Goal: Contribute content: Contribute content

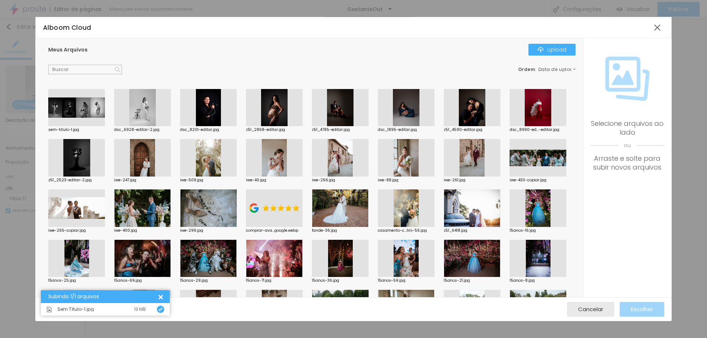
click at [84, 105] on div at bounding box center [76, 108] width 57 height 38
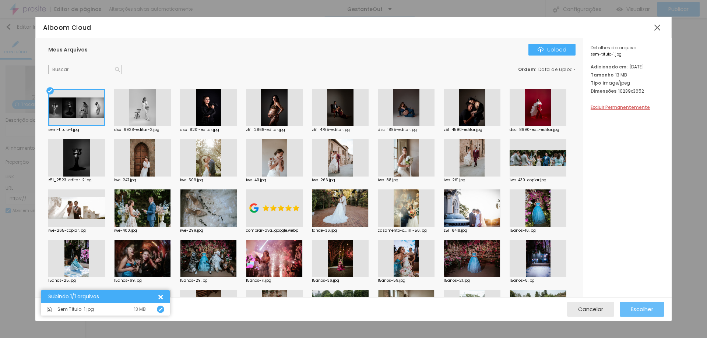
click at [650, 310] on span "Escolher" at bounding box center [641, 309] width 22 height 6
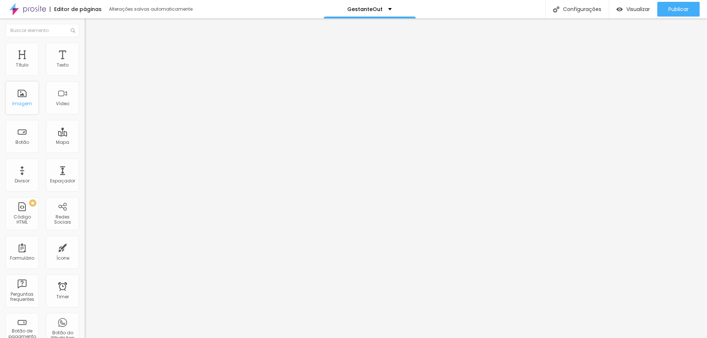
click at [31, 92] on div "Imagem" at bounding box center [22, 97] width 33 height 33
click at [25, 95] on div "Imagem" at bounding box center [22, 97] width 33 height 33
click at [57, 65] on div "Texto" at bounding box center [63, 65] width 12 height 5
click at [21, 72] on div "Título" at bounding box center [22, 59] width 33 height 33
click at [38, 29] on input "text" at bounding box center [43, 30] width 74 height 13
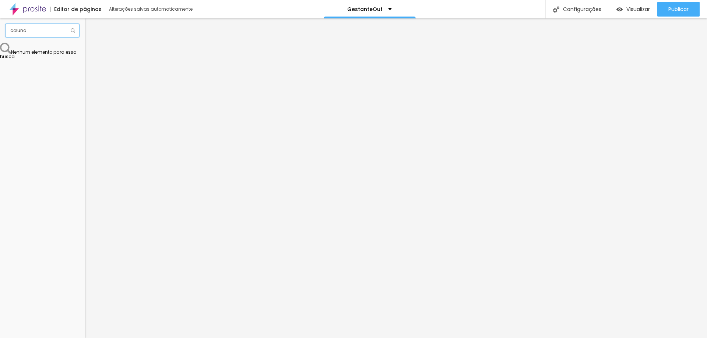
type input "coluna"
click at [76, 30] on span at bounding box center [74, 30] width 6 height 13
click at [74, 31] on img at bounding box center [73, 30] width 4 height 4
click at [73, 31] on img at bounding box center [73, 30] width 4 height 4
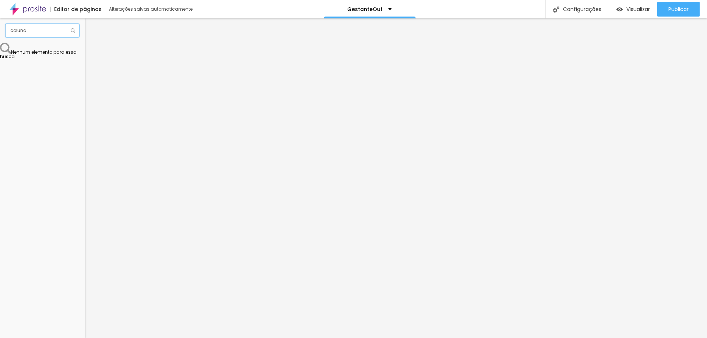
drag, startPoint x: 39, startPoint y: 32, endPoint x: 0, endPoint y: 30, distance: 39.1
click at [0, 30] on div "coluna" at bounding box center [42, 30] width 85 height 24
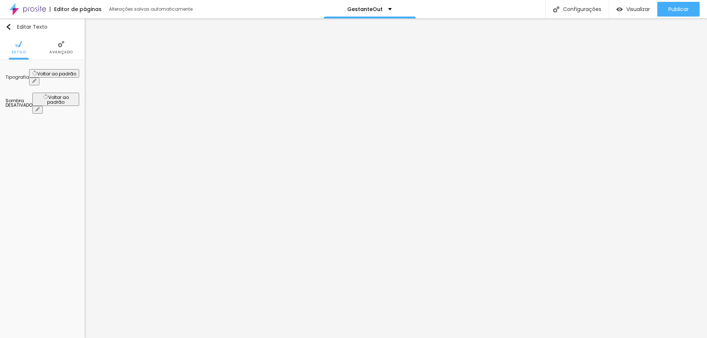
click at [54, 50] on span "Avançado" at bounding box center [61, 52] width 24 height 4
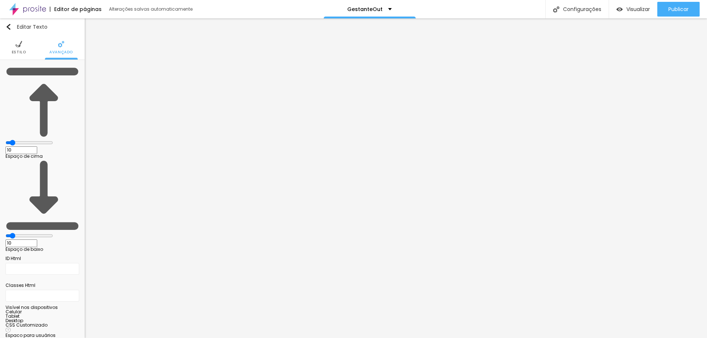
click at [23, 50] on span "Estilo" at bounding box center [19, 52] width 14 height 4
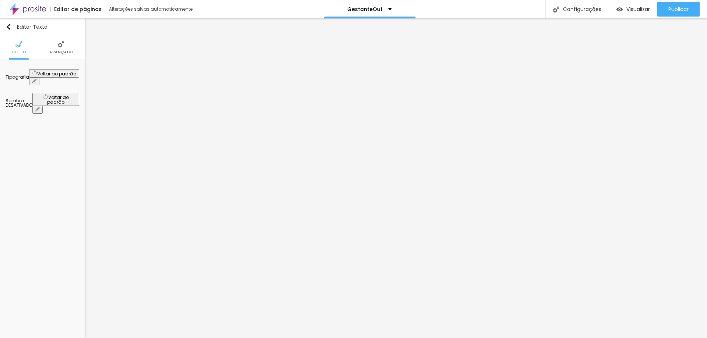
click at [36, 79] on icon "button" at bounding box center [34, 81] width 4 height 4
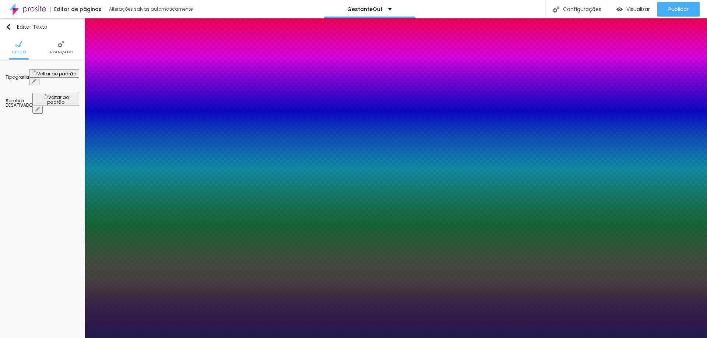
type input "1"
select select "Bitter"
type input "1"
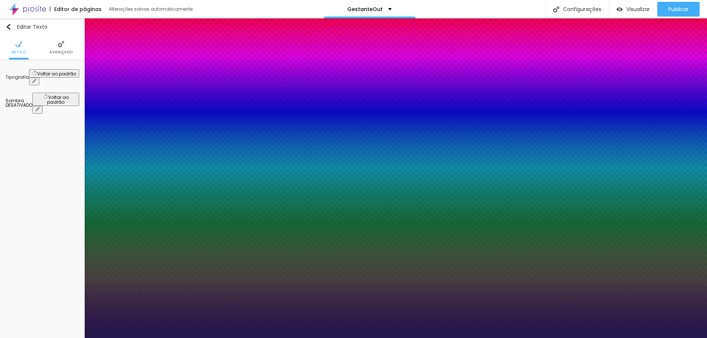
select select "Archivo-Regular"
type input "1"
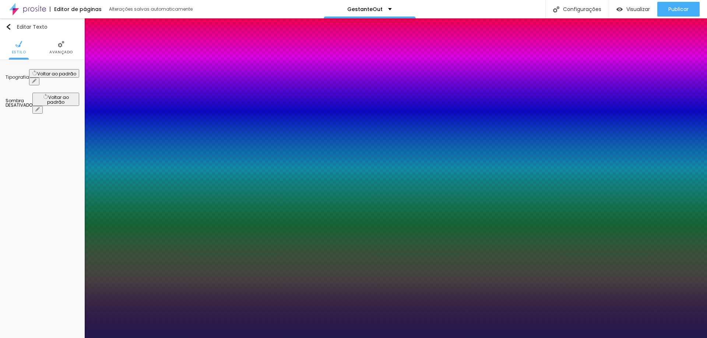
select select "Actor-Regular"
type input "1"
select select "Alice"
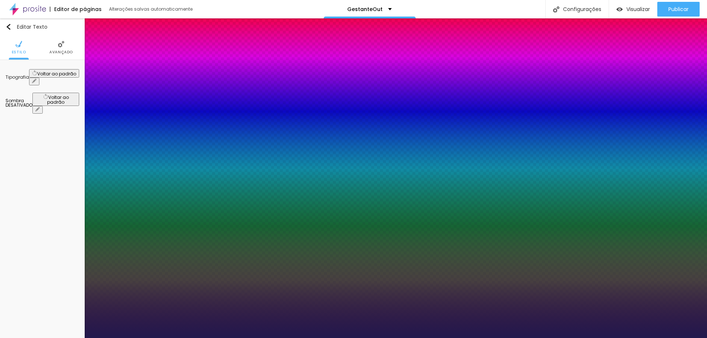
type input "1"
select select "Allan-Regular"
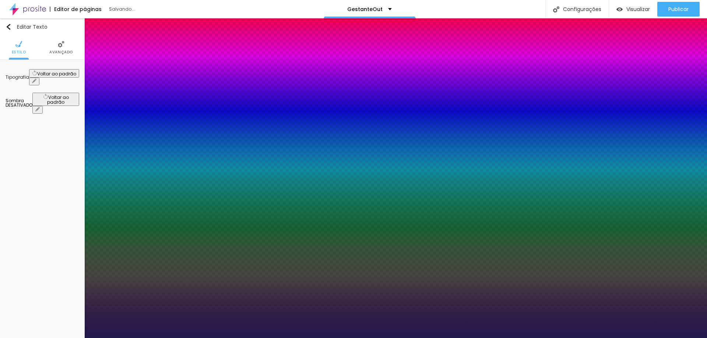
type input "1"
select select "AmaticSC"
type input "1"
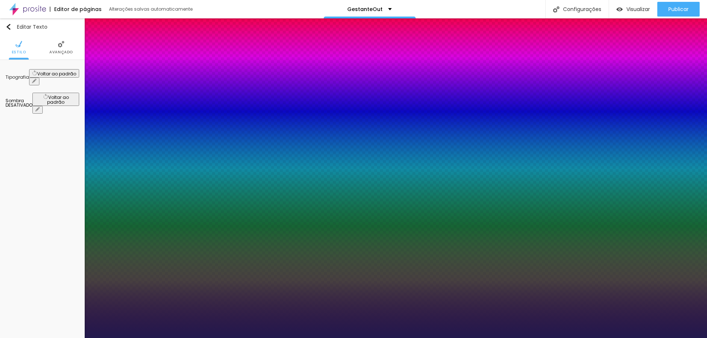
type input "14"
type input "1"
type input "29"
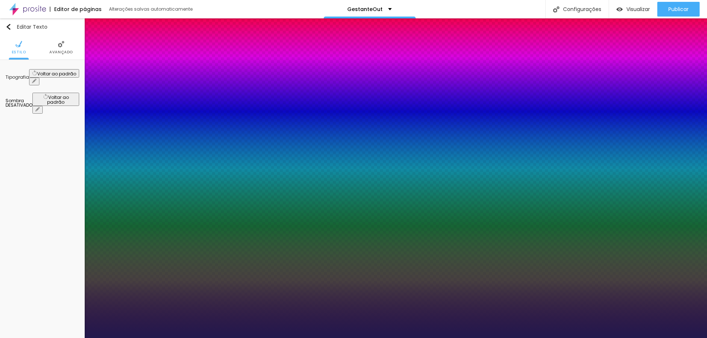
type input "1"
type input "31"
type input "1"
type input "32"
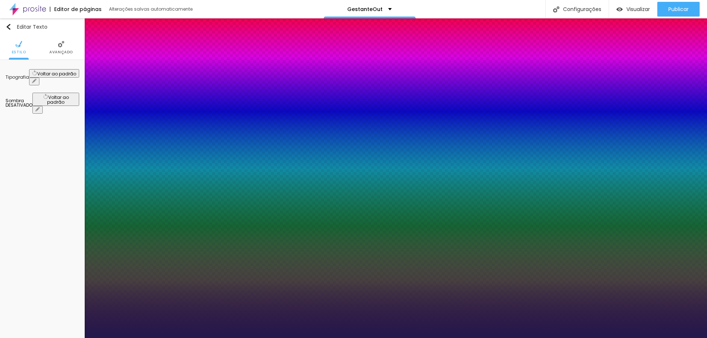
type input "32"
type input "1"
type input "33"
type input "1"
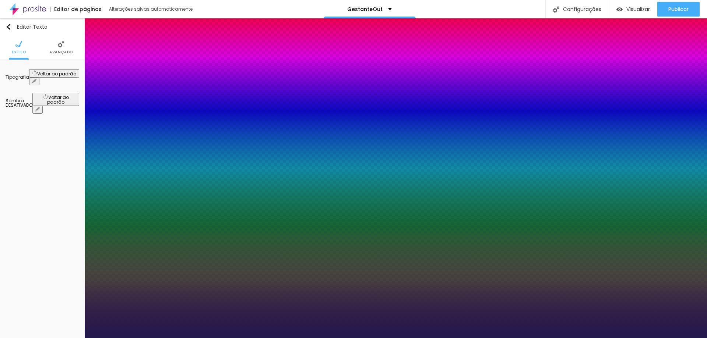
type input "35"
type input "1"
type input "37"
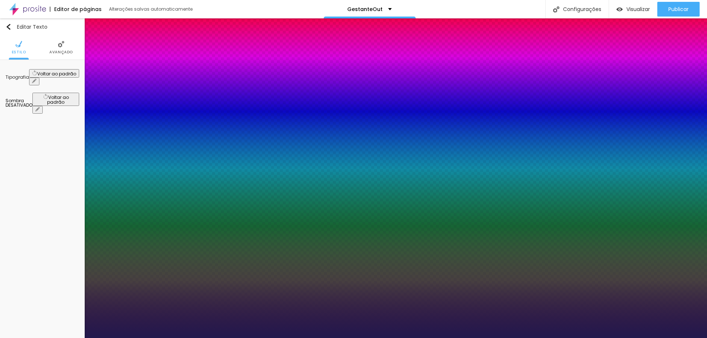
type input "1"
type input "39"
type input "1"
type input "41"
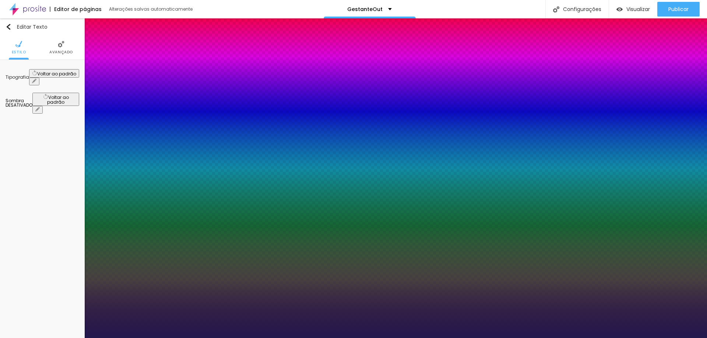
type input "41"
type input "1"
type input "44"
type input "1"
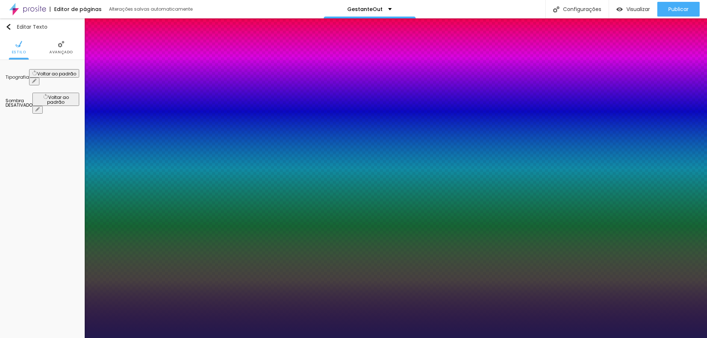
type input "46"
type input "1"
type input "48"
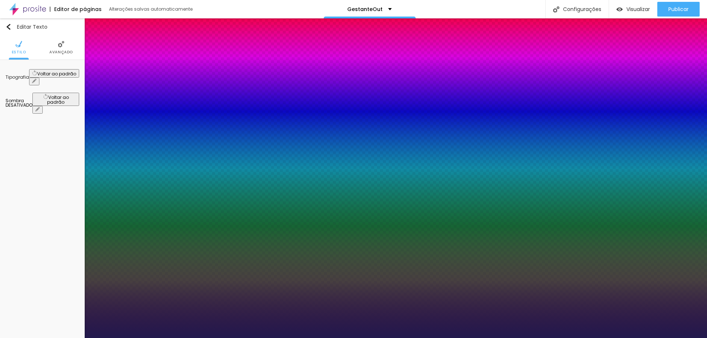
type input "1"
type input "50"
type input "1"
type input "49"
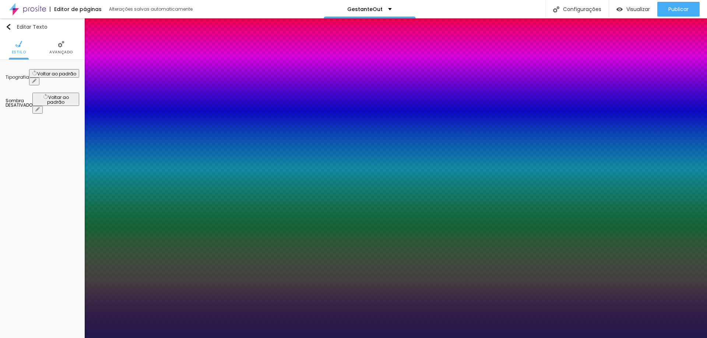
type input "49"
type input "1"
type input "48"
type input "1"
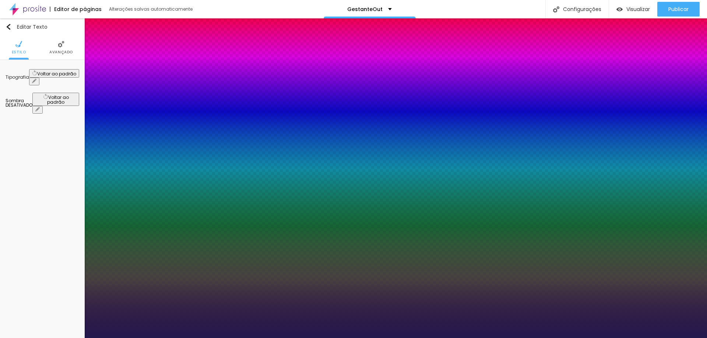
type input "47"
type input "1"
drag, startPoint x: 98, startPoint y: 125, endPoint x: 117, endPoint y: 127, distance: 18.9
type input "47"
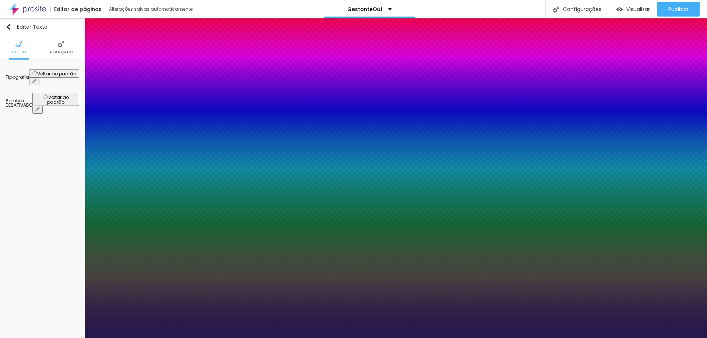
click at [223, 338] on div at bounding box center [353, 338] width 707 height 0
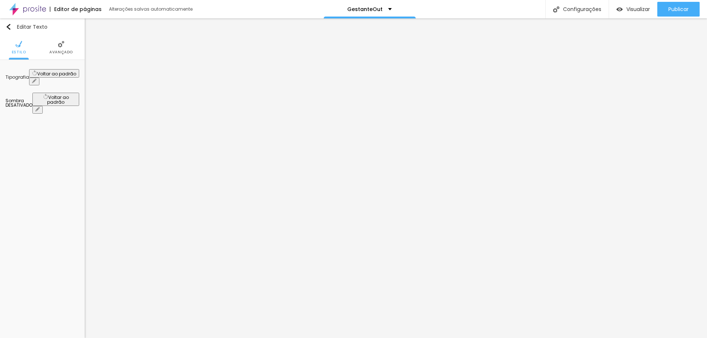
click at [19, 75] on div "Tipografia" at bounding box center [18, 77] width 24 height 4
click at [39, 78] on button "button" at bounding box center [34, 82] width 10 height 8
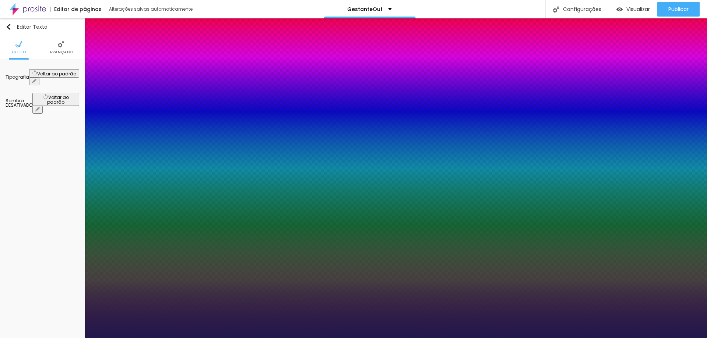
type input "1"
click at [228, 338] on div at bounding box center [353, 338] width 707 height 0
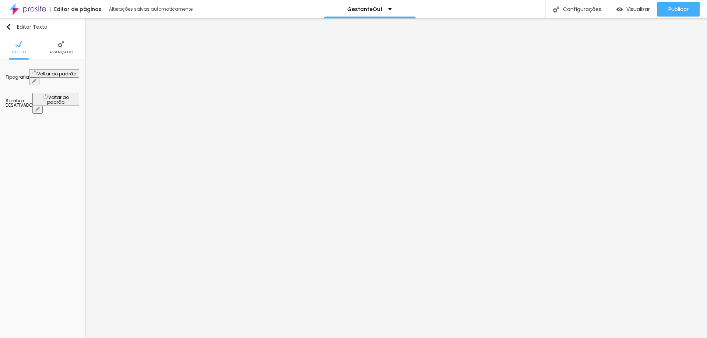
click at [39, 78] on button "button" at bounding box center [34, 82] width 10 height 8
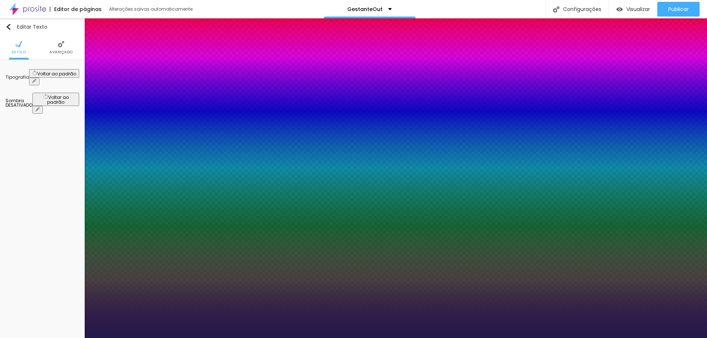
type input "1"
select select "Amita-Bold"
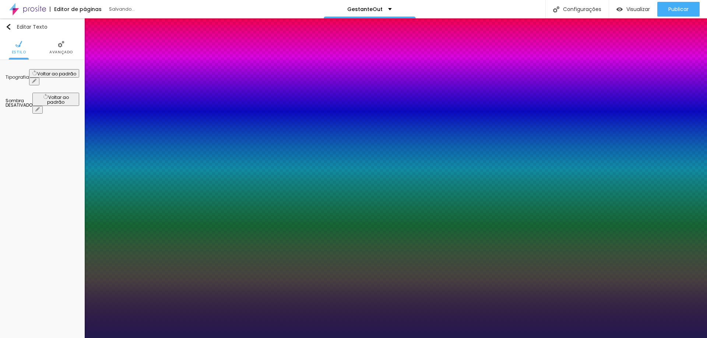
type input "1"
select select "Anaheim"
type input "1"
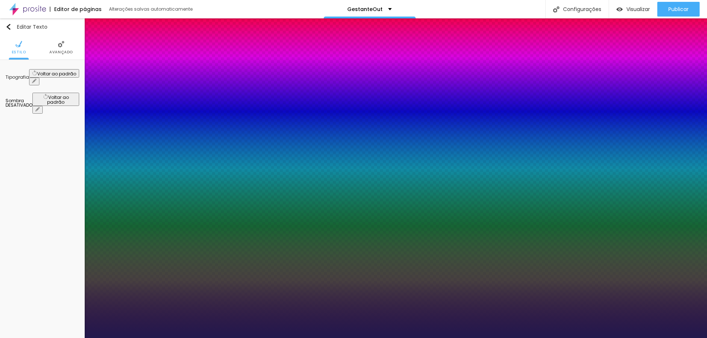
select select "Amaranth"
type input "1"
select select "AmaticaSC"
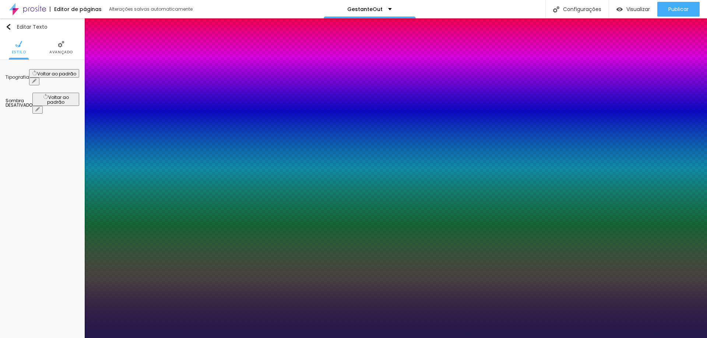
type input "1"
drag, startPoint x: 114, startPoint y: 104, endPoint x: 114, endPoint y: 110, distance: 6.3
select select "AmaticSC"
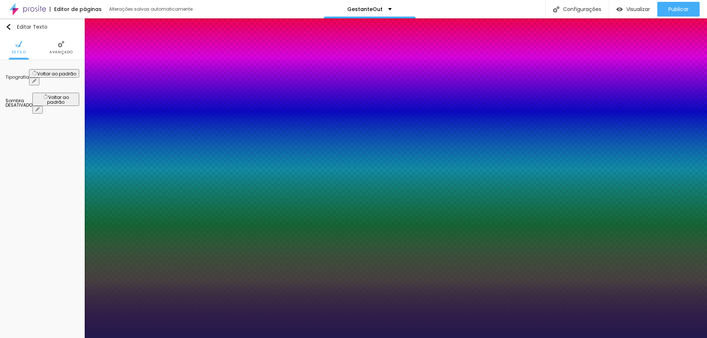
type input "1"
drag, startPoint x: 137, startPoint y: 105, endPoint x: 137, endPoint y: 110, distance: 4.8
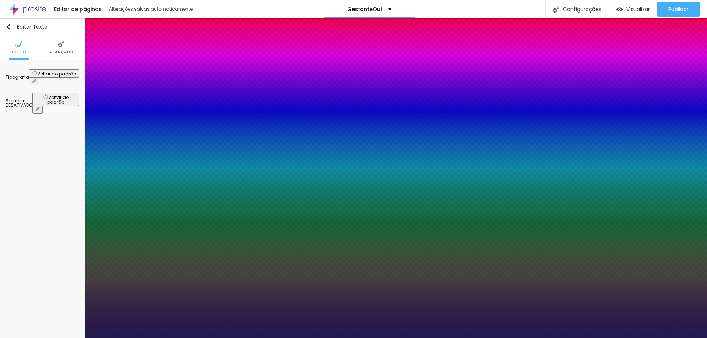
select select "AmaticaSC"
type input "1"
click at [280, 338] on div at bounding box center [353, 338] width 707 height 0
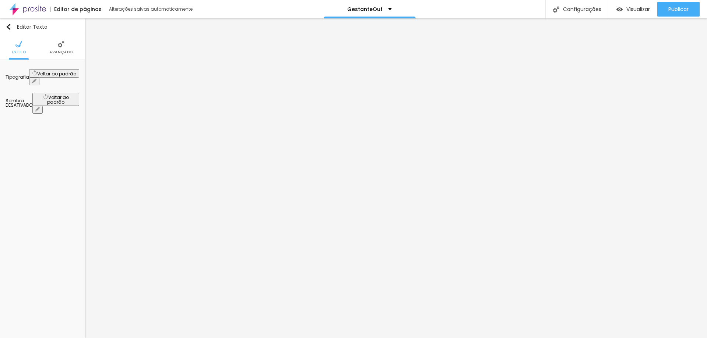
click at [29, 76] on div "Tipografia" at bounding box center [18, 77] width 24 height 4
click at [36, 79] on icon "button" at bounding box center [34, 81] width 4 height 4
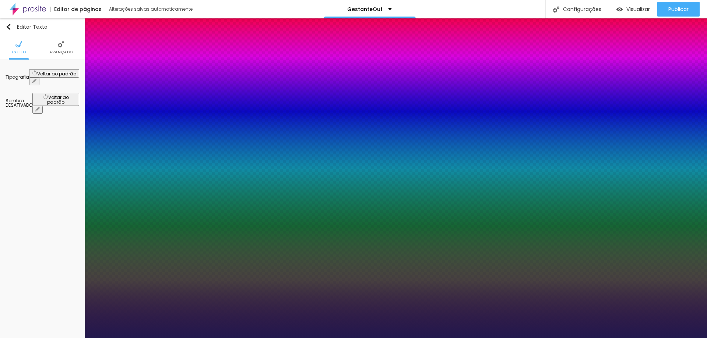
type input "1"
type input "46"
type input "1"
type input "44"
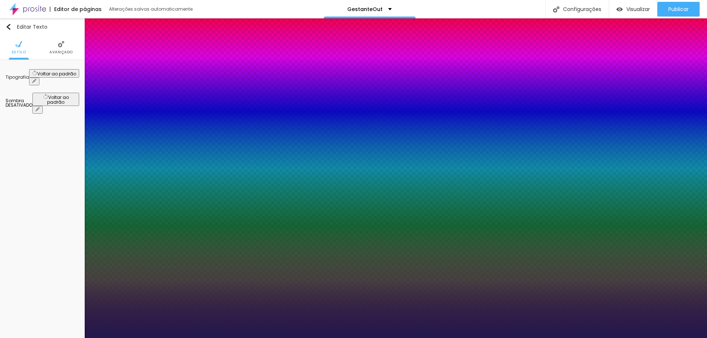
type input "44"
type input "1"
type input "43"
type input "1"
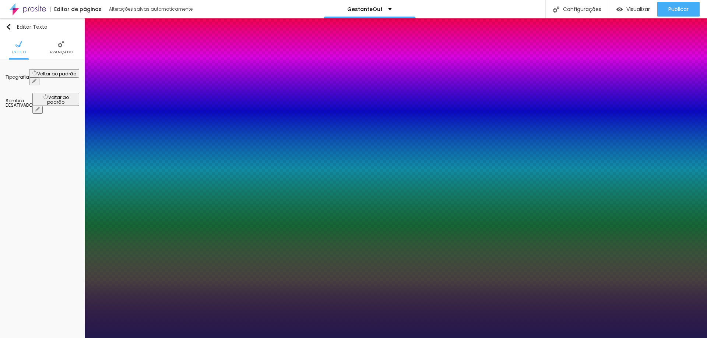
type input "39"
type input "1"
type input "38"
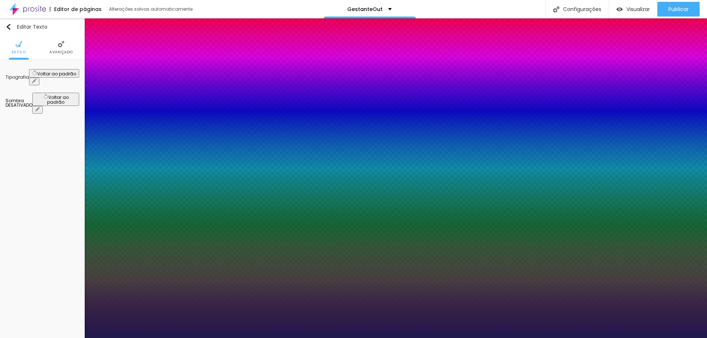
type input "1"
type input "37"
type input "1"
type input "35"
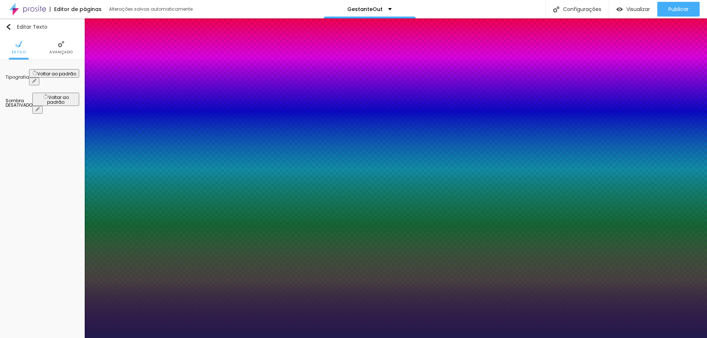
type input "35"
type input "1"
type input "34"
type input "1"
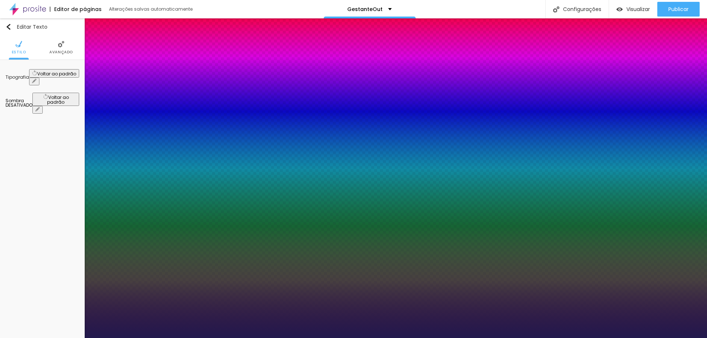
type input "33"
type input "1"
type input "31"
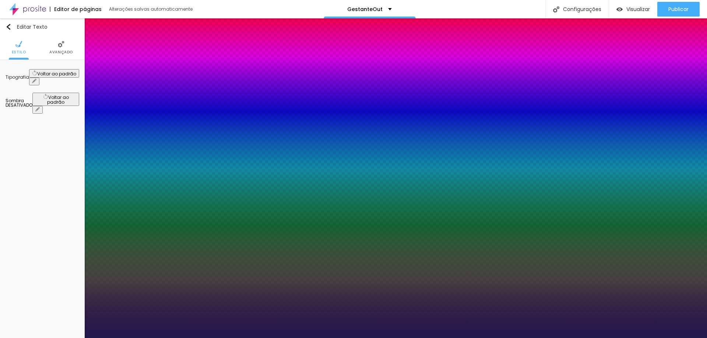
type input "1"
type input "30"
type input "1"
type input "29"
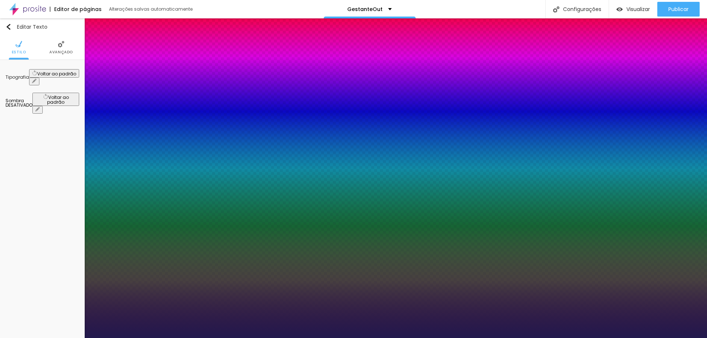
type input "29"
type input "1"
type input "28"
type input "1"
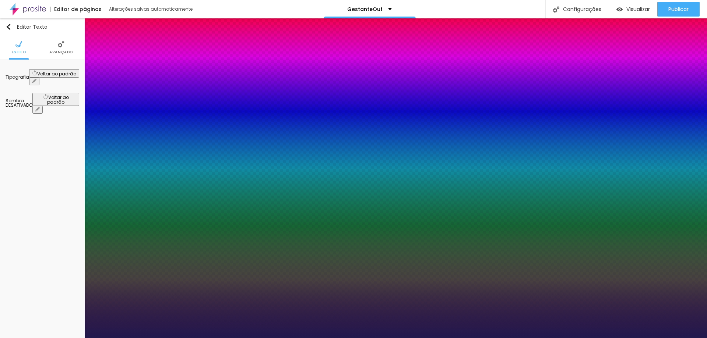
type input "27"
type input "1"
type input "26"
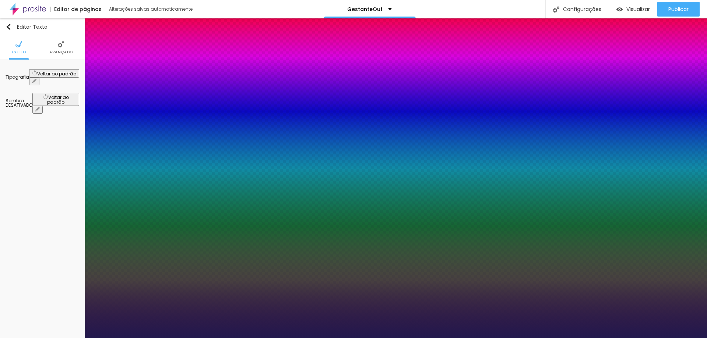
type input "1"
type input "25"
type input "1"
type input "24"
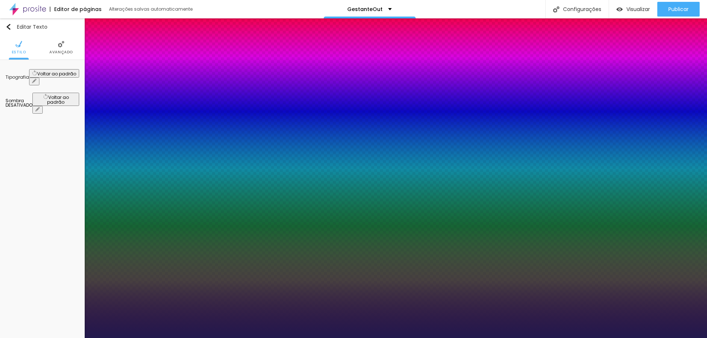
type input "24"
type input "1"
type input "22"
type input "1"
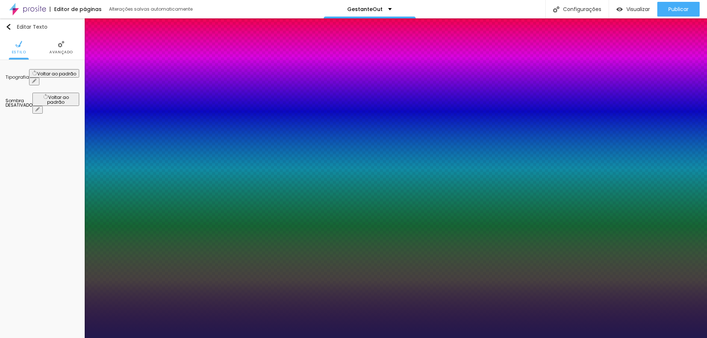
type input "24"
type input "1"
type input "26"
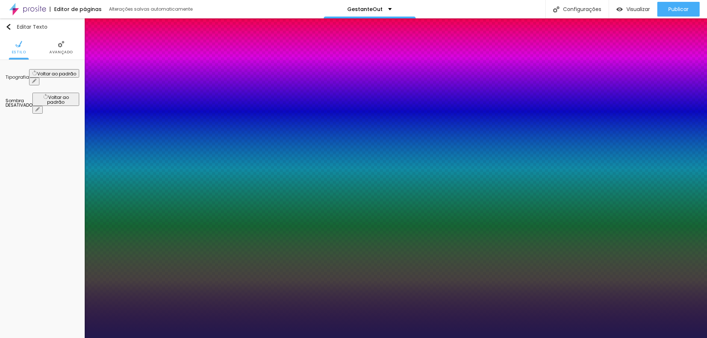
type input "1"
type input "27"
type input "1"
type input "28"
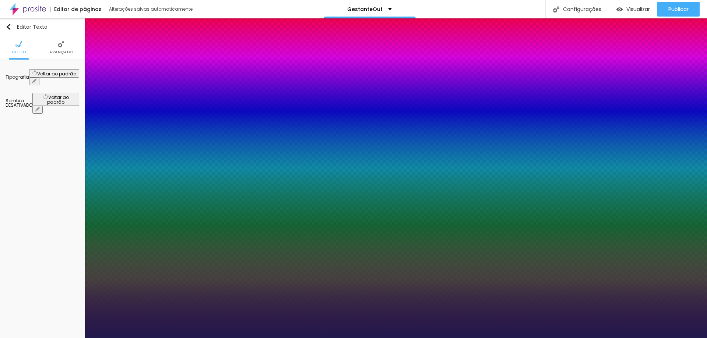
type input "28"
type input "1"
type input "29"
type input "1"
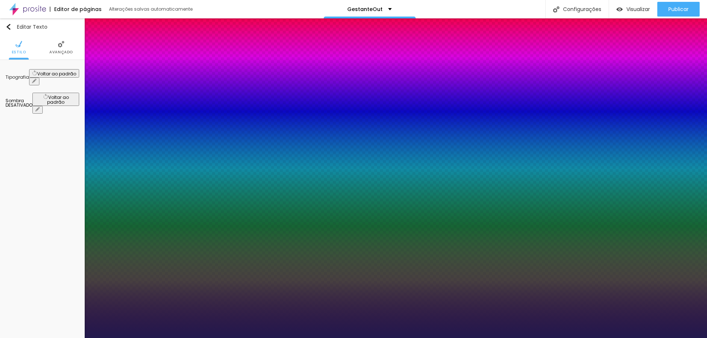
type input "30"
type input "1"
type input "31"
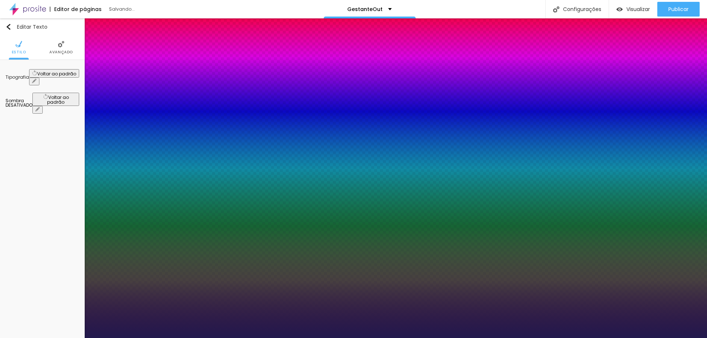
type input "1"
drag, startPoint x: 117, startPoint y: 125, endPoint x: 108, endPoint y: 128, distance: 9.3
type input "31"
click at [691, 338] on div at bounding box center [353, 338] width 707 height 0
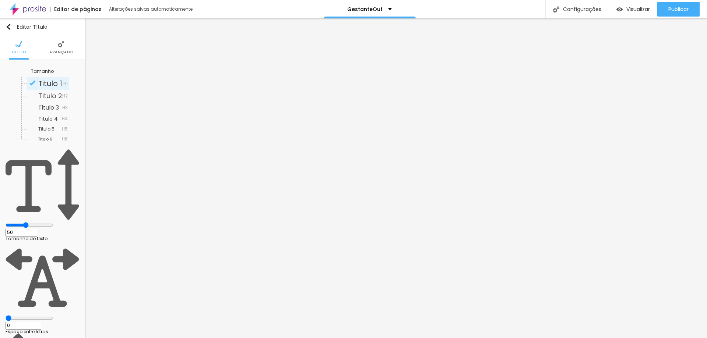
click at [59, 57] on li "Avançado" at bounding box center [61, 47] width 24 height 24
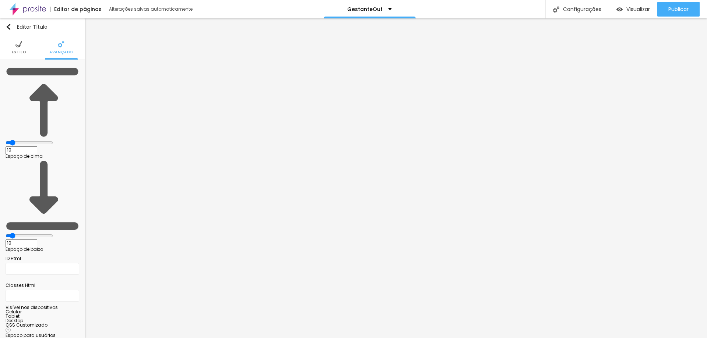
click at [22, 45] on li "Estilo" at bounding box center [19, 47] width 14 height 24
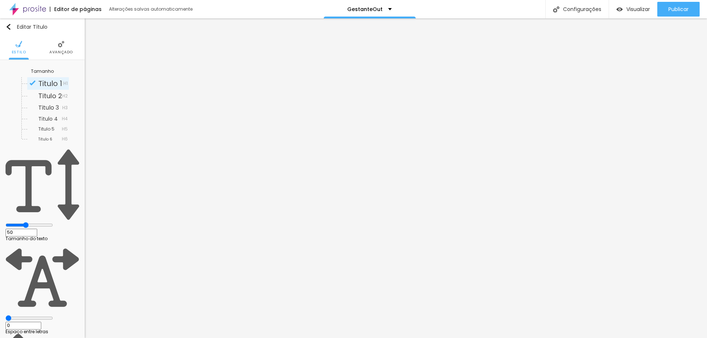
click at [14, 45] on li "Estilo" at bounding box center [19, 47] width 14 height 24
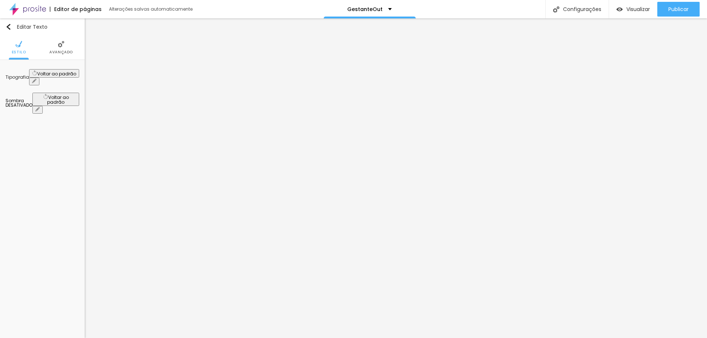
click at [39, 78] on button "button" at bounding box center [34, 82] width 10 height 8
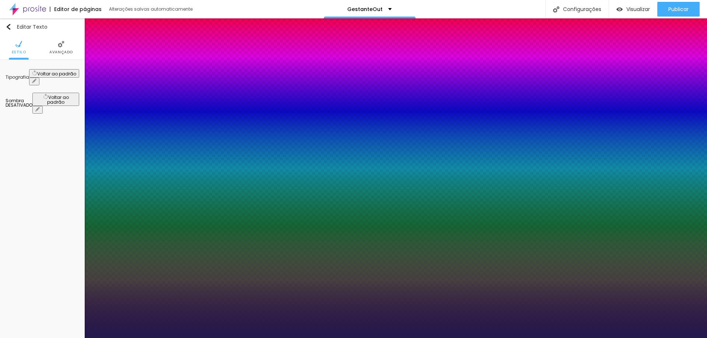
type input "1"
select select "AlegreyaBlack"
type input "1"
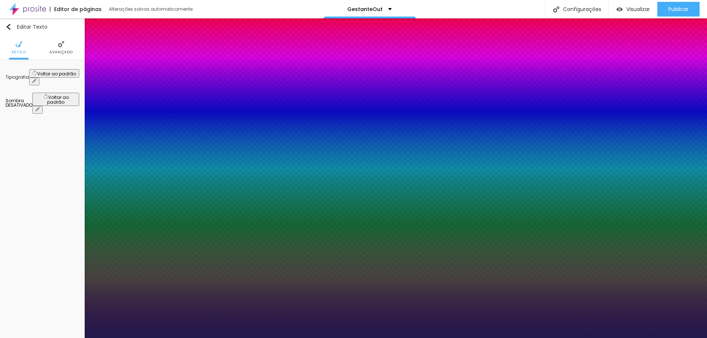
select select "Actor-Regular"
type input "1"
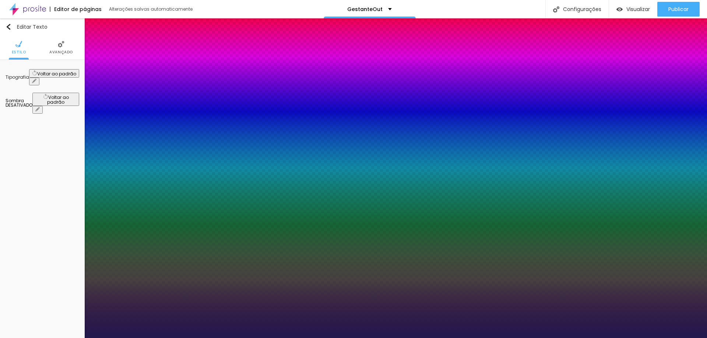
select select "AbrilFatface-Regular"
type input "1"
select select "AlegreyaBlack"
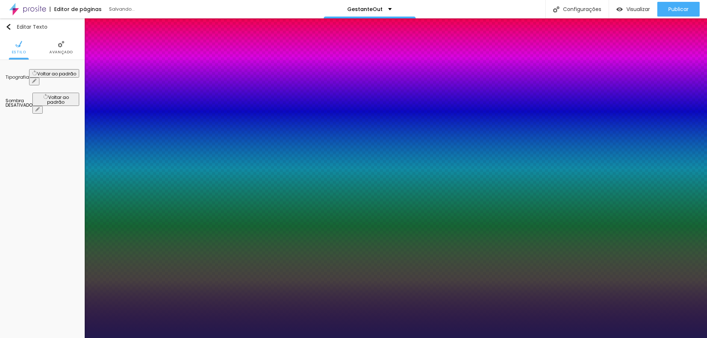
type input "1"
drag, startPoint x: 120, startPoint y: 106, endPoint x: 120, endPoint y: 110, distance: 4.4
select select "Allan-Bold"
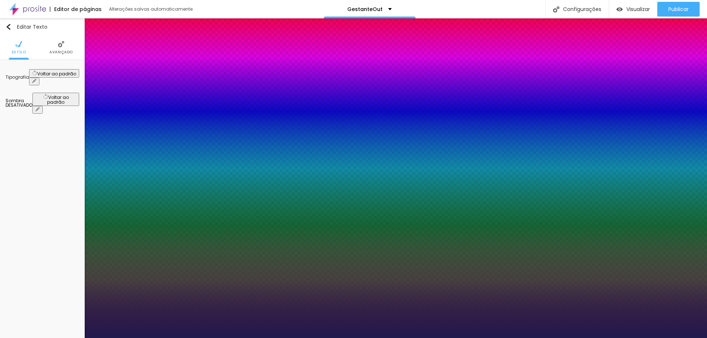
drag, startPoint x: 120, startPoint y: 104, endPoint x: 118, endPoint y: 110, distance: 6.1
type input "1"
select select "Amaranth"
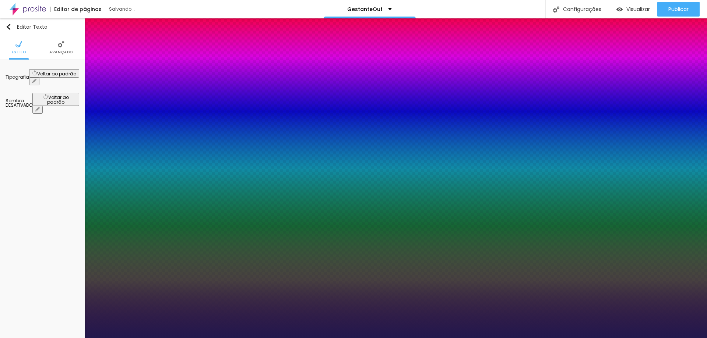
type input "1"
select select "AmaticSC"
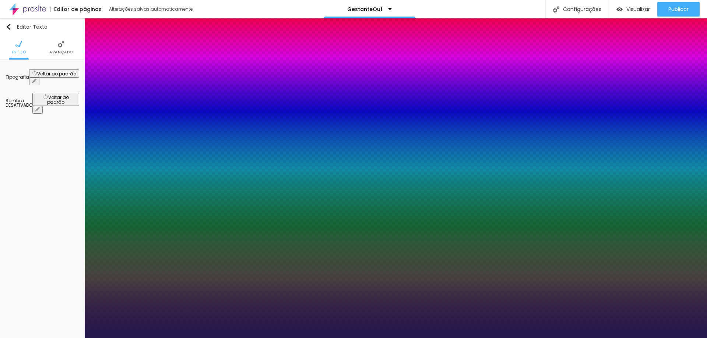
type input "1"
drag, startPoint x: 128, startPoint y: 106, endPoint x: 128, endPoint y: 110, distance: 4.4
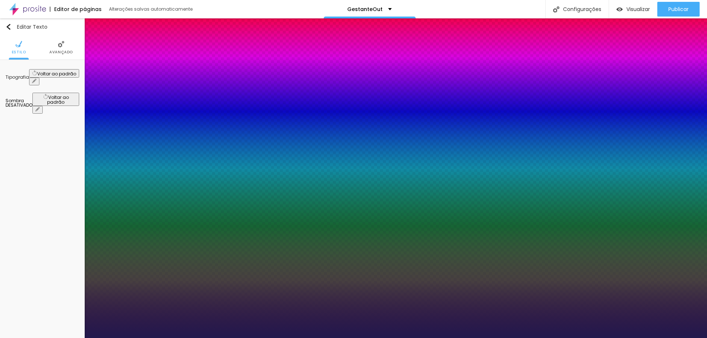
select select "Amita-Bold"
type input "1"
select select "Amita-Regular"
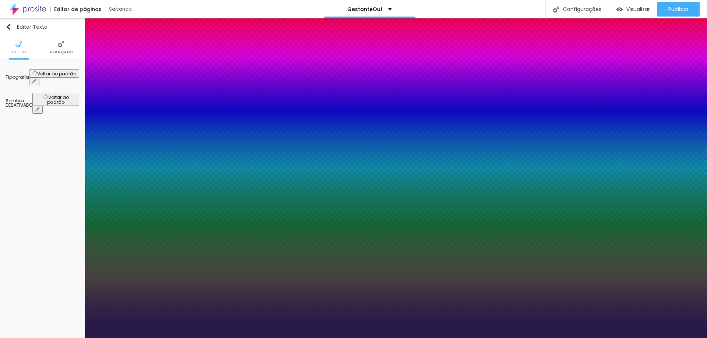
type input "1"
drag, startPoint x: 109, startPoint y: 106, endPoint x: 109, endPoint y: 110, distance: 4.1
select select "AnonymousPro-Bold"
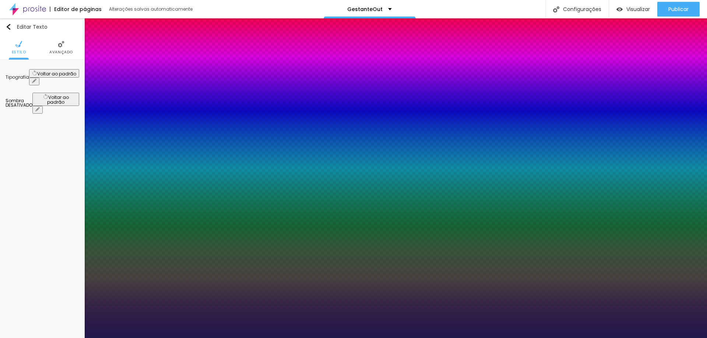
type input "1"
select select "Arapey"
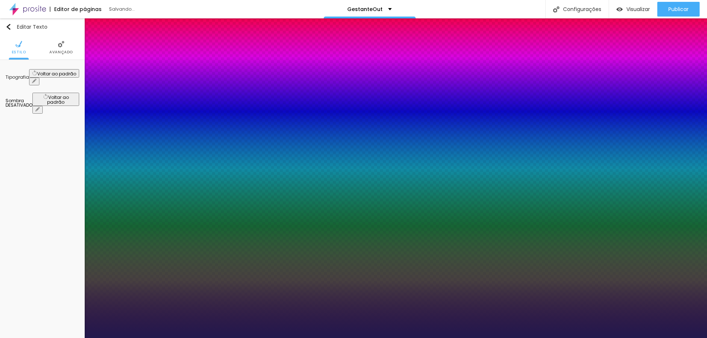
type input "1"
click at [308, 338] on div at bounding box center [353, 338] width 707 height 0
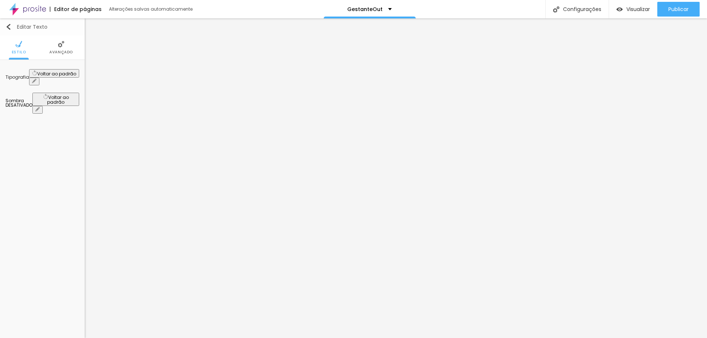
click at [8, 23] on button "Editar Texto" at bounding box center [42, 26] width 85 height 17
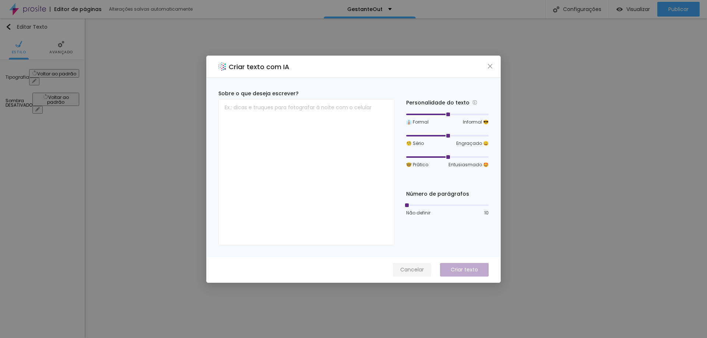
click at [414, 267] on span "Cancelar" at bounding box center [412, 270] width 24 height 8
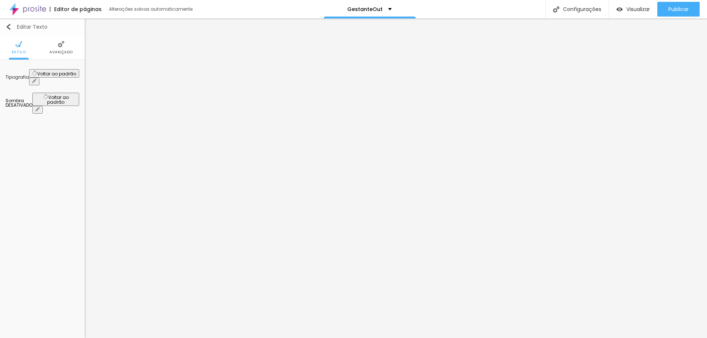
click at [15, 27] on div "Editar Texto" at bounding box center [27, 27] width 42 height 6
click at [7, 27] on img "button" at bounding box center [9, 27] width 6 height 6
click at [13, 29] on div "Editar Seção" at bounding box center [27, 27] width 43 height 6
click at [9, 26] on img "button" at bounding box center [9, 27] width 6 height 6
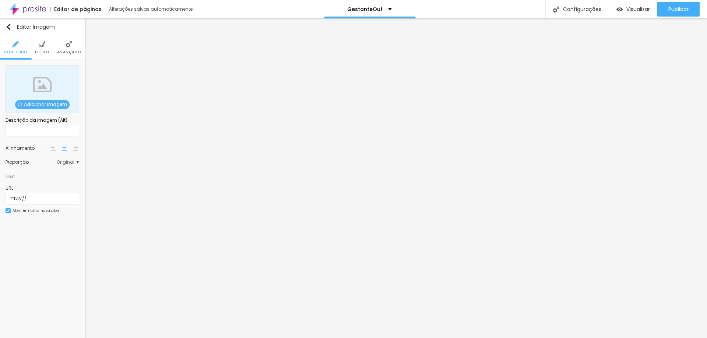
drag, startPoint x: 48, startPoint y: 100, endPoint x: 49, endPoint y: 104, distance: 3.8
click at [48, 101] on div "Adicionar imagem" at bounding box center [43, 90] width 74 height 48
click at [49, 104] on span "Adicionar imagem" at bounding box center [42, 104] width 54 height 9
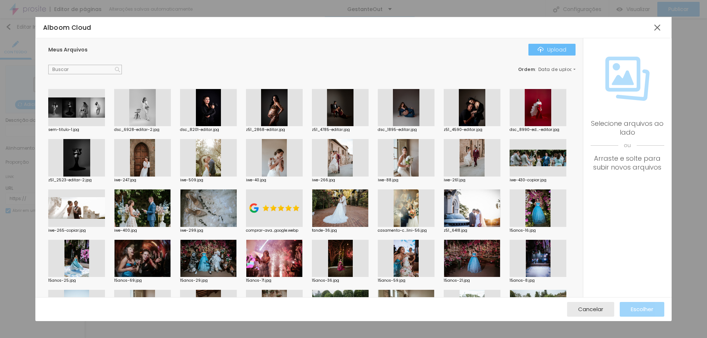
click at [535, 47] on button "Upload" at bounding box center [551, 50] width 47 height 12
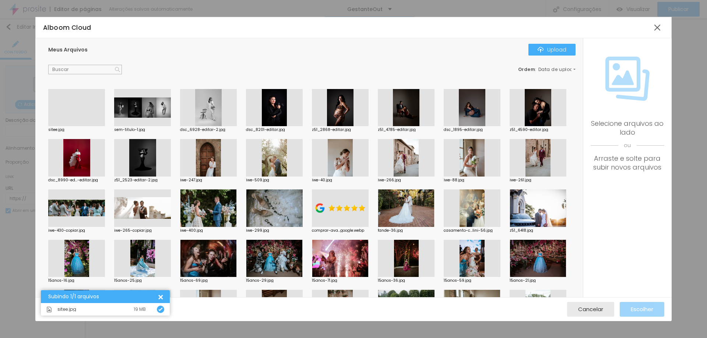
click at [80, 126] on div at bounding box center [76, 126] width 57 height 0
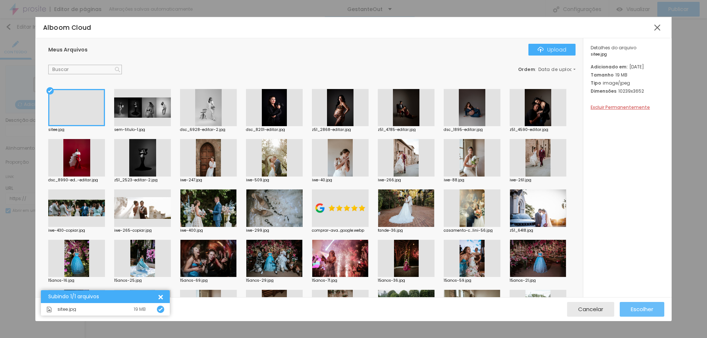
click at [635, 306] on span "Escolher" at bounding box center [641, 309] width 22 height 6
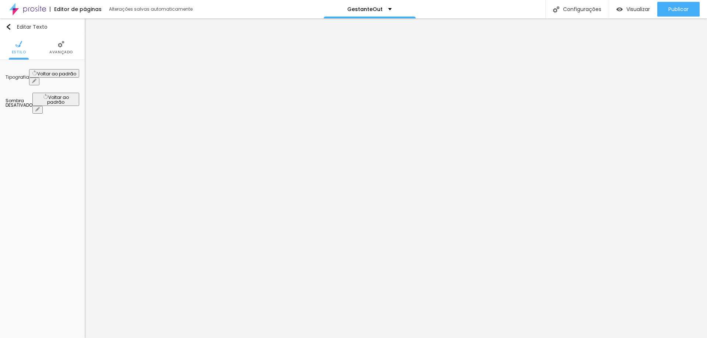
drag, startPoint x: 8, startPoint y: 24, endPoint x: 8, endPoint y: 28, distance: 4.0
click at [7, 24] on img "button" at bounding box center [9, 27] width 6 height 6
click at [7, 29] on img "button" at bounding box center [9, 27] width 6 height 6
click at [14, 27] on div "Editar Seção" at bounding box center [27, 27] width 43 height 6
click at [10, 27] on img "button" at bounding box center [9, 27] width 6 height 6
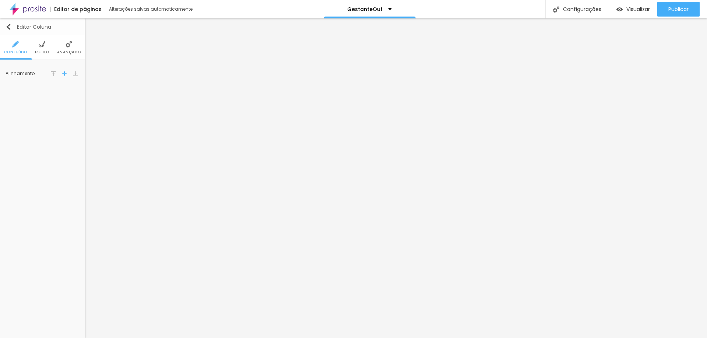
click at [6, 28] on img "button" at bounding box center [9, 27] width 6 height 6
click at [49, 47] on ul "Conteúdo Estilo Avançado" at bounding box center [42, 47] width 85 height 25
click at [43, 47] on img at bounding box center [42, 44] width 7 height 7
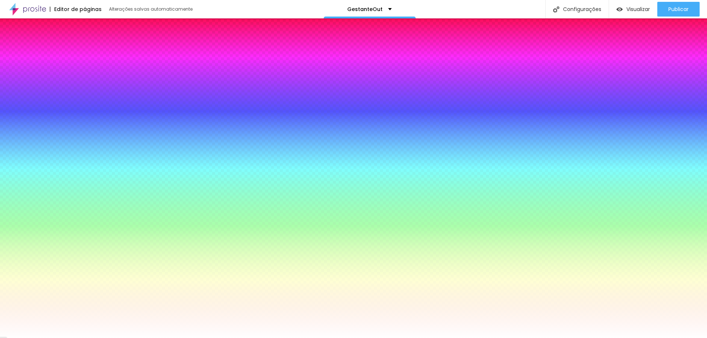
click at [49, 78] on div at bounding box center [43, 78] width 74 height 0
click at [66, 107] on div at bounding box center [353, 169] width 707 height 338
drag, startPoint x: 66, startPoint y: 107, endPoint x: 39, endPoint y: 112, distance: 27.1
click at [58, 86] on div at bounding box center [43, 86] width 74 height 0
click at [39, 112] on div at bounding box center [353, 169] width 707 height 338
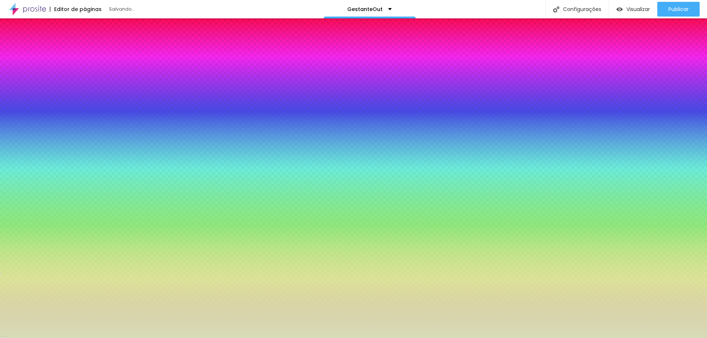
drag, startPoint x: 32, startPoint y: 111, endPoint x: 26, endPoint y: 91, distance: 21.6
click at [26, 91] on div at bounding box center [353, 169] width 707 height 338
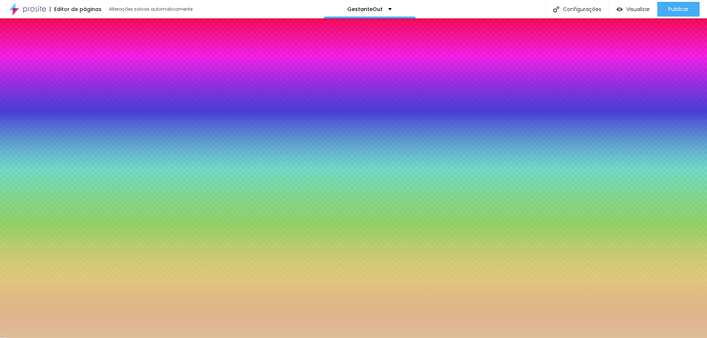
type input "#DDB998"
click at [68, 86] on div at bounding box center [43, 86] width 74 height 0
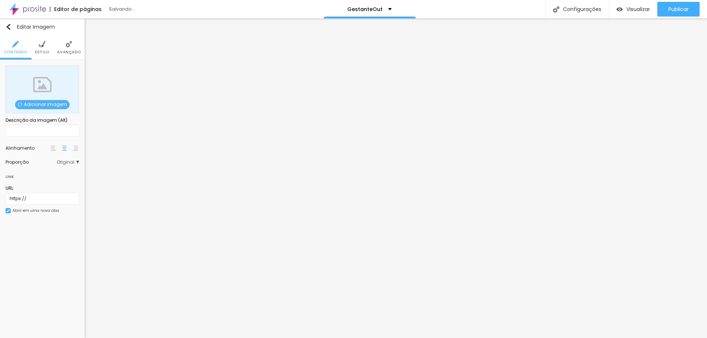
click at [52, 107] on span "Adicionar imagem" at bounding box center [42, 104] width 54 height 9
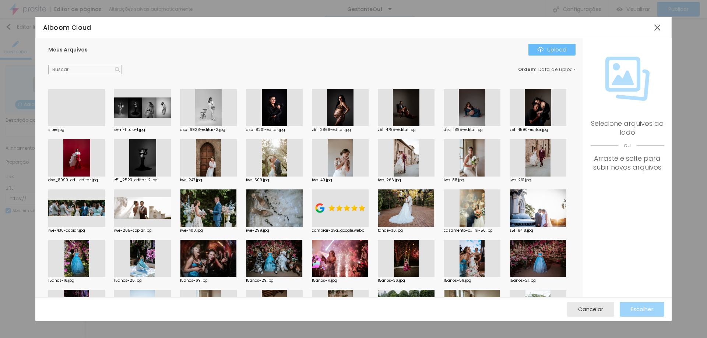
click at [542, 45] on button "Upload" at bounding box center [551, 50] width 47 height 12
click at [542, 47] on img "button" at bounding box center [540, 50] width 6 height 6
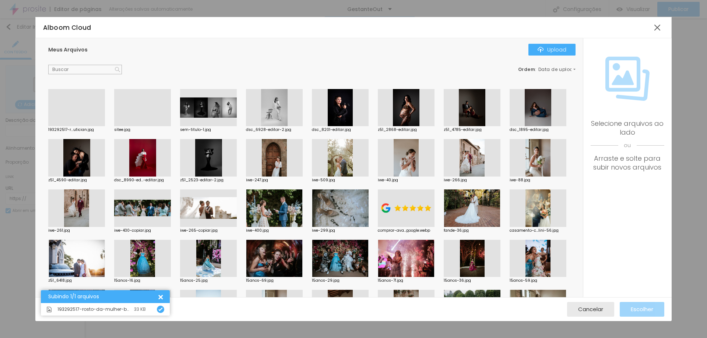
click at [78, 126] on div at bounding box center [76, 126] width 57 height 0
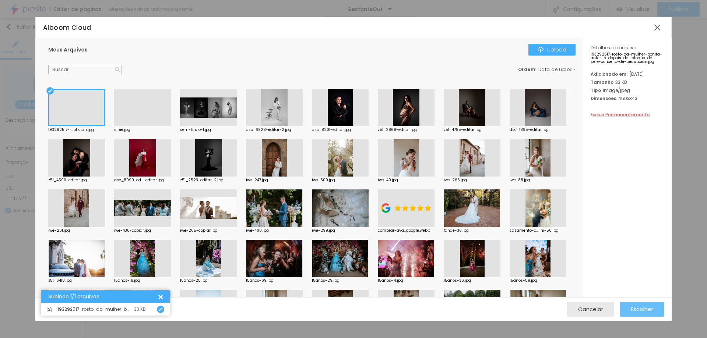
click at [631, 307] on span "Escolher" at bounding box center [641, 309] width 22 height 6
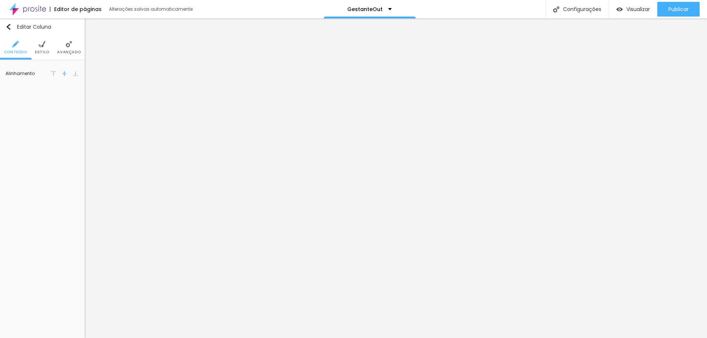
click at [43, 49] on li "Estilo" at bounding box center [42, 47] width 14 height 24
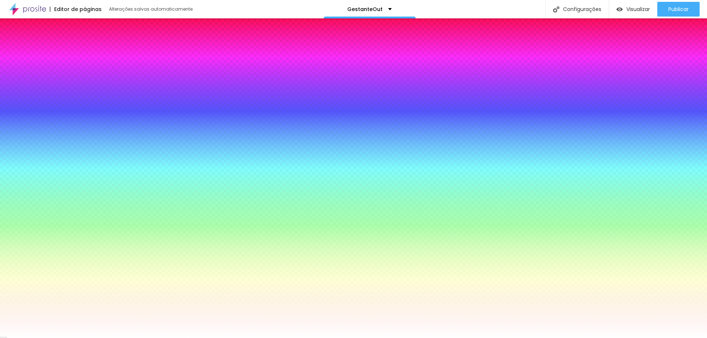
click at [54, 78] on div at bounding box center [43, 78] width 74 height 0
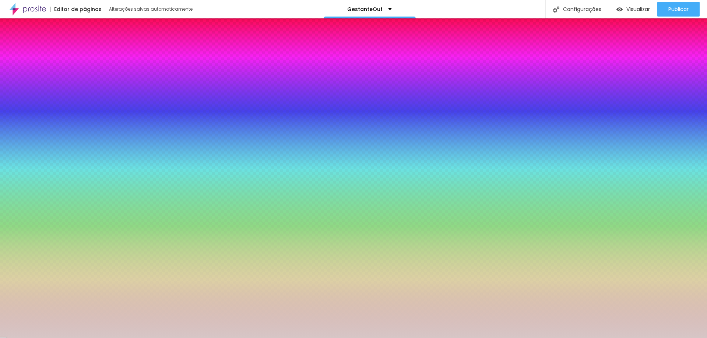
type input "#E1D1D1"
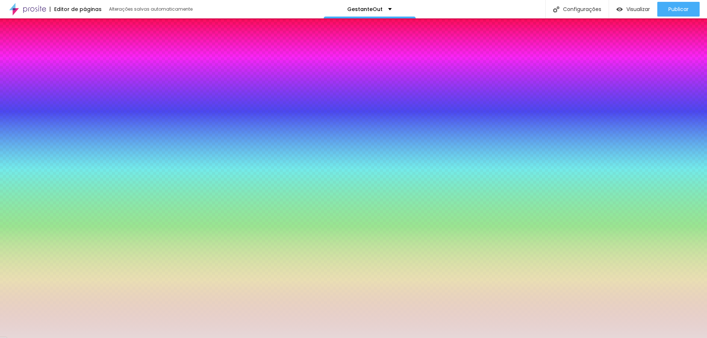
click at [14, 89] on div at bounding box center [353, 169] width 707 height 338
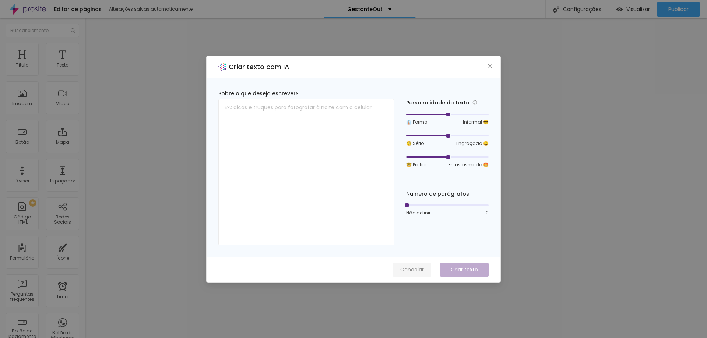
click at [419, 272] on span "Cancelar" at bounding box center [412, 270] width 24 height 8
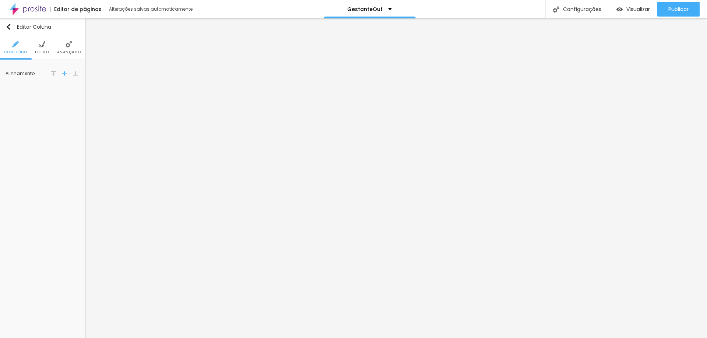
click at [42, 52] on span "Estilo" at bounding box center [42, 52] width 14 height 4
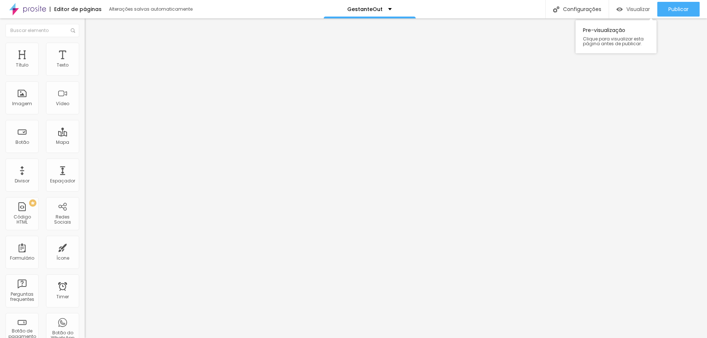
click at [634, 5] on div "Visualizar" at bounding box center [632, 9] width 33 height 15
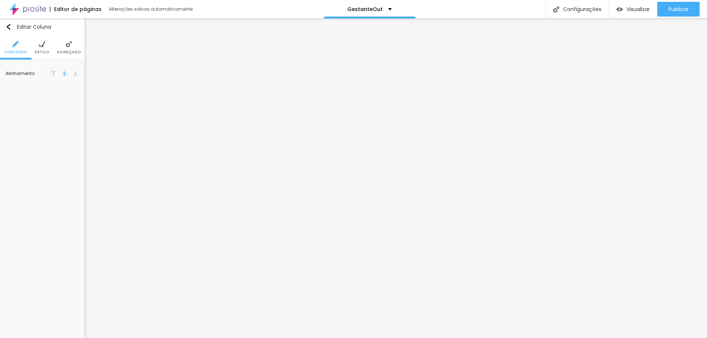
click at [39, 50] on span "Estilo" at bounding box center [42, 52] width 14 height 4
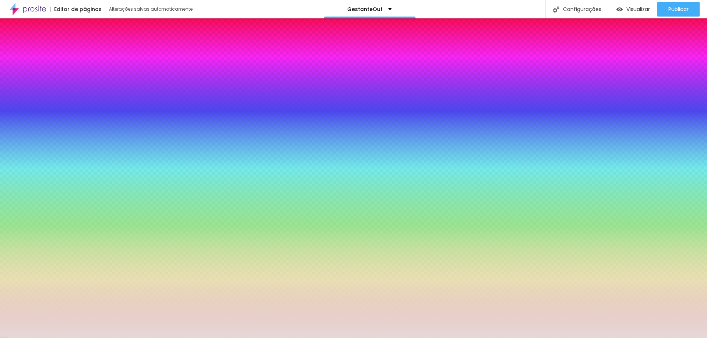
click at [61, 78] on input "#E6D8D8" at bounding box center [50, 81] width 88 height 7
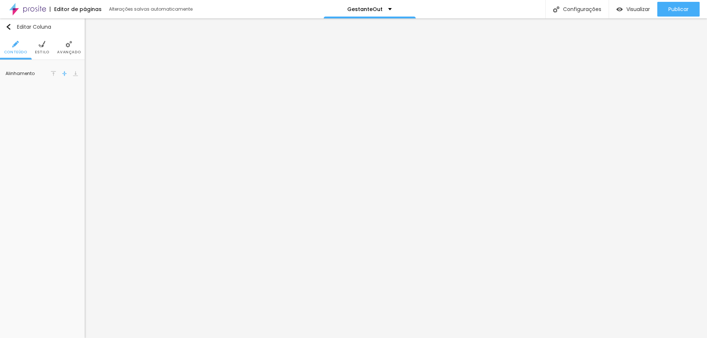
click at [43, 46] on img at bounding box center [42, 44] width 7 height 7
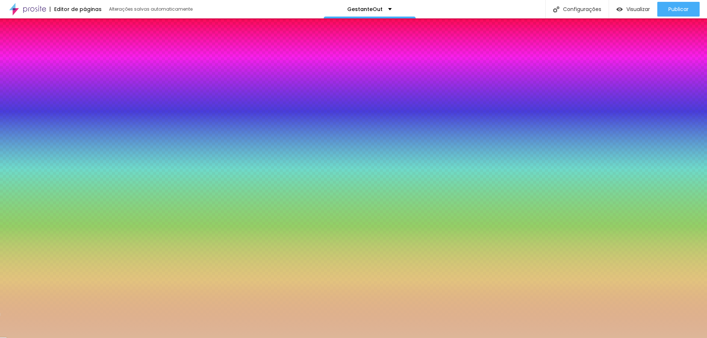
click at [64, 78] on input "#DDB798" at bounding box center [50, 81] width 88 height 7
paste input "E6D8D"
type input "#E6D8D"
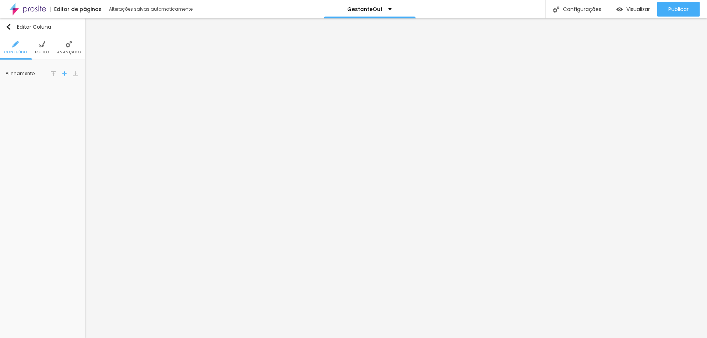
click at [35, 47] on li "Estilo" at bounding box center [42, 47] width 14 height 24
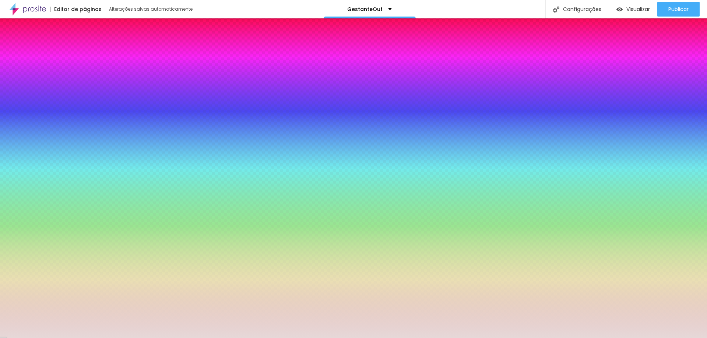
click at [66, 78] on input "#E6D8D8" at bounding box center [50, 81] width 88 height 7
paste input "E6D8D"
type input "#E6D8D"
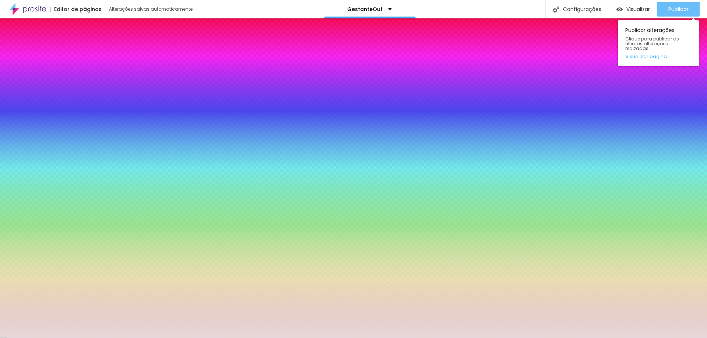
click at [673, 4] on div "Publicar" at bounding box center [678, 9] width 20 height 15
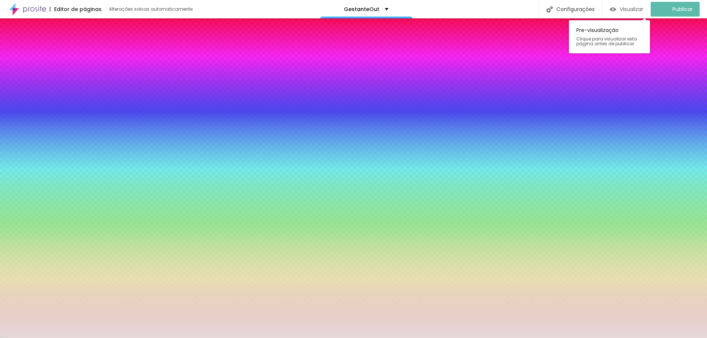
click at [636, 7] on span "Visualizar" at bounding box center [631, 9] width 24 height 6
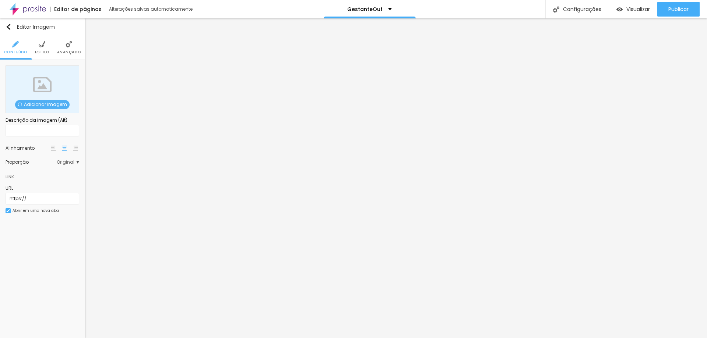
click at [33, 99] on div "Adicionar imagem" at bounding box center [43, 90] width 74 height 48
click at [34, 104] on span "Adicionar imagem" at bounding box center [42, 104] width 54 height 9
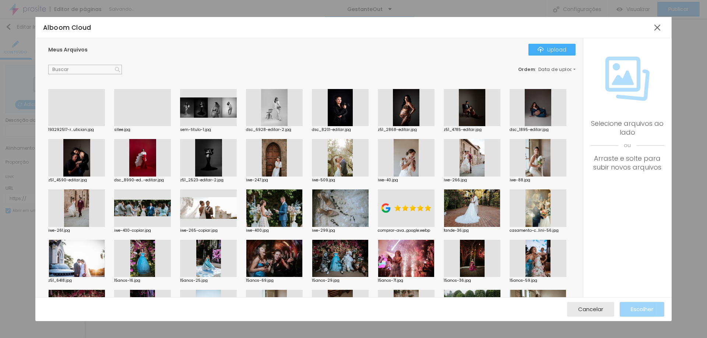
click at [90, 126] on div at bounding box center [76, 126] width 57 height 0
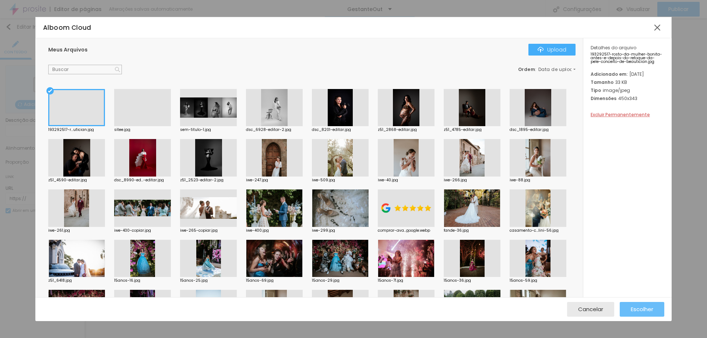
click at [655, 308] on button "Escolher" at bounding box center [641, 309] width 45 height 15
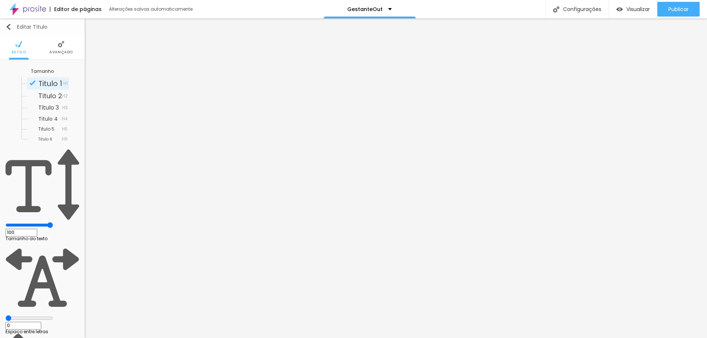
click at [11, 26] on img "button" at bounding box center [9, 27] width 6 height 6
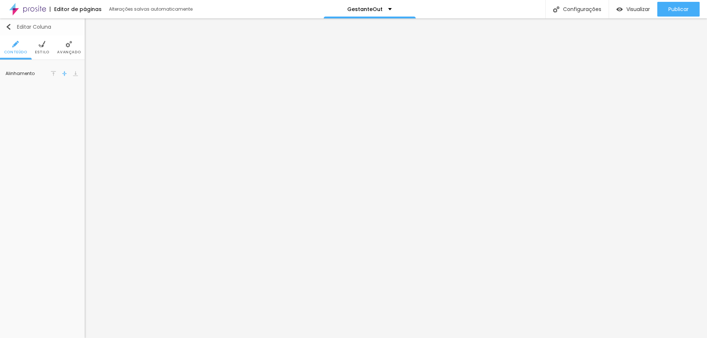
click at [7, 26] on img "button" at bounding box center [9, 27] width 6 height 6
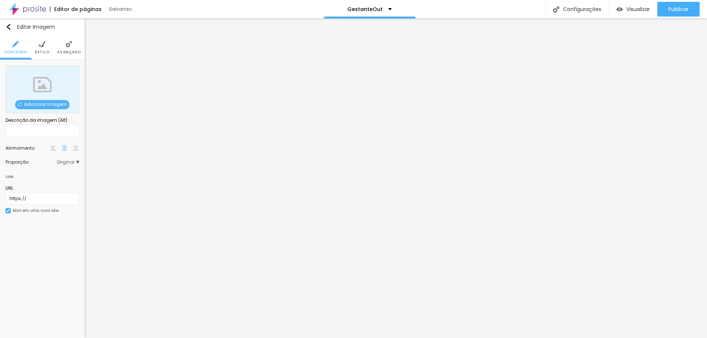
click at [53, 109] on span "Adicionar imagem" at bounding box center [42, 104] width 54 height 9
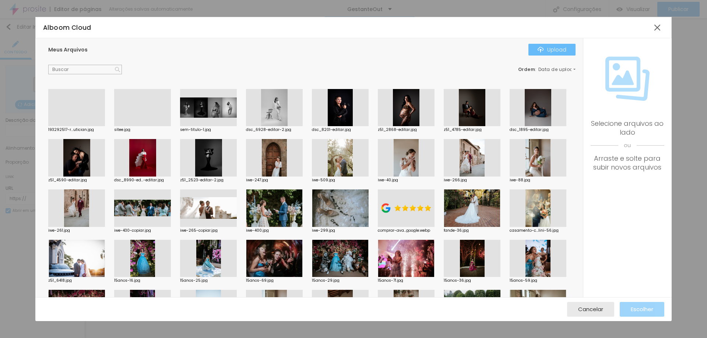
click at [551, 49] on div "Upload" at bounding box center [551, 50] width 29 height 6
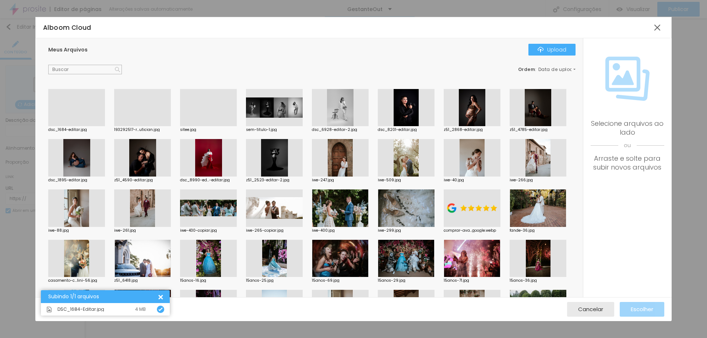
click at [71, 126] on div at bounding box center [76, 126] width 57 height 0
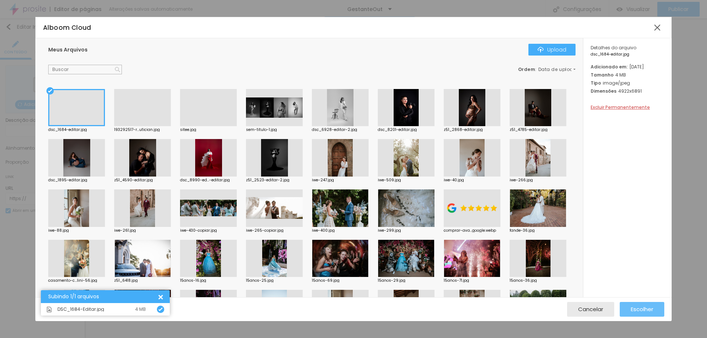
click at [642, 317] on div "Escolher" at bounding box center [641, 309] width 22 height 15
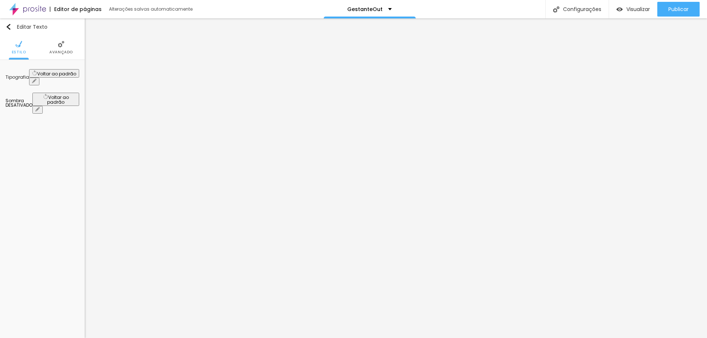
click at [57, 47] on li "Avançado" at bounding box center [61, 47] width 24 height 24
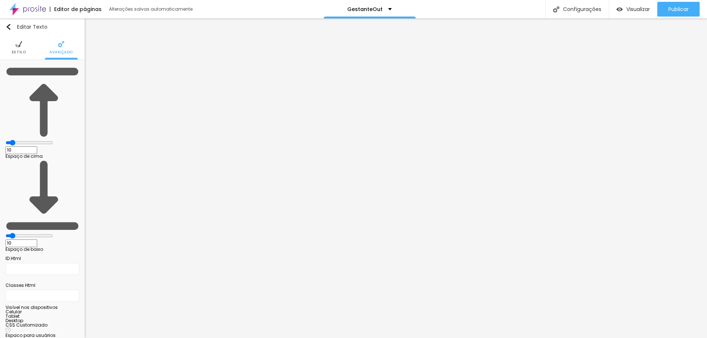
type input "13"
type input "14"
type input "16"
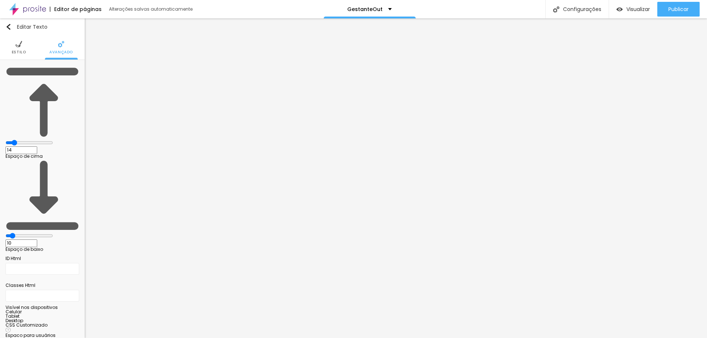
type input "16"
type input "17"
type input "18"
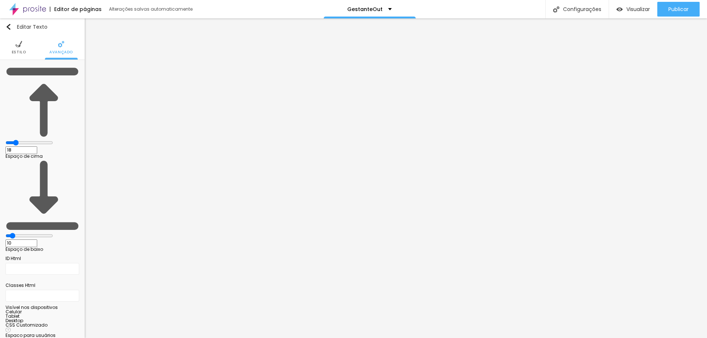
type input "20"
type input "22"
type input "28"
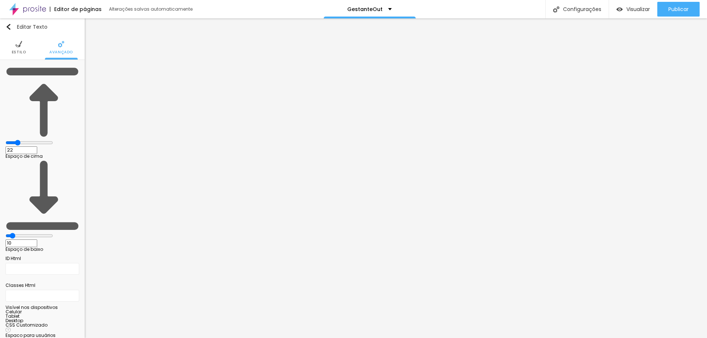
type input "28"
drag, startPoint x: 23, startPoint y: 72, endPoint x: 30, endPoint y: 71, distance: 7.0
type input "28"
click at [30, 140] on input "range" at bounding box center [29, 143] width 47 height 6
click at [20, 50] on span "Estilo" at bounding box center [19, 52] width 14 height 4
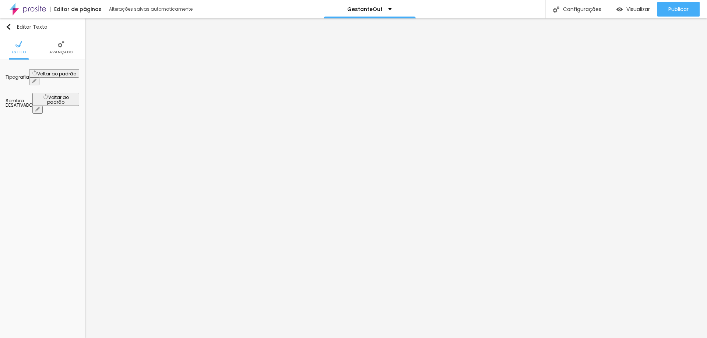
click at [29, 75] on div "Tipografia" at bounding box center [18, 77] width 24 height 4
click at [67, 75] on button "Voltar ao padrão" at bounding box center [54, 73] width 50 height 8
click at [36, 79] on icon "button" at bounding box center [34, 81] width 4 height 4
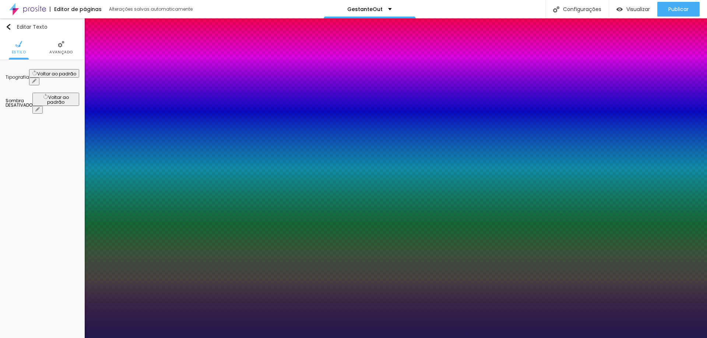
type input "1"
drag, startPoint x: 99, startPoint y: 126, endPoint x: 104, endPoint y: 126, distance: 4.4
click at [640, 338] on div at bounding box center [353, 338] width 707 height 0
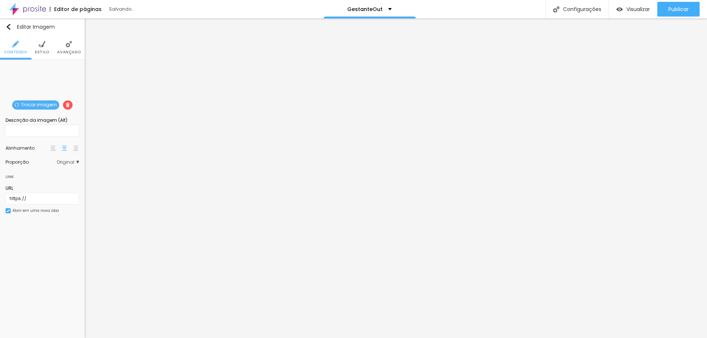
click at [42, 106] on span "Trocar imagem" at bounding box center [35, 104] width 47 height 9
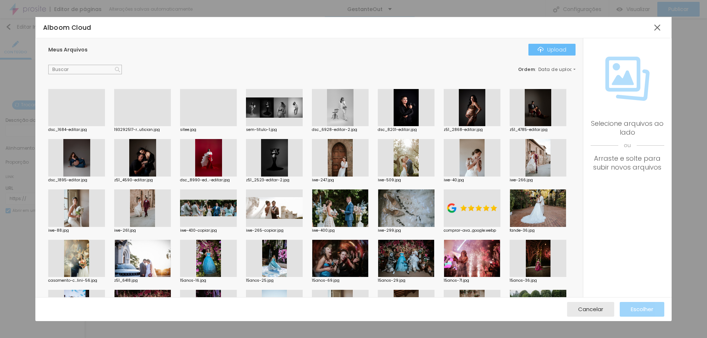
click at [539, 53] on button "Upload" at bounding box center [551, 50] width 47 height 12
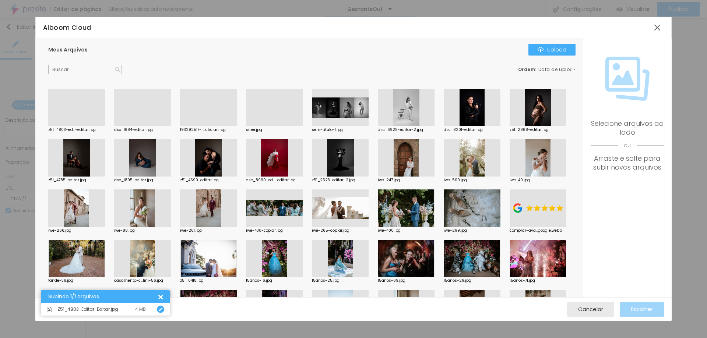
click at [74, 126] on div at bounding box center [76, 126] width 57 height 0
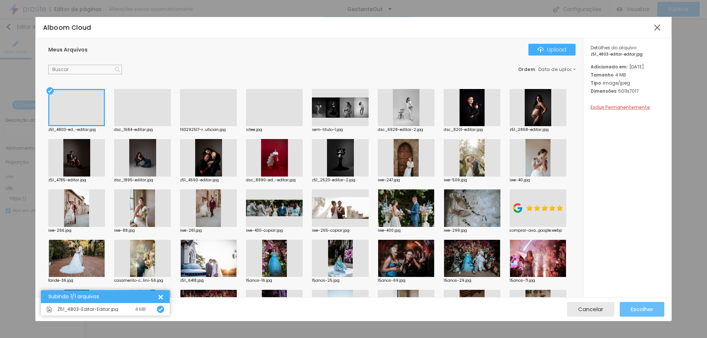
click at [642, 308] on span "Escolher" at bounding box center [641, 309] width 22 height 6
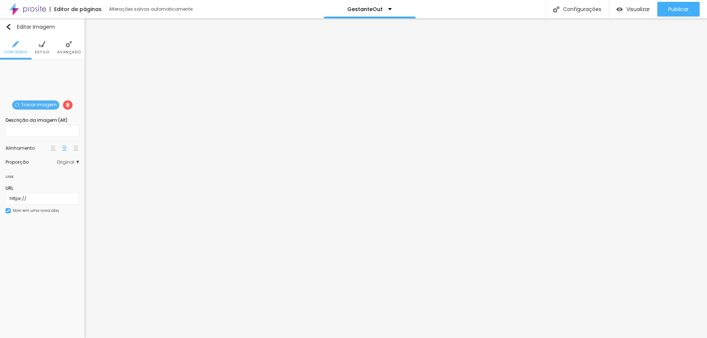
click at [39, 103] on span "Trocar imagem" at bounding box center [35, 104] width 47 height 9
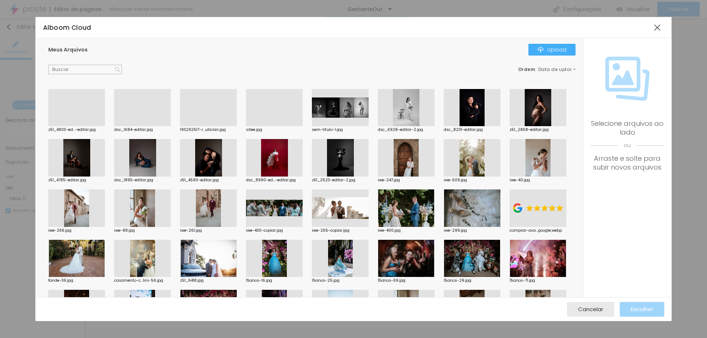
click at [509, 127] on div at bounding box center [537, 108] width 57 height 38
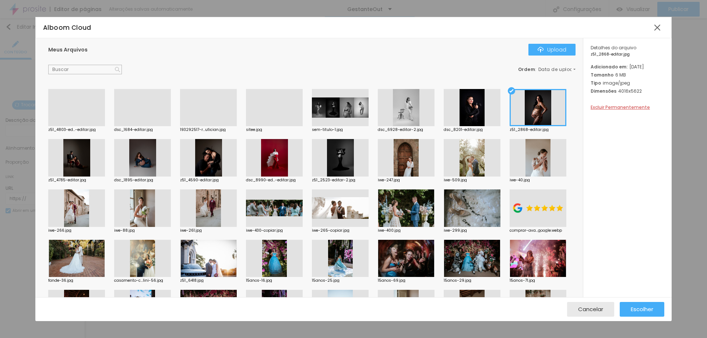
click at [552, 58] on div "Meus Arquivos Upload Ordem : Data de upload" at bounding box center [311, 59] width 527 height 31
click at [552, 52] on div "Upload" at bounding box center [551, 50] width 29 height 6
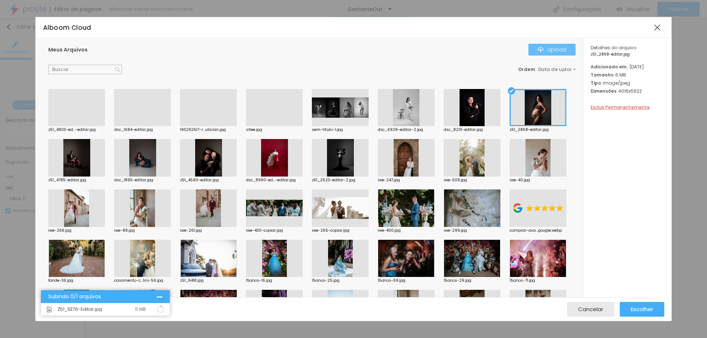
click at [559, 48] on div "Upload" at bounding box center [551, 50] width 29 height 6
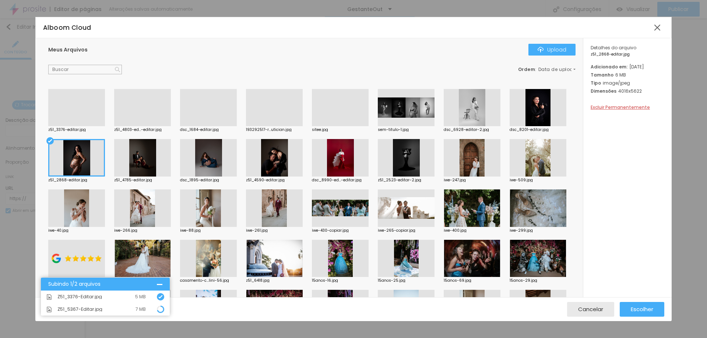
click at [71, 126] on div at bounding box center [76, 126] width 57 height 0
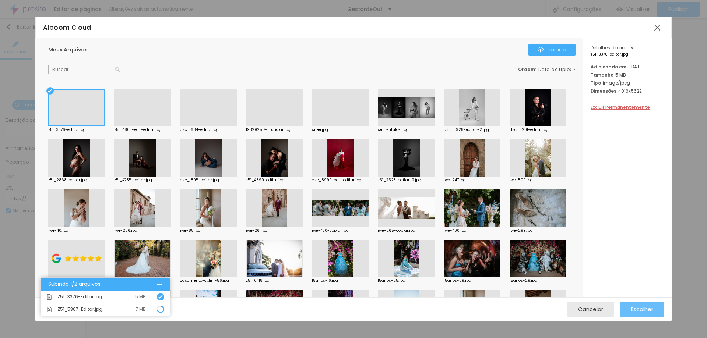
click at [632, 305] on div "Escolher" at bounding box center [641, 309] width 22 height 15
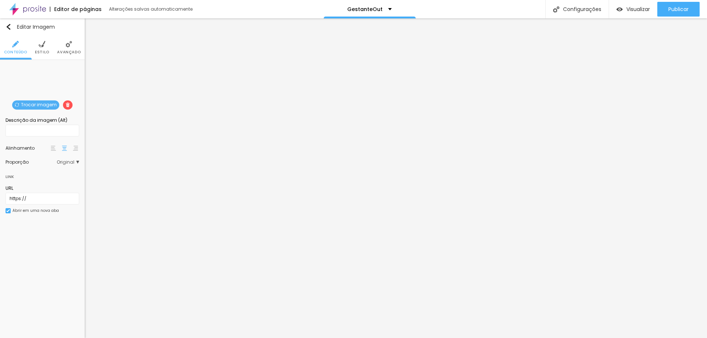
click at [41, 47] on img at bounding box center [42, 44] width 7 height 7
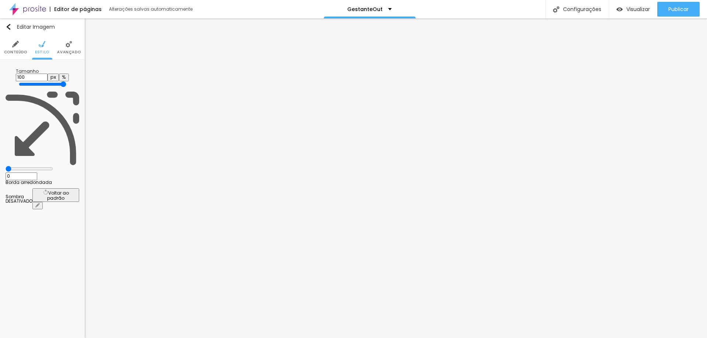
click at [14, 45] on img at bounding box center [15, 44] width 7 height 7
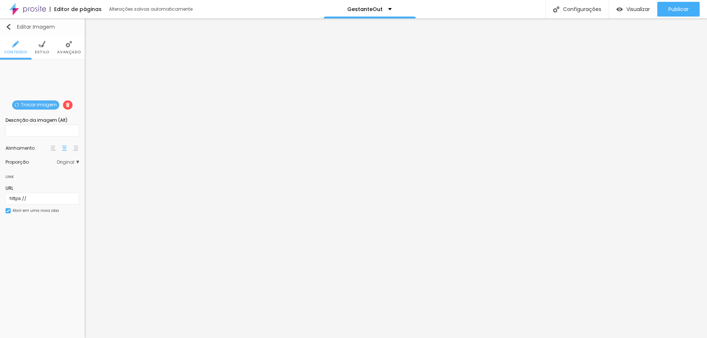
click at [9, 27] on img "button" at bounding box center [9, 27] width 6 height 6
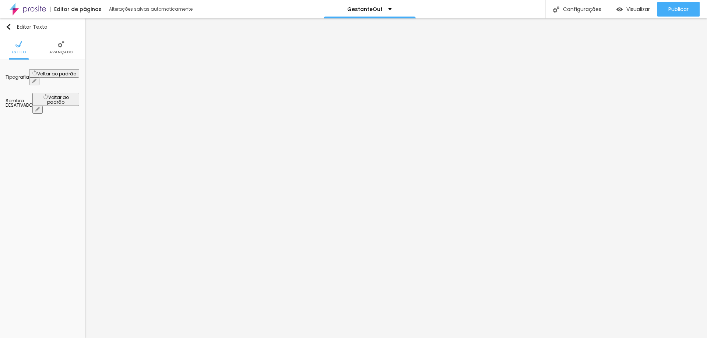
click at [61, 48] on li "Avançado" at bounding box center [61, 47] width 24 height 24
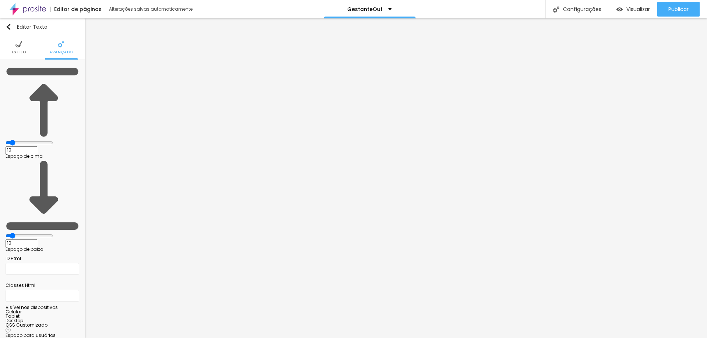
click at [18, 50] on span "Estilo" at bounding box center [19, 52] width 14 height 4
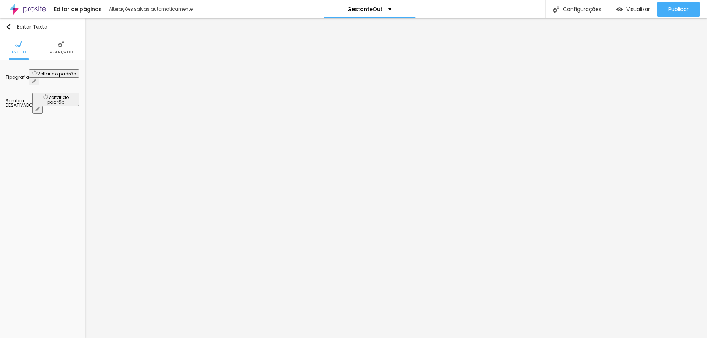
click at [36, 79] on icon "button" at bounding box center [34, 81] width 4 height 4
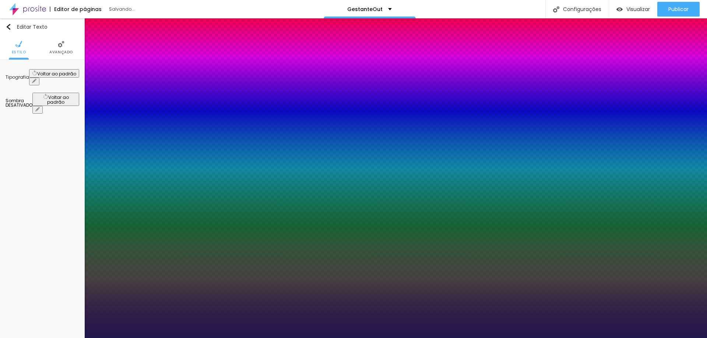
drag, startPoint x: 100, startPoint y: 126, endPoint x: 118, endPoint y: 126, distance: 17.7
drag, startPoint x: 132, startPoint y: 105, endPoint x: 133, endPoint y: 110, distance: 4.9
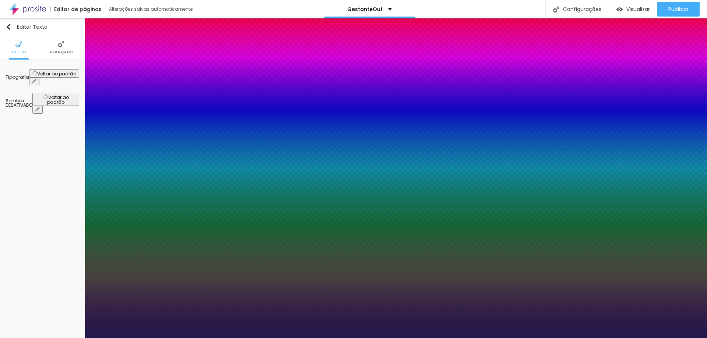
drag, startPoint x: 117, startPoint y: 105, endPoint x: 117, endPoint y: 110, distance: 5.2
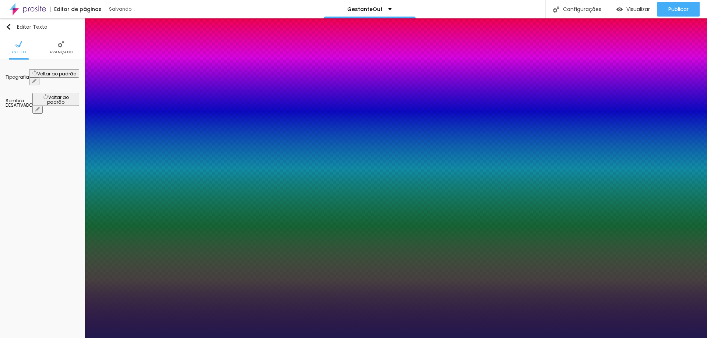
drag, startPoint x: 116, startPoint y: 127, endPoint x: 111, endPoint y: 128, distance: 5.0
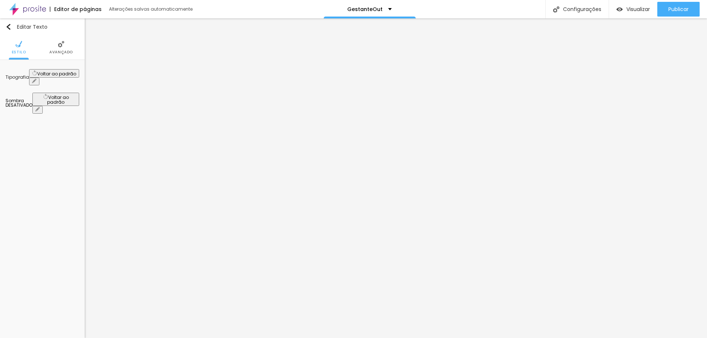
click at [39, 78] on button "button" at bounding box center [34, 82] width 10 height 8
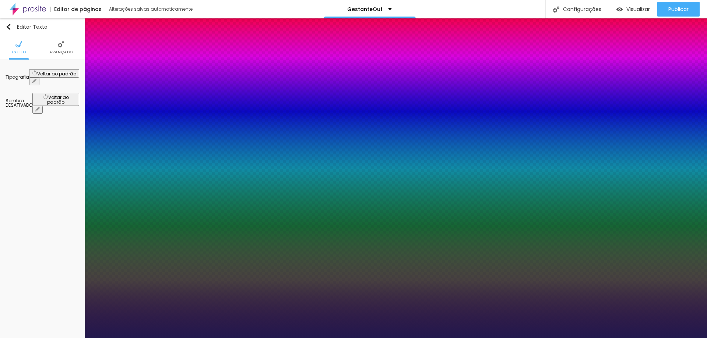
drag, startPoint x: 106, startPoint y: 127, endPoint x: 99, endPoint y: 129, distance: 7.2
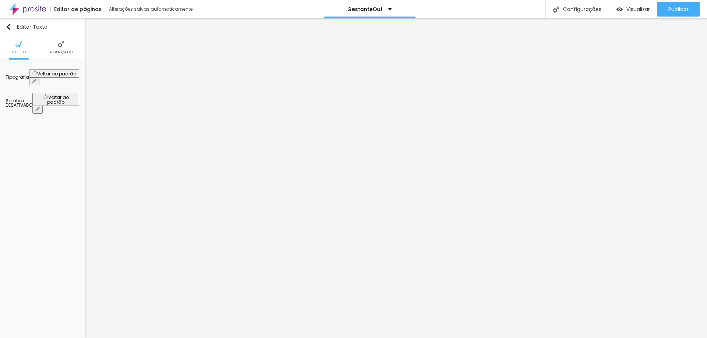
click at [39, 78] on button "button" at bounding box center [34, 82] width 10 height 8
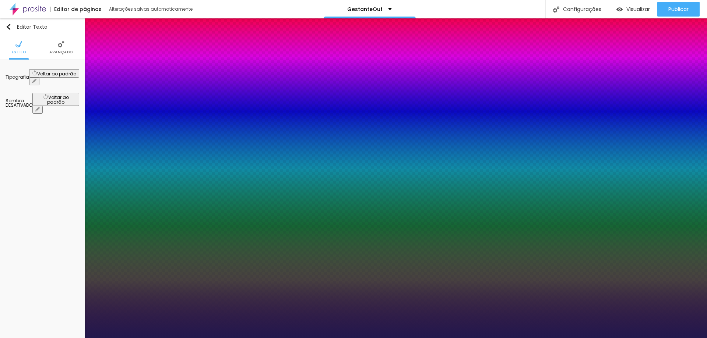
drag, startPoint x: 100, startPoint y: 126, endPoint x: 113, endPoint y: 127, distance: 12.9
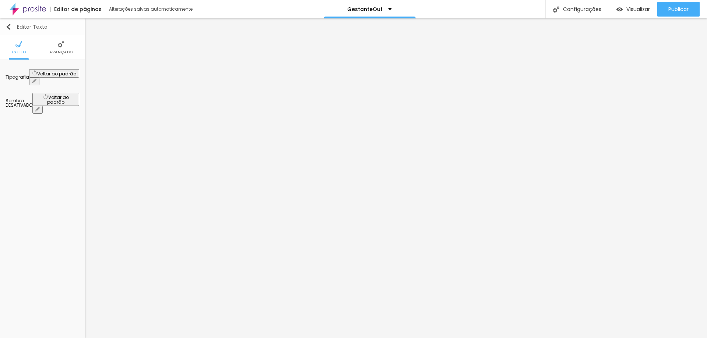
click at [7, 27] on img "button" at bounding box center [9, 27] width 6 height 6
click at [36, 79] on icon "button" at bounding box center [34, 81] width 4 height 4
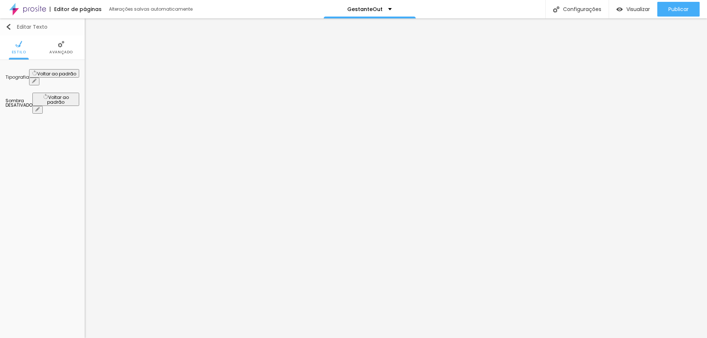
click at [10, 28] on img "button" at bounding box center [9, 27] width 6 height 6
click at [5, 26] on button "Editar Texto" at bounding box center [42, 26] width 85 height 17
click at [63, 53] on span "Avançado" at bounding box center [61, 52] width 24 height 4
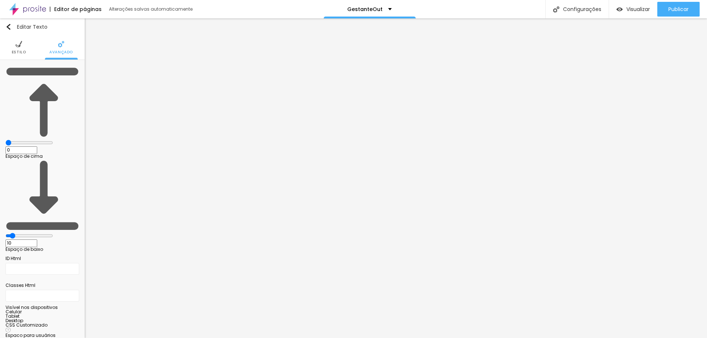
drag, startPoint x: 22, startPoint y: 72, endPoint x: 12, endPoint y: 75, distance: 10.3
click at [12, 140] on input "range" at bounding box center [29, 143] width 47 height 6
click at [18, 45] on img at bounding box center [18, 44] width 7 height 7
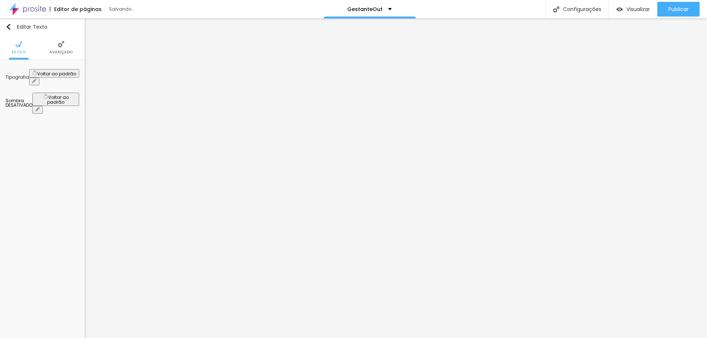
click at [39, 78] on button "button" at bounding box center [34, 82] width 10 height 8
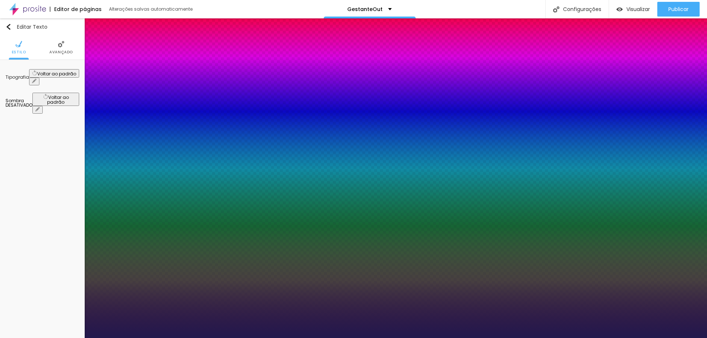
drag, startPoint x: 97, startPoint y: 124, endPoint x: 117, endPoint y: 129, distance: 20.9
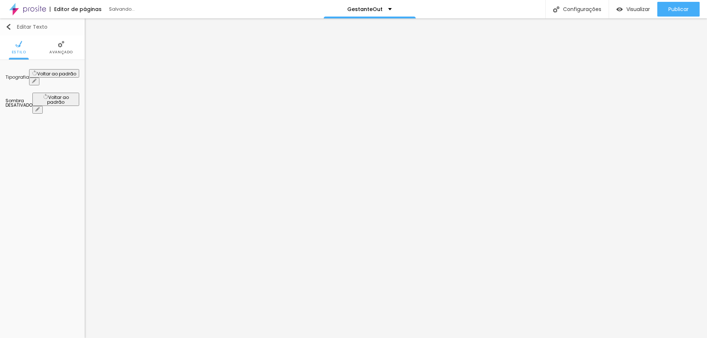
click at [7, 28] on img "button" at bounding box center [9, 27] width 6 height 6
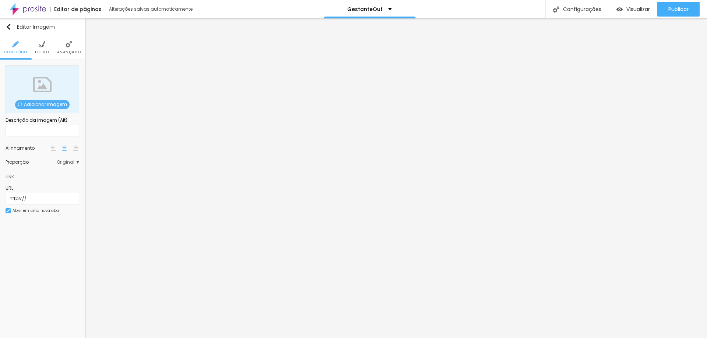
click at [24, 100] on div "Adicionar imagem" at bounding box center [43, 90] width 74 height 48
click at [27, 105] on span "Adicionar imagem" at bounding box center [42, 104] width 54 height 9
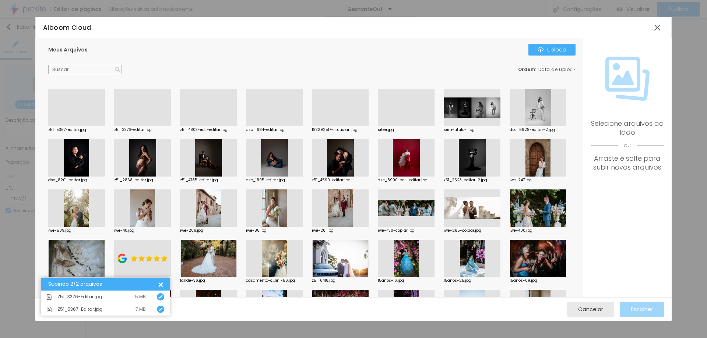
click at [92, 126] on div at bounding box center [76, 126] width 57 height 0
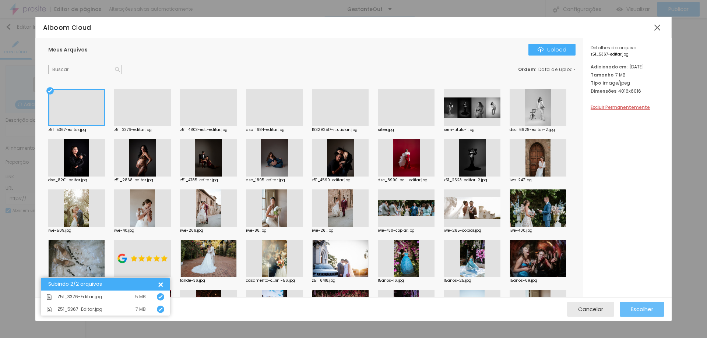
click at [642, 310] on span "Escolher" at bounding box center [641, 309] width 22 height 6
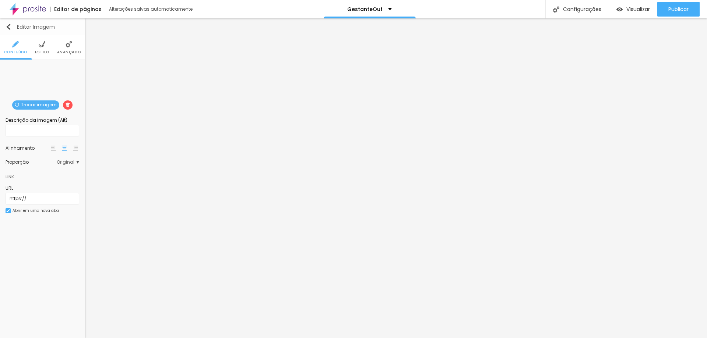
click at [7, 29] on img "button" at bounding box center [9, 27] width 6 height 6
click at [8, 29] on img "button" at bounding box center [9, 27] width 6 height 6
click at [42, 66] on div "Trocar imagem" at bounding box center [42, 66] width 0 height 0
click at [18, 103] on img at bounding box center [17, 105] width 4 height 4
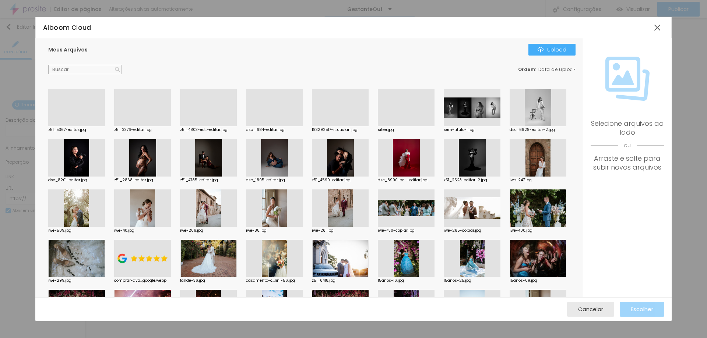
click at [509, 127] on div at bounding box center [537, 108] width 57 height 38
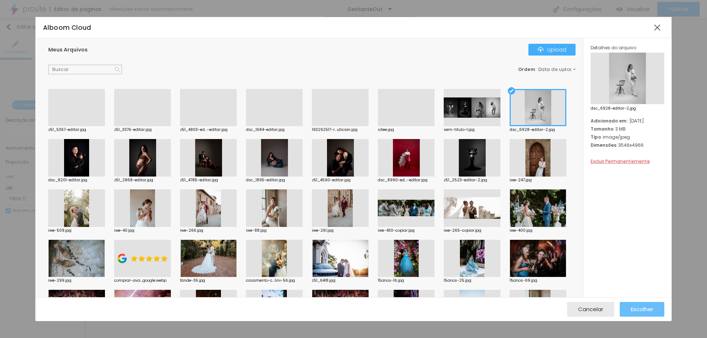
click at [656, 311] on button "Escolher" at bounding box center [641, 309] width 45 height 15
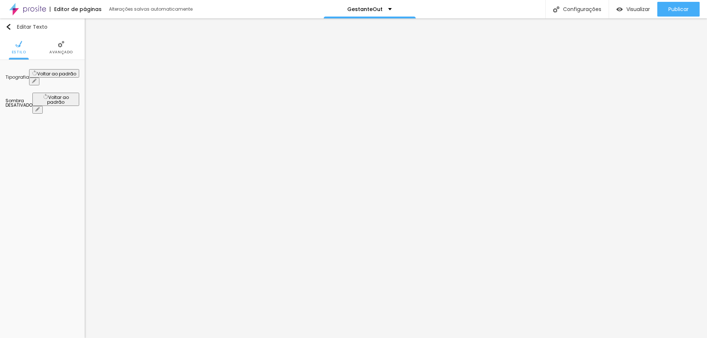
click at [53, 50] on span "Avançado" at bounding box center [61, 52] width 24 height 4
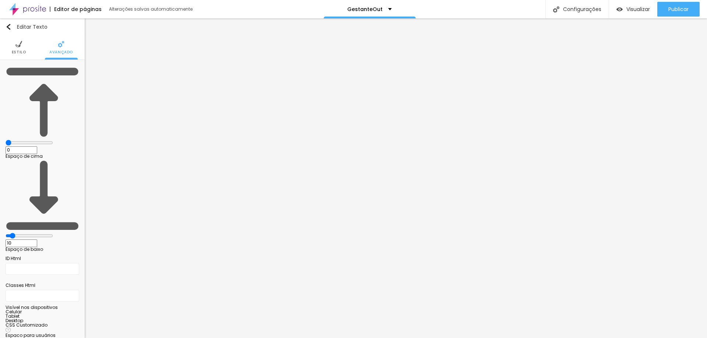
drag, startPoint x: 20, startPoint y: 72, endPoint x: 9, endPoint y: 70, distance: 11.6
click at [7, 140] on input "range" at bounding box center [29, 143] width 47 height 6
click at [20, 44] on img at bounding box center [18, 44] width 7 height 7
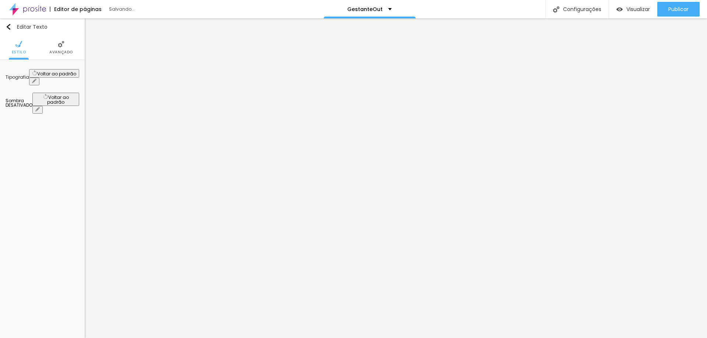
click at [39, 78] on button "button" at bounding box center [34, 82] width 10 height 8
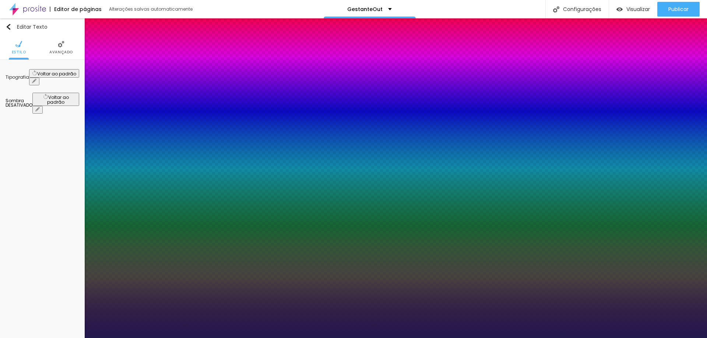
drag, startPoint x: 98, startPoint y: 125, endPoint x: 120, endPoint y: 130, distance: 22.4
click at [441, 338] on div at bounding box center [353, 338] width 707 height 0
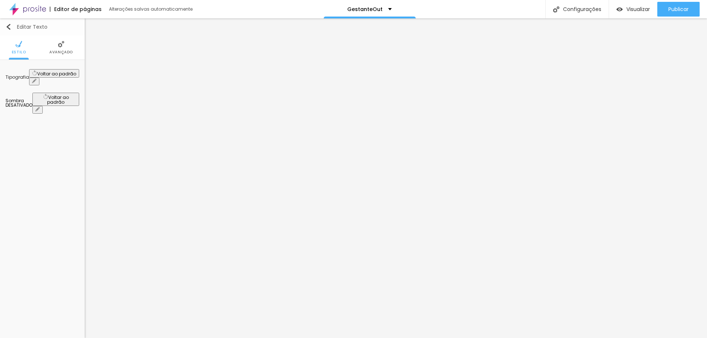
click at [10, 27] on img "button" at bounding box center [9, 27] width 6 height 6
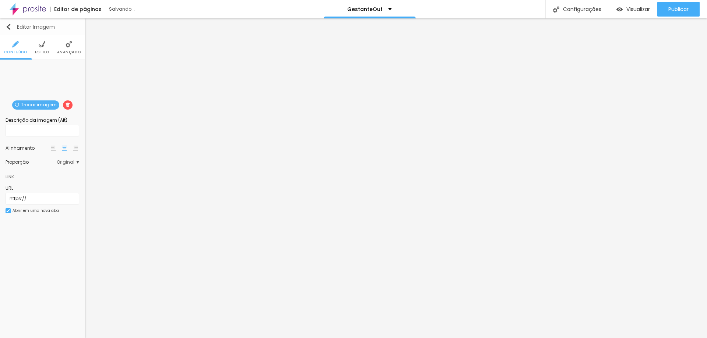
click at [8, 29] on img "button" at bounding box center [9, 27] width 6 height 6
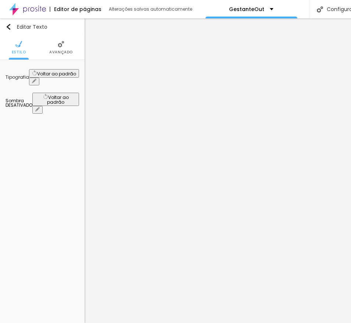
click at [64, 48] on li "Avançado" at bounding box center [61, 47] width 24 height 24
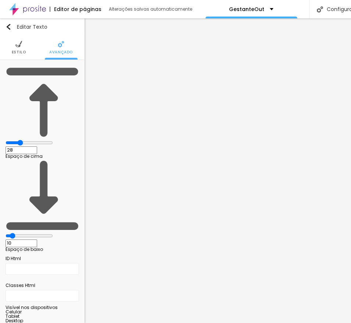
click at [19, 44] on img at bounding box center [18, 44] width 7 height 7
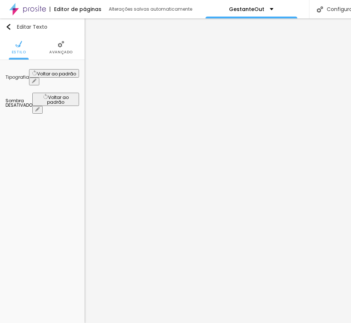
click at [39, 78] on button "button" at bounding box center [34, 82] width 10 height 8
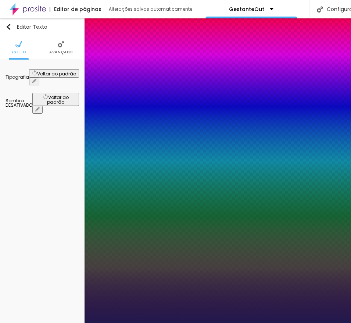
drag, startPoint x: 106, startPoint y: 126, endPoint x: 113, endPoint y: 126, distance: 7.0
click at [187, 323] on div at bounding box center [175, 323] width 351 height 0
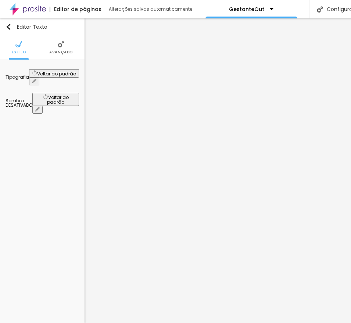
click at [61, 47] on img at bounding box center [61, 44] width 7 height 7
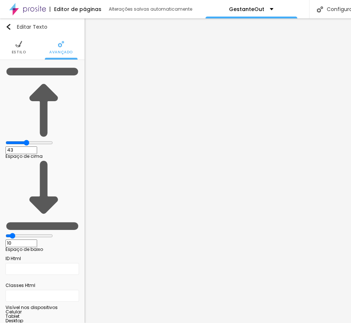
drag, startPoint x: 30, startPoint y: 72, endPoint x: 36, endPoint y: 74, distance: 6.4
click at [36, 140] on input "range" at bounding box center [29, 143] width 47 height 6
drag, startPoint x: 22, startPoint y: 86, endPoint x: 113, endPoint y: 86, distance: 91.3
click at [53, 233] on input "range" at bounding box center [29, 236] width 47 height 6
click at [14, 23] on button "Editar Texto" at bounding box center [42, 26] width 85 height 17
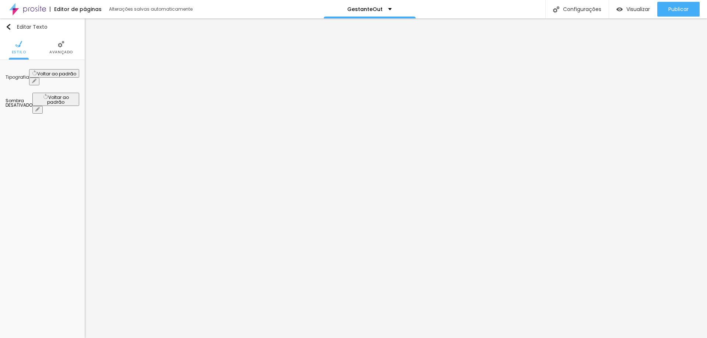
click at [39, 78] on button "button" at bounding box center [34, 82] width 10 height 8
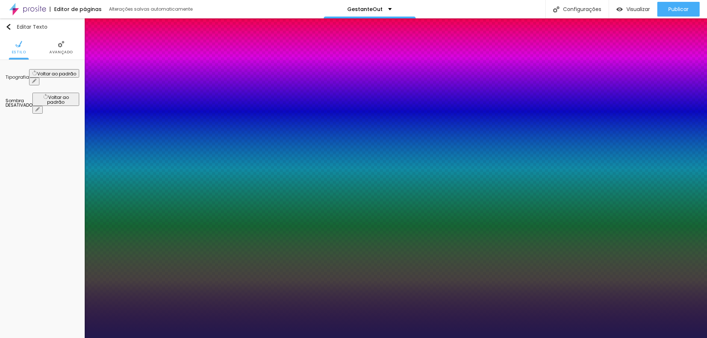
drag, startPoint x: 113, startPoint y: 125, endPoint x: 128, endPoint y: 126, distance: 14.7
click at [339, 338] on div at bounding box center [353, 338] width 707 height 0
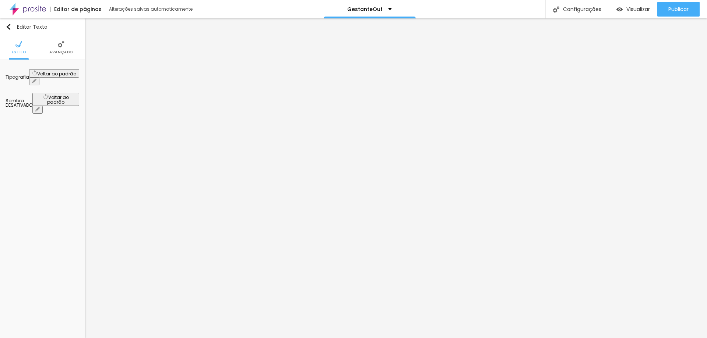
click at [39, 78] on button "button" at bounding box center [34, 82] width 10 height 8
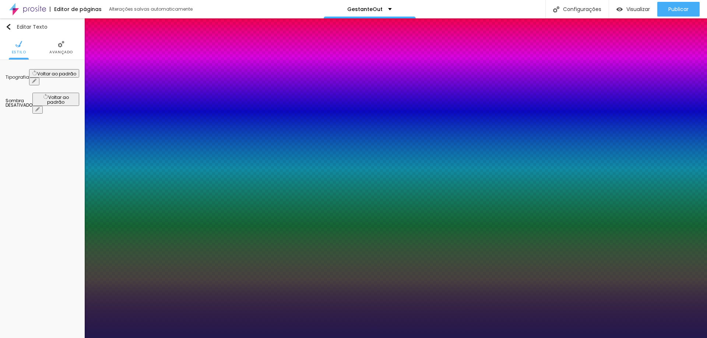
drag, startPoint x: 127, startPoint y: 126, endPoint x: 124, endPoint y: 158, distance: 31.8
drag, startPoint x: 121, startPoint y: 176, endPoint x: 113, endPoint y: 173, distance: 9.0
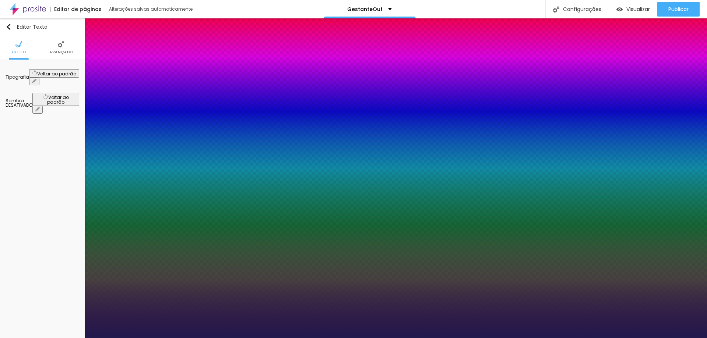
click at [661, 338] on div at bounding box center [353, 338] width 707 height 0
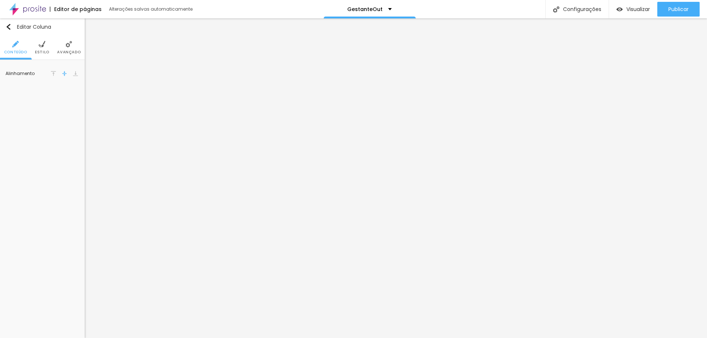
click at [33, 45] on ul "Conteúdo Estilo Avançado" at bounding box center [42, 47] width 85 height 25
click at [37, 45] on li "Estilo" at bounding box center [42, 47] width 14 height 24
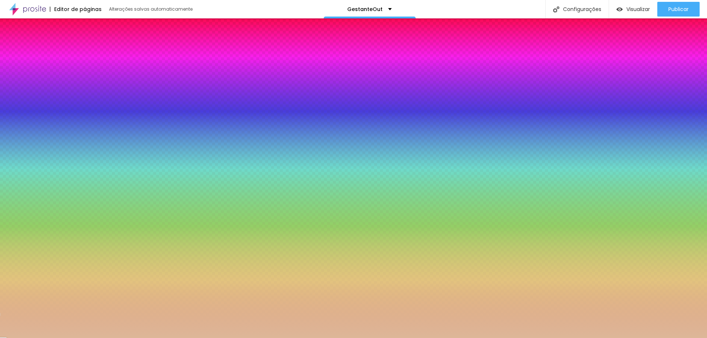
click at [52, 78] on div at bounding box center [43, 78] width 74 height 0
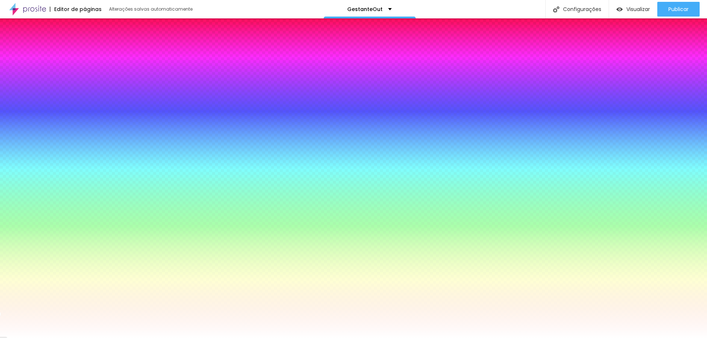
drag, startPoint x: 25, startPoint y: 89, endPoint x: 3, endPoint y: 80, distance: 24.1
click at [3, 80] on div "Cor de fundo Voltar ao padrão #FFFFFF 0 Borda arredondada" at bounding box center [42, 122] width 85 height 124
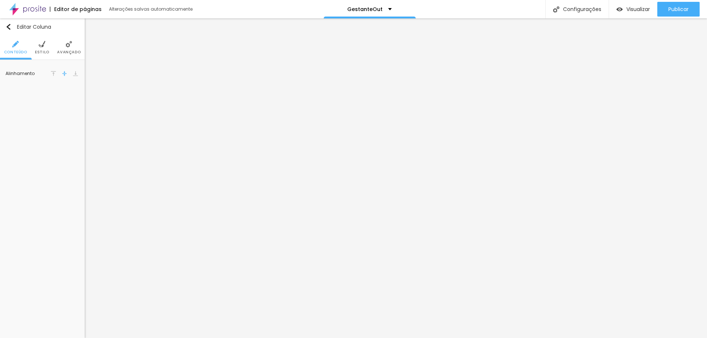
click at [30, 47] on ul "Conteúdo Estilo Avançado" at bounding box center [42, 47] width 85 height 25
click at [38, 47] on li "Estilo" at bounding box center [42, 47] width 14 height 24
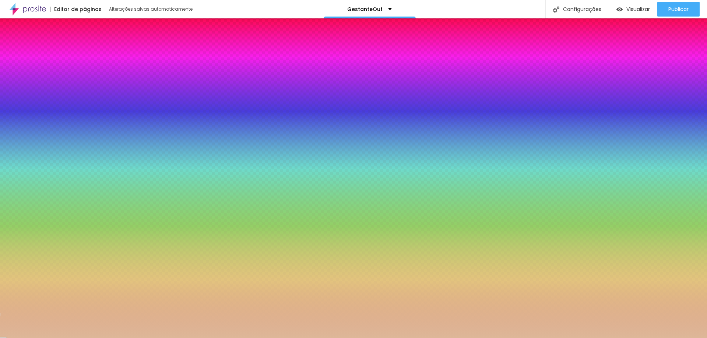
click at [51, 78] on div at bounding box center [43, 78] width 74 height 0
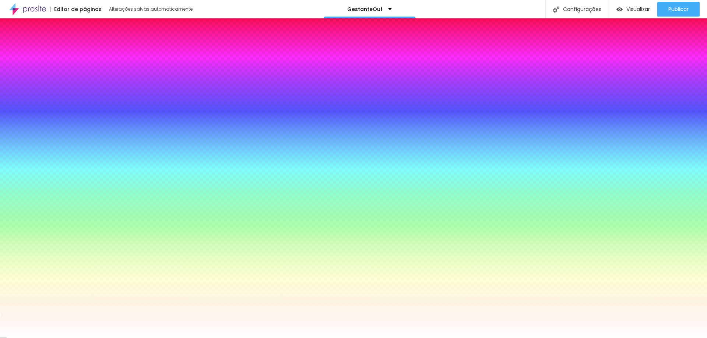
drag, startPoint x: 21, startPoint y: 89, endPoint x: 0, endPoint y: 80, distance: 22.6
click at [0, 81] on div "Cor de fundo Voltar ao padrão #FFFFFF 0 Borda arredondada" at bounding box center [42, 122] width 85 height 124
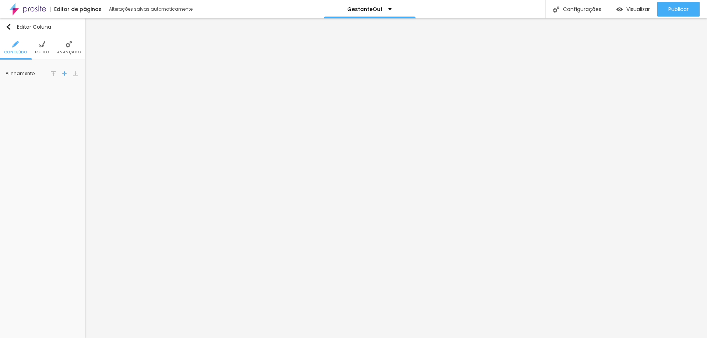
click at [66, 50] on span "Avançado" at bounding box center [69, 52] width 24 height 4
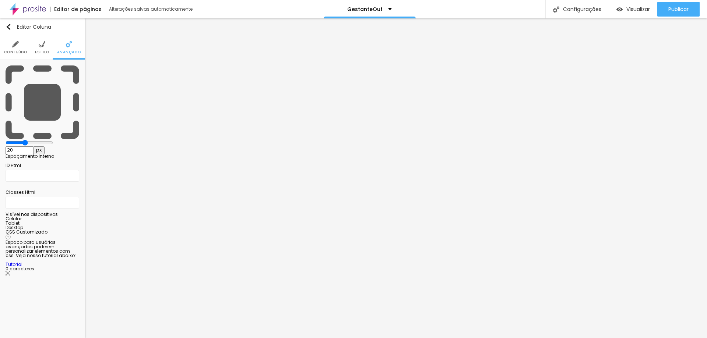
click at [42, 48] on li "Estilo" at bounding box center [42, 47] width 14 height 24
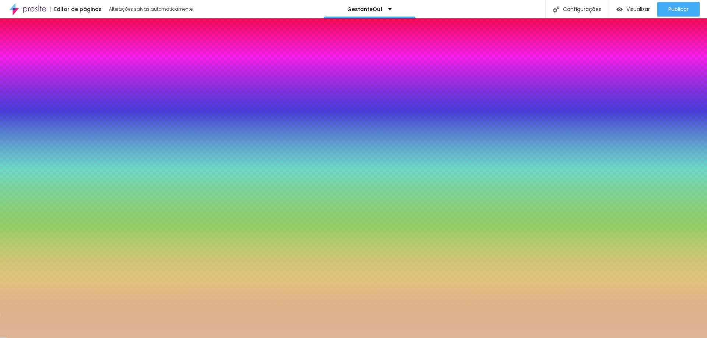
click at [66, 78] on input "#DDB798" at bounding box center [50, 81] width 88 height 7
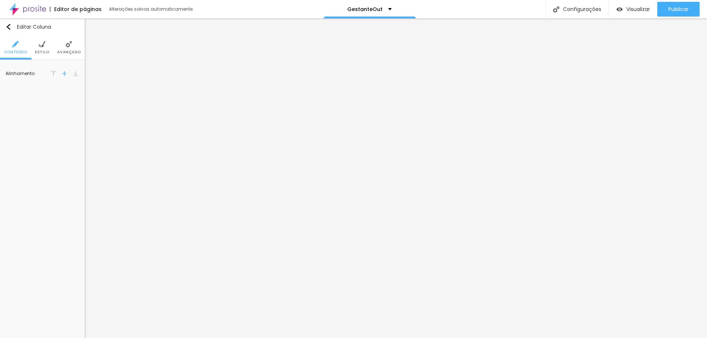
click at [43, 47] on img at bounding box center [42, 44] width 7 height 7
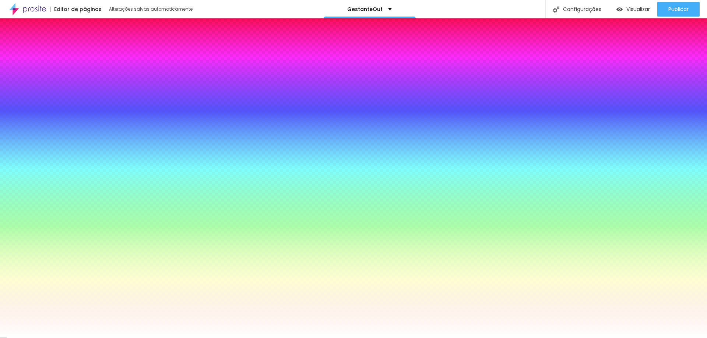
click at [70, 78] on input "#FFFFFF" at bounding box center [50, 81] width 88 height 7
paste input "DDB798"
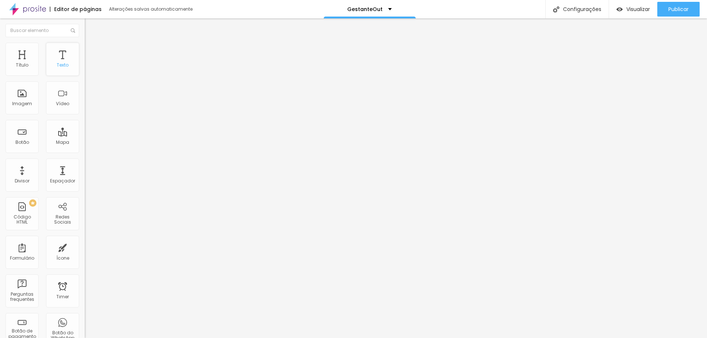
click at [62, 61] on div "Texto" at bounding box center [62, 59] width 33 height 33
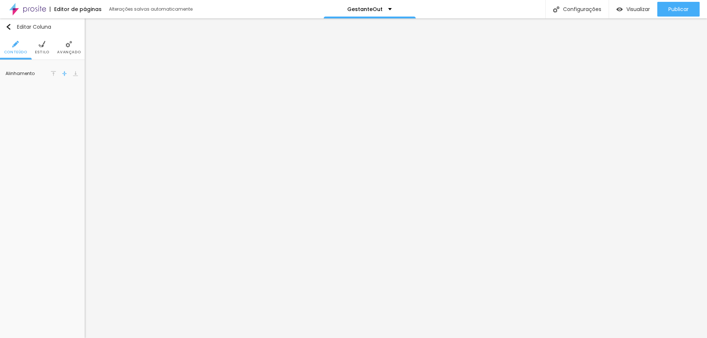
click at [42, 42] on img at bounding box center [42, 44] width 7 height 7
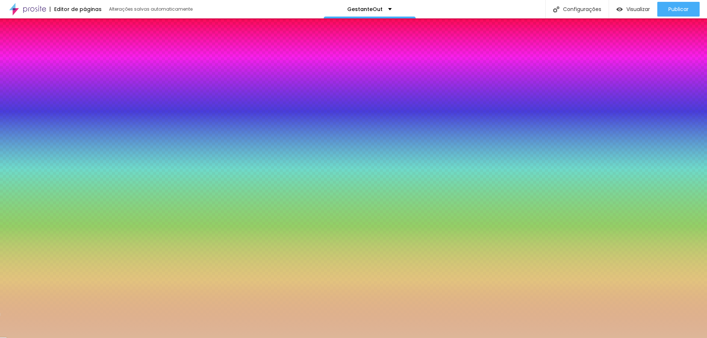
click at [55, 78] on div at bounding box center [43, 78] width 74 height 0
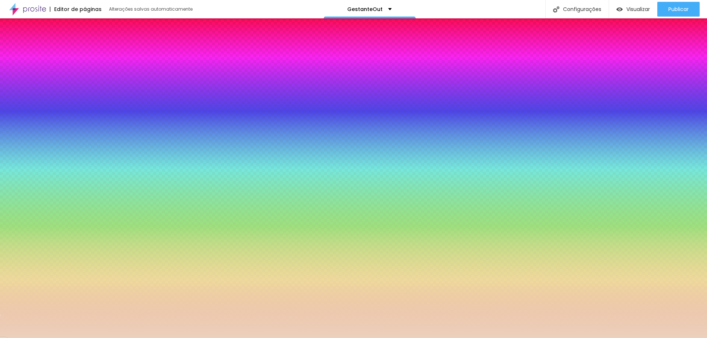
drag, startPoint x: 17, startPoint y: 86, endPoint x: 3, endPoint y: 82, distance: 14.9
click at [3, 82] on div "Cor de fundo Voltar ao padrão #F5F1ED 0 Borda arredondada" at bounding box center [42, 122] width 85 height 124
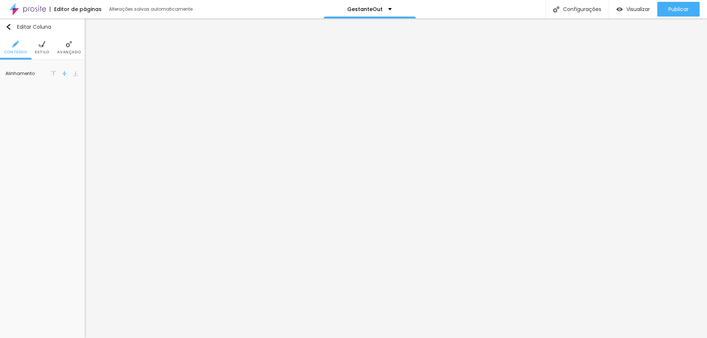
click at [43, 52] on span "Estilo" at bounding box center [42, 52] width 14 height 4
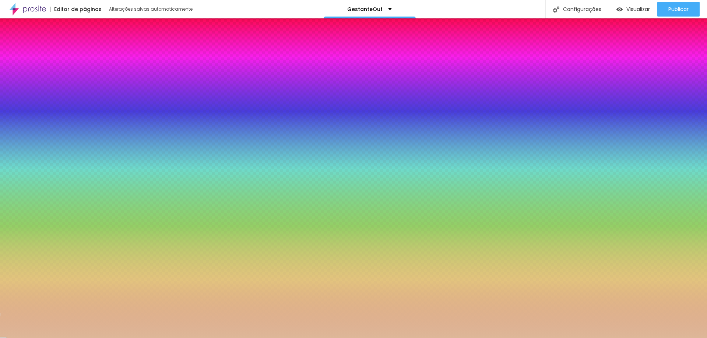
click at [54, 78] on div at bounding box center [43, 78] width 74 height 0
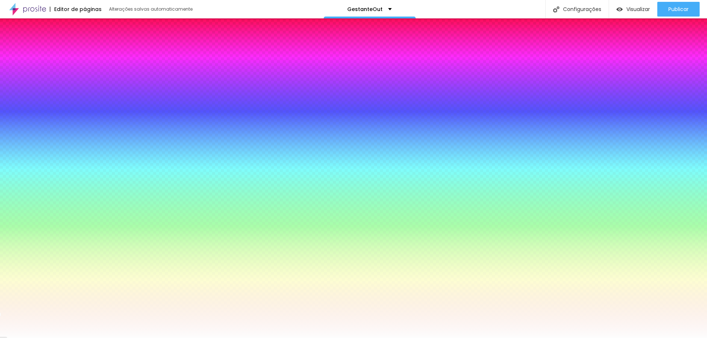
drag, startPoint x: 26, startPoint y: 89, endPoint x: 2, endPoint y: 84, distance: 24.3
click at [2, 84] on div "Cor de fundo Voltar ao padrão #FDFDFD 0 Borda arredondada" at bounding box center [42, 122] width 85 height 124
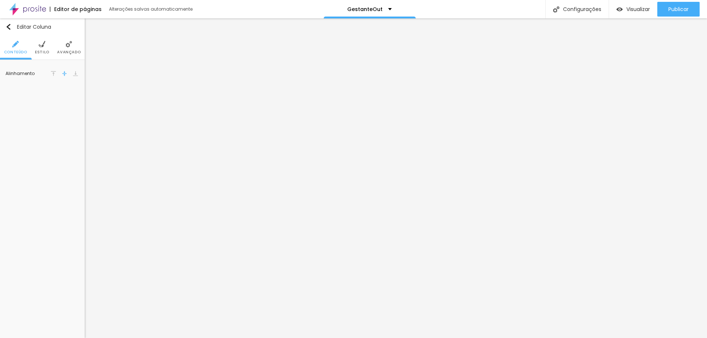
click at [47, 50] on span "Estilo" at bounding box center [42, 52] width 14 height 4
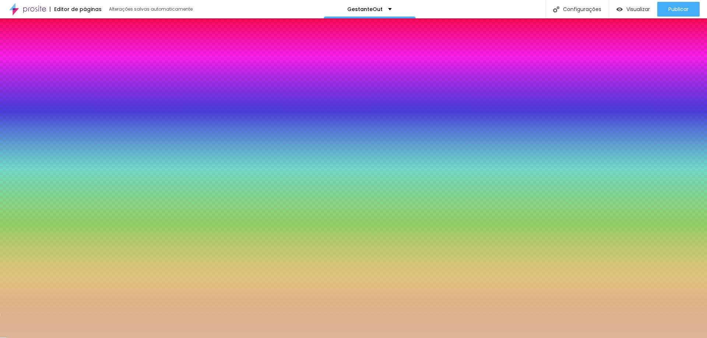
click at [66, 78] on input "#DDB798" at bounding box center [50, 81] width 88 height 7
click at [50, 78] on div at bounding box center [43, 78] width 74 height 0
click at [56, 78] on div at bounding box center [43, 78] width 74 height 0
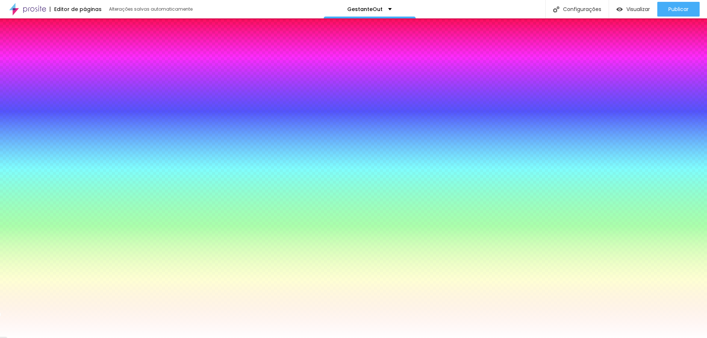
drag, startPoint x: 24, startPoint y: 90, endPoint x: 7, endPoint y: 78, distance: 20.8
click at [6, 78] on div "Cor de fundo Voltar ao padrão #FFFFFF" at bounding box center [43, 76] width 74 height 20
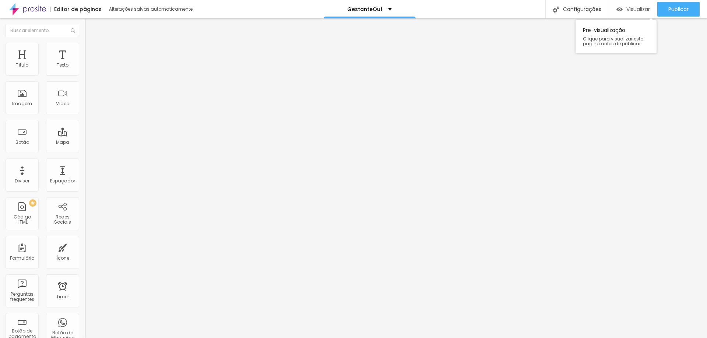
click at [631, 8] on span "Visualizar" at bounding box center [638, 9] width 24 height 6
click at [581, 3] on div "Configurações" at bounding box center [576, 9] width 63 height 18
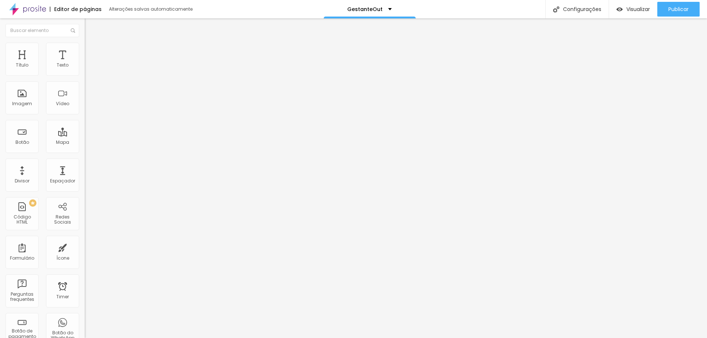
click at [387, 7] on div "GestanteOut" at bounding box center [369, 9] width 45 height 5
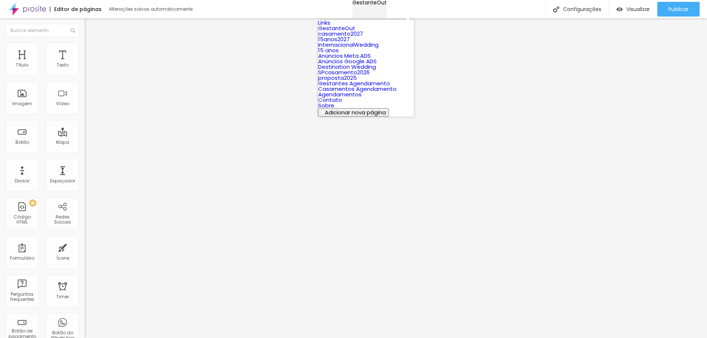
click at [386, 5] on div "GestanteOut" at bounding box center [369, 2] width 34 height 5
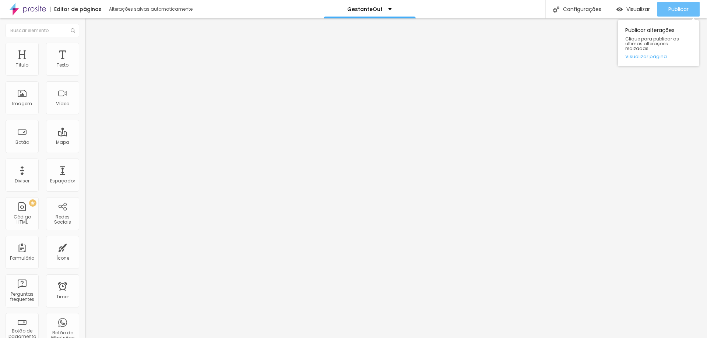
click at [672, 14] on div "Publicar" at bounding box center [678, 9] width 20 height 15
click at [684, 9] on span "Publicar" at bounding box center [678, 9] width 20 height 6
click at [657, 54] on link "Visualizar página" at bounding box center [658, 56] width 66 height 5
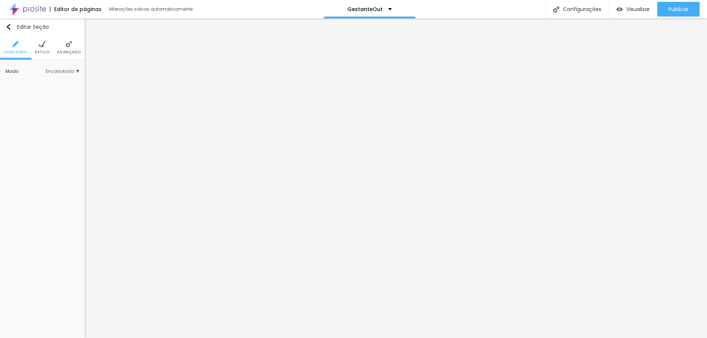
click at [49, 52] on ul "Conteúdo Estilo Avançado" at bounding box center [42, 47] width 85 height 25
click at [41, 50] on span "Estilo" at bounding box center [42, 52] width 14 height 4
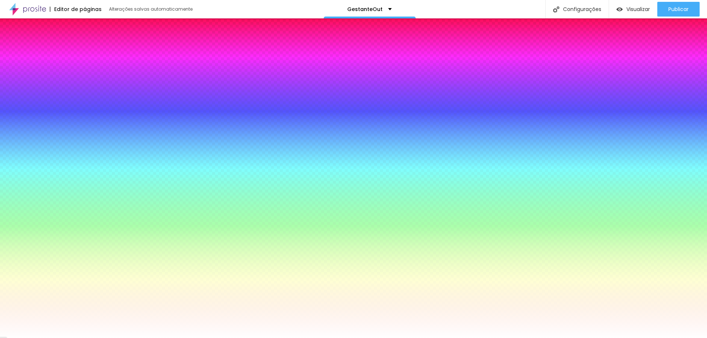
click at [70, 107] on span at bounding box center [68, 104] width 10 height 9
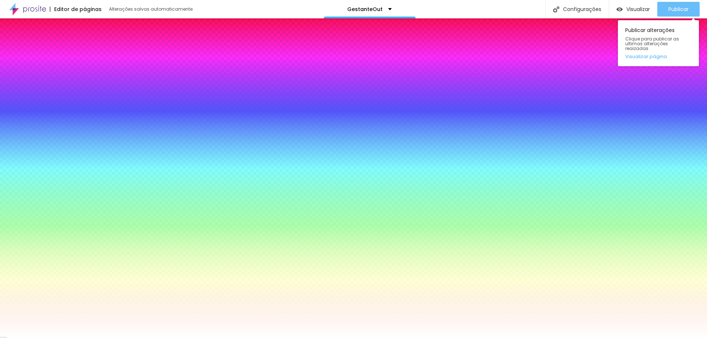
click at [684, 9] on span "Publicar" at bounding box center [678, 9] width 20 height 6
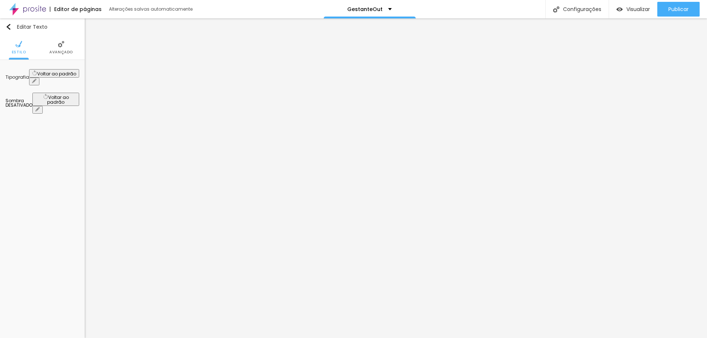
click at [59, 47] on img at bounding box center [61, 44] width 7 height 7
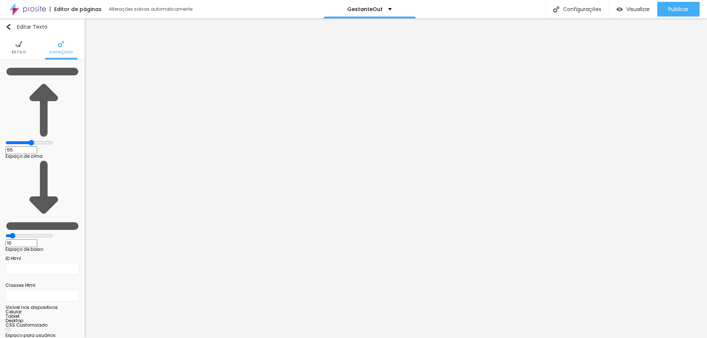
drag, startPoint x: 28, startPoint y: 70, endPoint x: 40, endPoint y: 70, distance: 11.8
click at [41, 140] on input "range" at bounding box center [29, 143] width 47 height 6
drag, startPoint x: 41, startPoint y: 71, endPoint x: 3, endPoint y: 79, distance: 39.1
click at [6, 140] on input "range" at bounding box center [29, 143] width 47 height 6
click at [15, 49] on li "Estilo" at bounding box center [19, 47] width 14 height 24
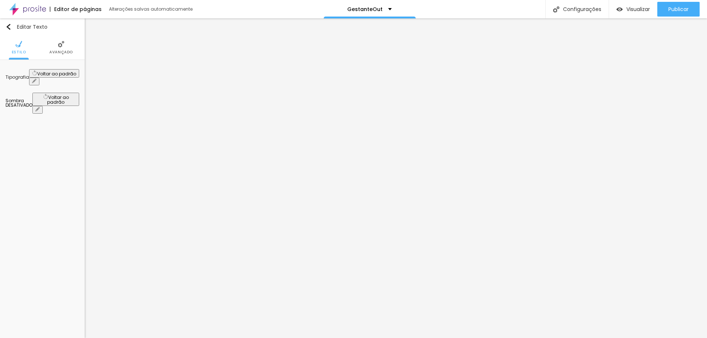
click at [36, 79] on icon "button" at bounding box center [34, 81] width 4 height 4
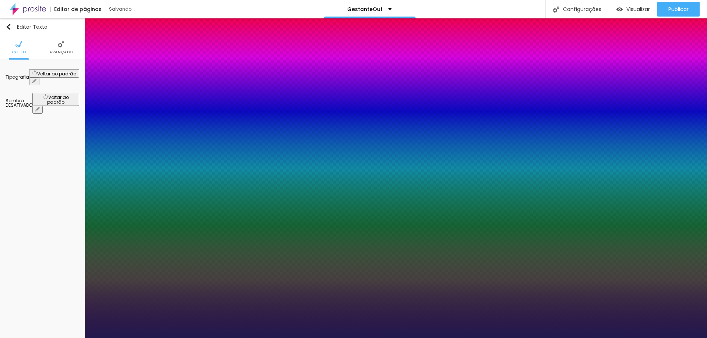
drag, startPoint x: 104, startPoint y: 126, endPoint x: 126, endPoint y: 130, distance: 22.0
click at [656, 338] on div at bounding box center [353, 338] width 707 height 0
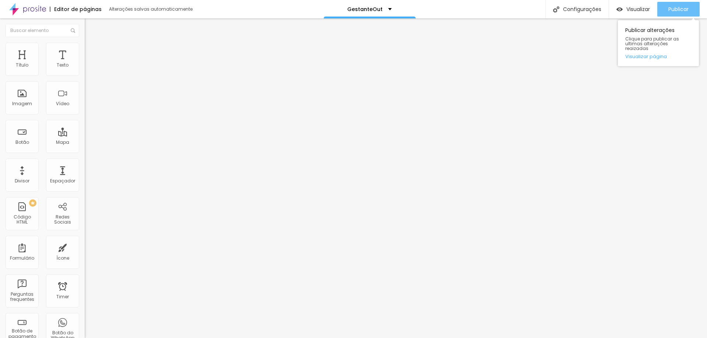
click at [689, 9] on button "Publicar" at bounding box center [678, 9] width 42 height 15
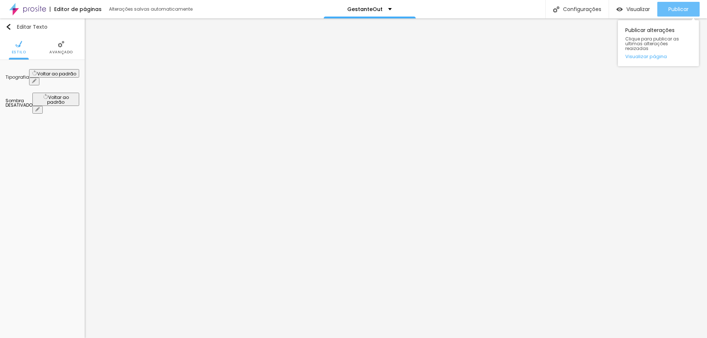
click at [668, 12] on span "Publicar" at bounding box center [678, 9] width 20 height 6
click at [676, 10] on span "Publicar" at bounding box center [678, 9] width 20 height 6
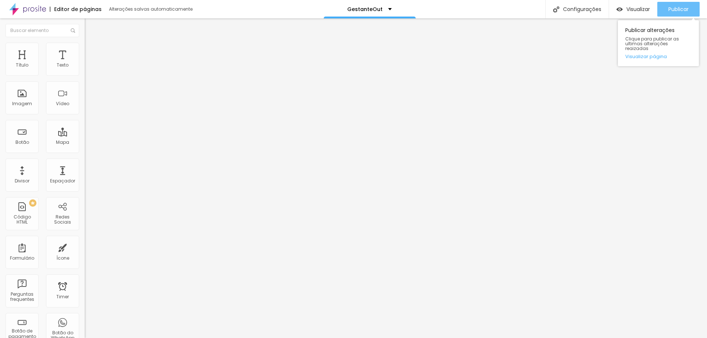
click at [677, 13] on div "Publicar" at bounding box center [678, 9] width 20 height 15
click at [672, 11] on span "Publicar" at bounding box center [678, 9] width 20 height 6
click at [684, 2] on div "Publicar" at bounding box center [678, 9] width 20 height 15
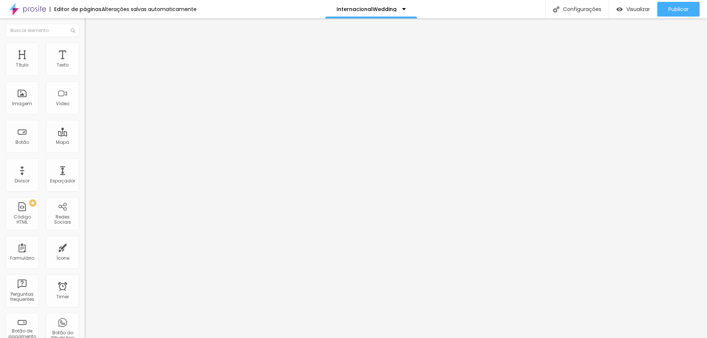
click at [85, 45] on ul "Conteúdo Estilo Avançado" at bounding box center [127, 46] width 85 height 22
click at [85, 46] on img at bounding box center [88, 46] width 7 height 7
click at [90, 28] on div "Editar Coluna" at bounding box center [113, 27] width 46 height 6
click at [35, 32] on input "text" at bounding box center [43, 30] width 74 height 13
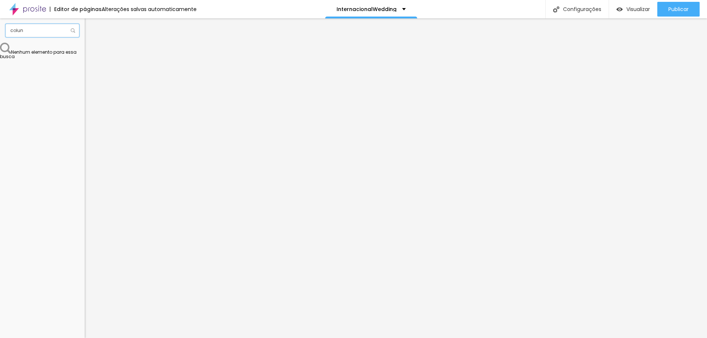
type input "coluna"
drag, startPoint x: 34, startPoint y: 29, endPoint x: 0, endPoint y: 27, distance: 33.9
click at [0, 27] on div "coluna" at bounding box center [42, 30] width 85 height 24
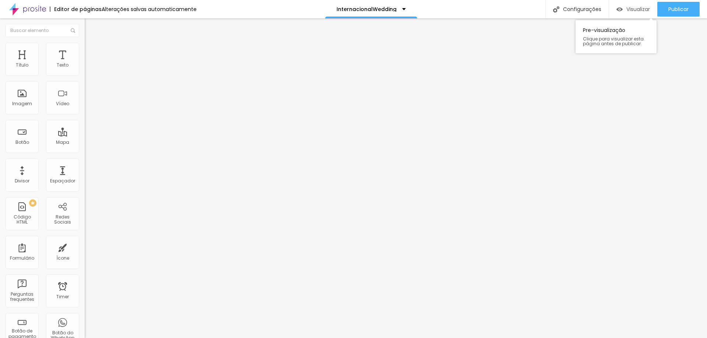
click at [626, 7] on span "Visualizar" at bounding box center [638, 9] width 24 height 6
click at [563, 13] on div "Configurações" at bounding box center [576, 9] width 63 height 18
click at [617, 14] on div "Visualizar" at bounding box center [632, 9] width 33 height 15
click at [85, 50] on img at bounding box center [88, 53] width 7 height 7
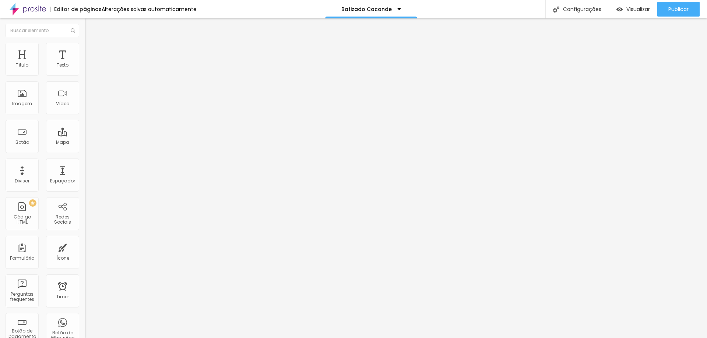
click at [85, 46] on img at bounding box center [88, 46] width 7 height 7
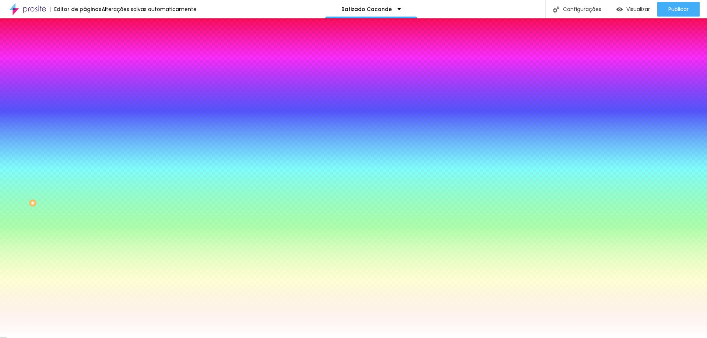
click at [85, 68] on span "Trocar imagem" at bounding box center [105, 64] width 40 height 6
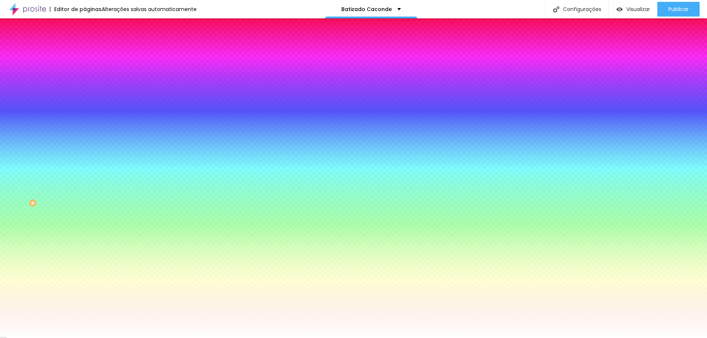
click at [85, 42] on img at bounding box center [88, 38] width 7 height 7
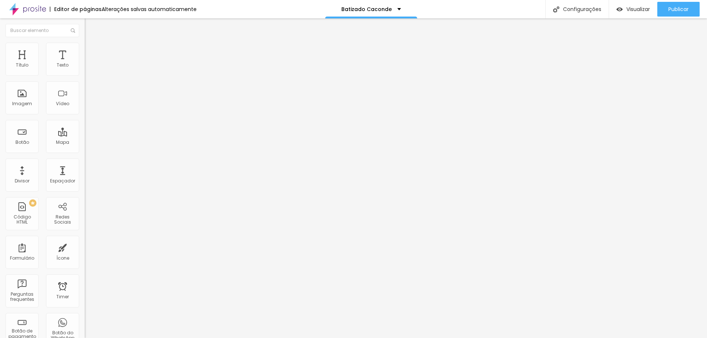
click at [90, 28] on img "button" at bounding box center [93, 27] width 6 height 6
click at [85, 23] on button "Editar Seção" at bounding box center [127, 26] width 85 height 17
click at [90, 28] on img "button" at bounding box center [93, 27] width 6 height 6
click at [85, 23] on button "Editar Seção" at bounding box center [127, 26] width 85 height 17
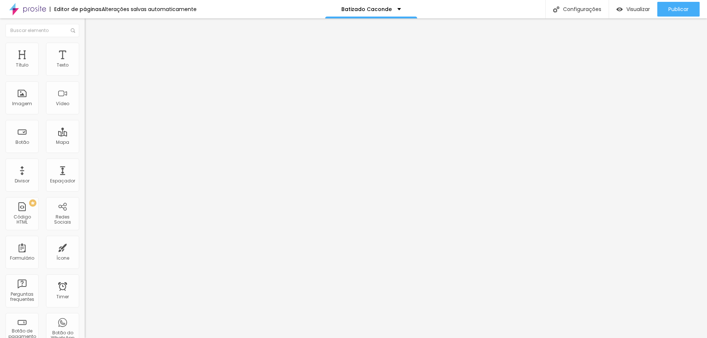
click at [85, 49] on li "Avançado" at bounding box center [127, 46] width 85 height 7
click at [85, 43] on li "Estilo" at bounding box center [127, 38] width 85 height 7
click at [85, 71] on button "button" at bounding box center [90, 67] width 10 height 8
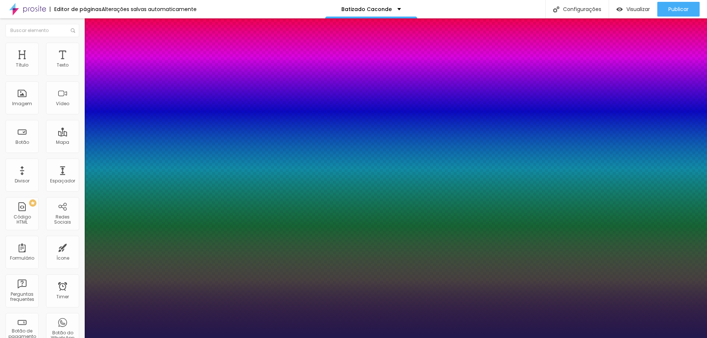
type input "1"
select select "AnonymousPro-Bold"
type input "1"
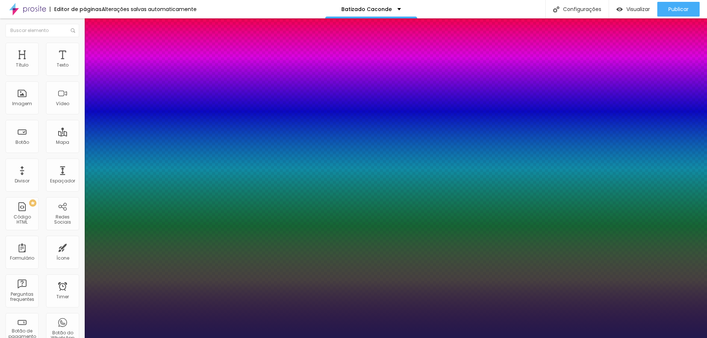
type input "13"
type input "1"
type input "31"
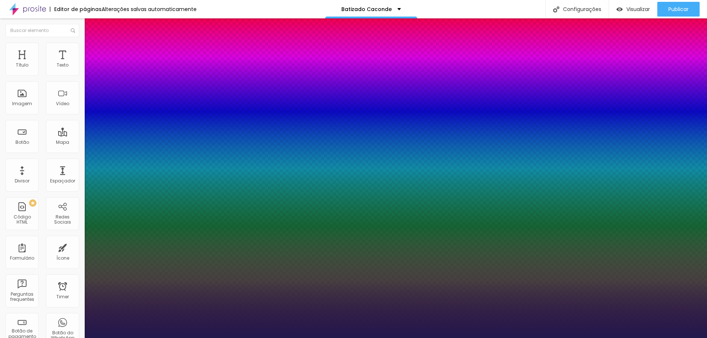
type input "1"
type input "34"
type input "1"
type input "38"
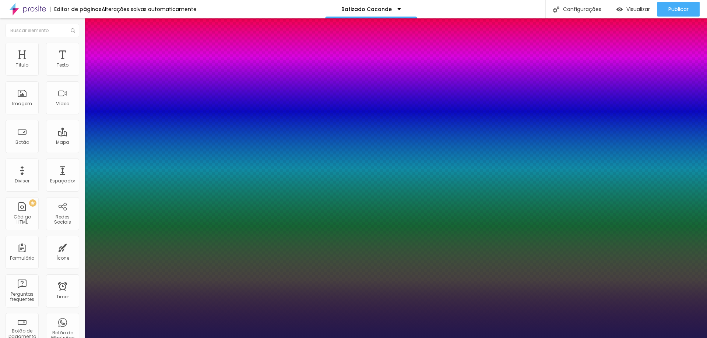
type input "38"
type input "1"
type input "41"
type input "1"
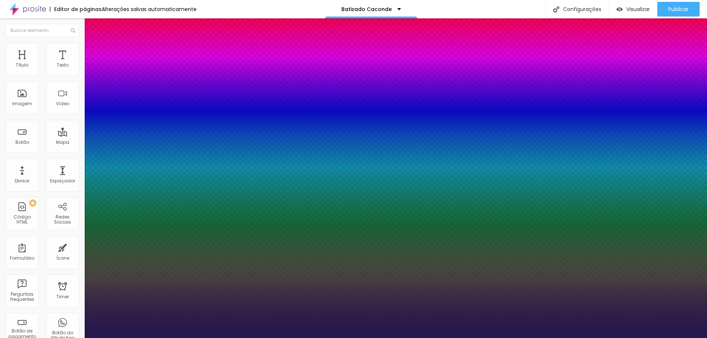
type input "44"
type input "1"
type input "47"
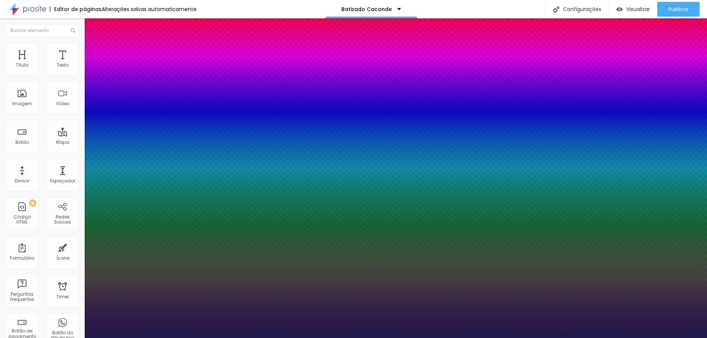
type input "1"
type input "50"
type input "1"
type input "53"
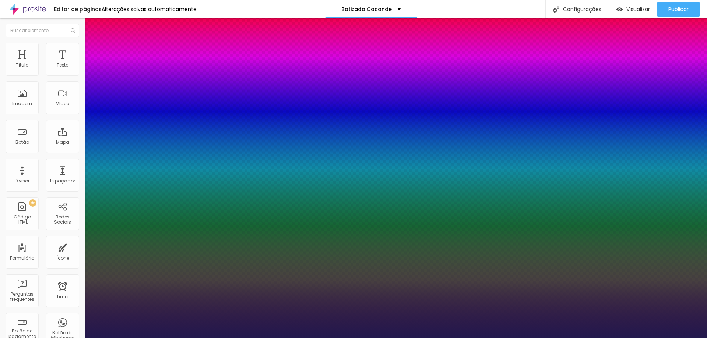
type input "53"
type input "1"
type input "55"
type input "1"
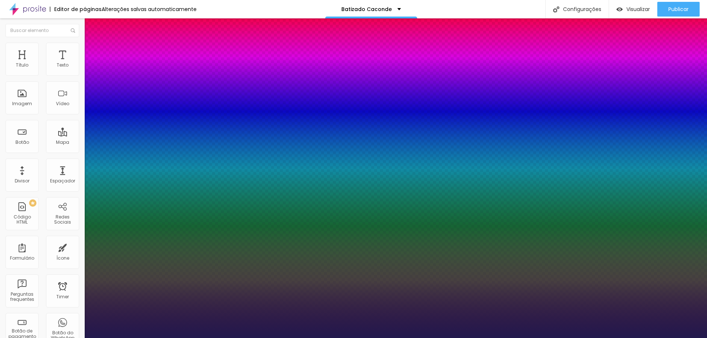
type input "59"
type input "1"
type input "63"
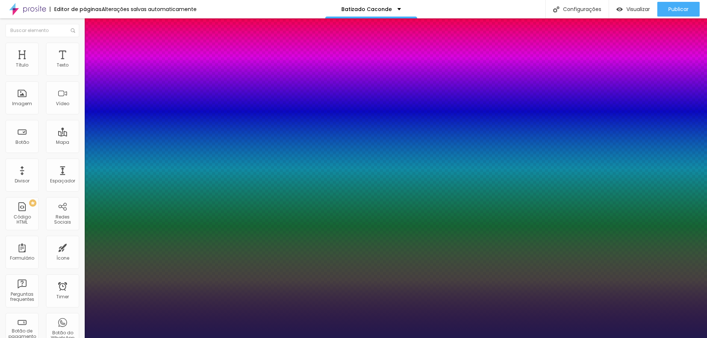
type input "1"
type input "67"
type input "1"
type input "72"
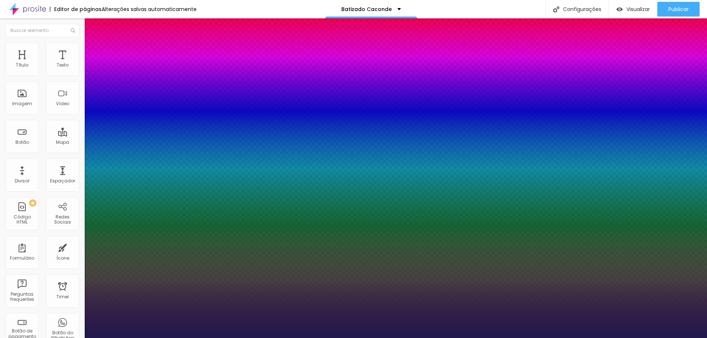
type input "72"
type input "1"
type input "76"
type input "1"
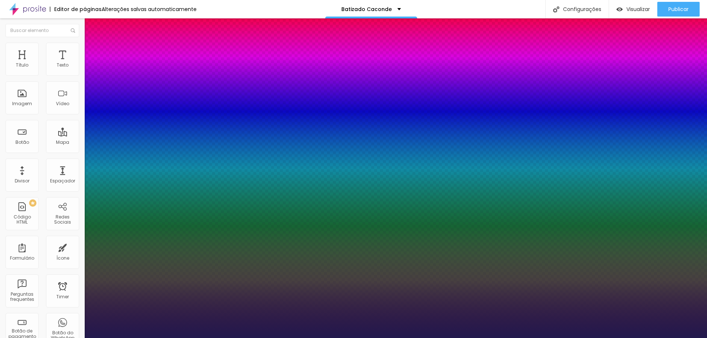
type input "81"
type input "1"
type input "84"
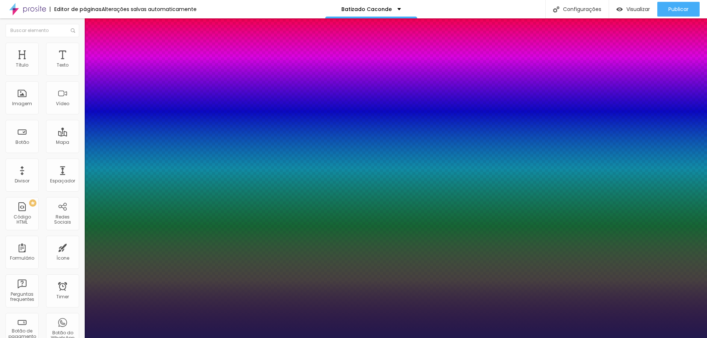
type input "1"
type input "89"
type input "1"
type input "100"
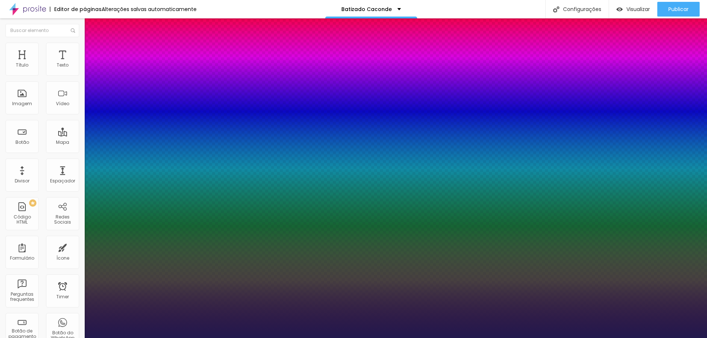
type input "100"
type input "1"
drag, startPoint x: 110, startPoint y: 127, endPoint x: 251, endPoint y: 142, distance: 141.8
type input "100"
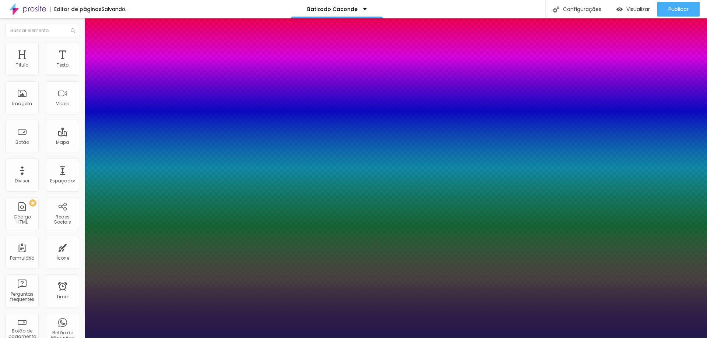
type input "1"
drag, startPoint x: 73, startPoint y: 39, endPoint x: 68, endPoint y: 47, distance: 9.6
click at [71, 338] on div at bounding box center [353, 338] width 707 height 0
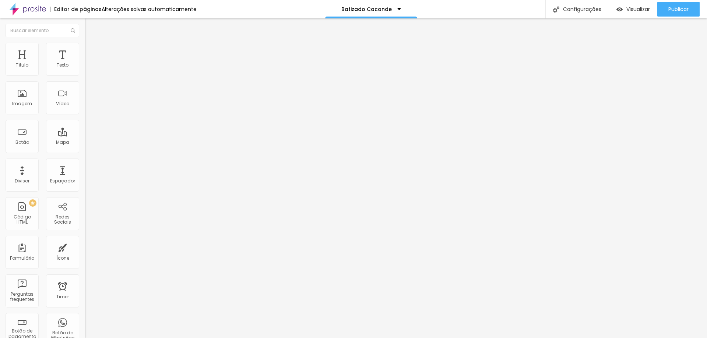
click at [85, 47] on li "Avançado" at bounding box center [127, 46] width 85 height 7
click at [85, 44] on ul "Estilo Avançado" at bounding box center [127, 42] width 85 height 15
click at [85, 43] on li "Estilo" at bounding box center [127, 38] width 85 height 7
click at [88, 61] on icon "button" at bounding box center [90, 58] width 5 height 5
click at [85, 88] on button "Voltar ao padrão" at bounding box center [110, 83] width 50 height 8
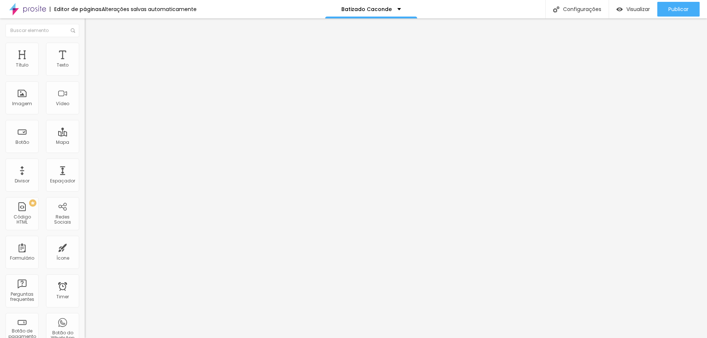
click at [85, 92] on button "button" at bounding box center [90, 92] width 10 height 8
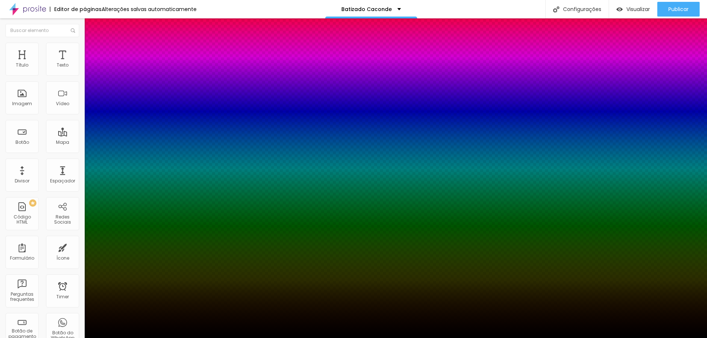
click at [65, 338] on div at bounding box center [353, 338] width 707 height 0
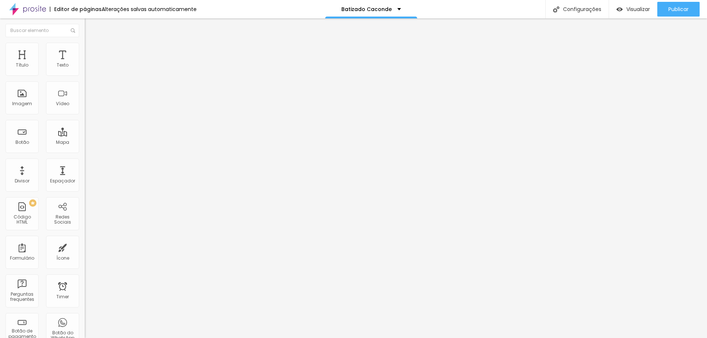
click at [91, 49] on span "Avançado" at bounding box center [103, 48] width 24 height 6
type input "13"
type input "21"
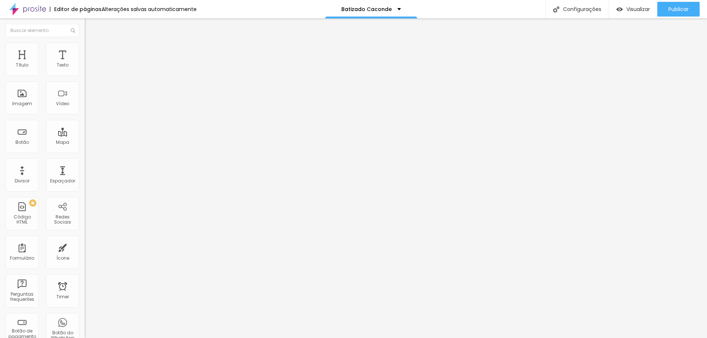
type input "49"
type input "61"
type input "63"
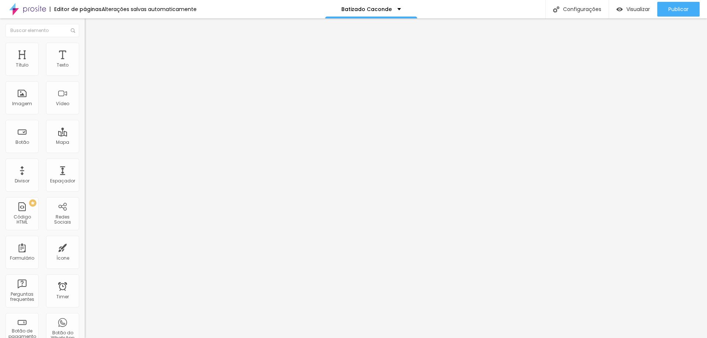
type input "63"
type input "65"
type input "66"
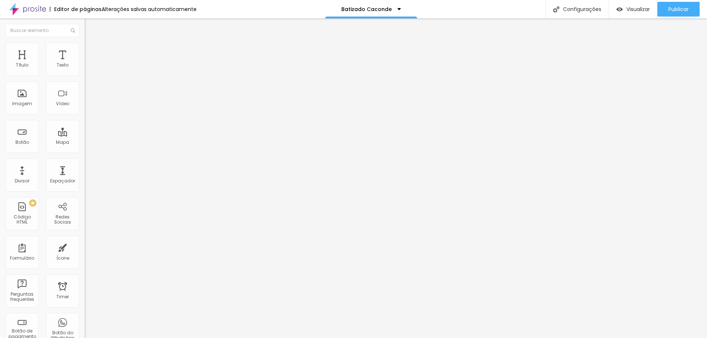
type input "69"
type input "74"
type input "77"
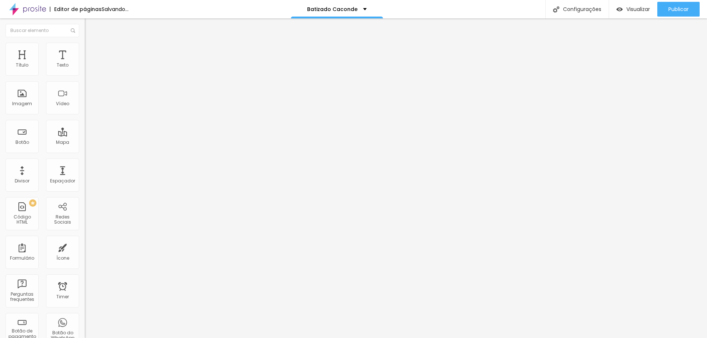
type input "77"
type input "79"
type input "80"
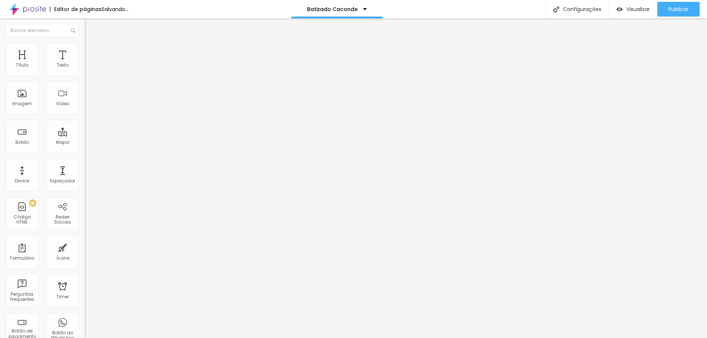
type input "79"
type input "77"
type input "73"
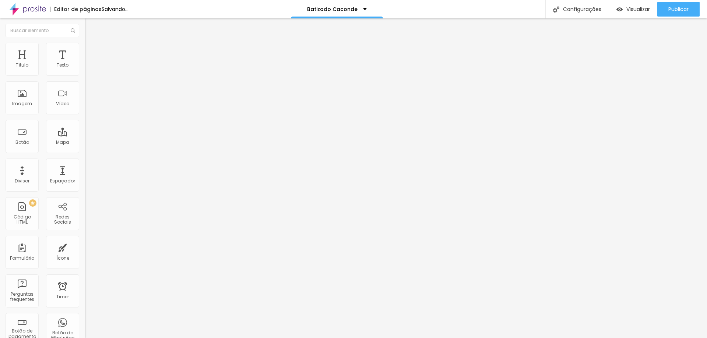
type input "73"
type input "67"
type input "61"
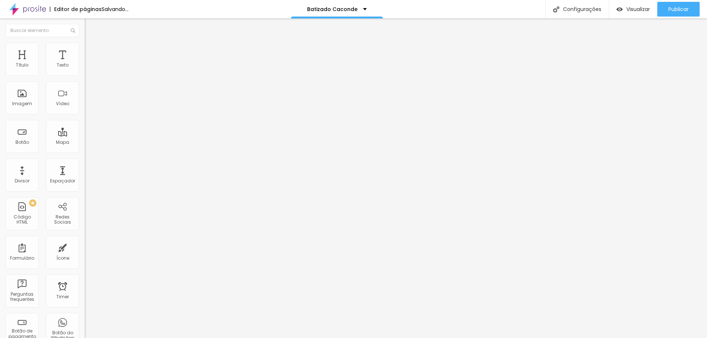
type input "58"
type input "54"
type input "46"
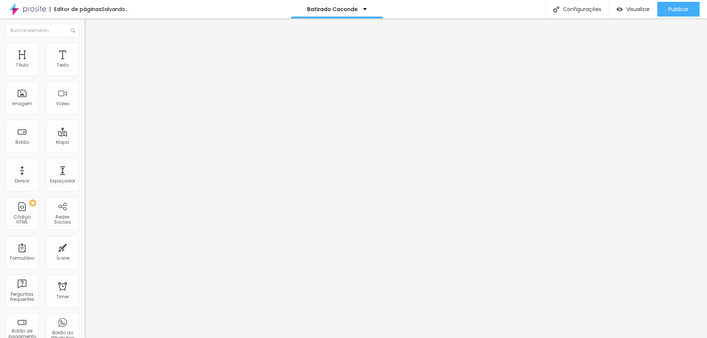
type input "46"
type input "44"
type input "41"
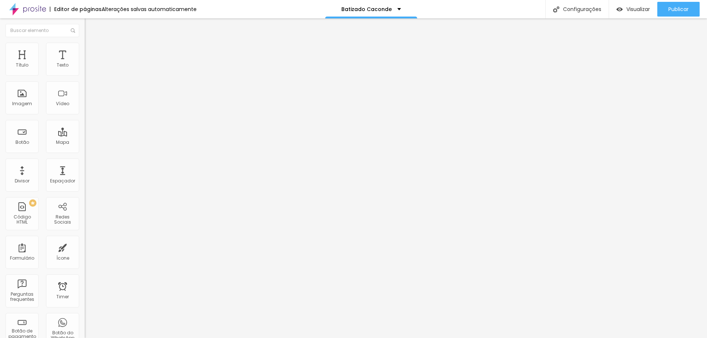
type input "40"
type input "39"
type input "38"
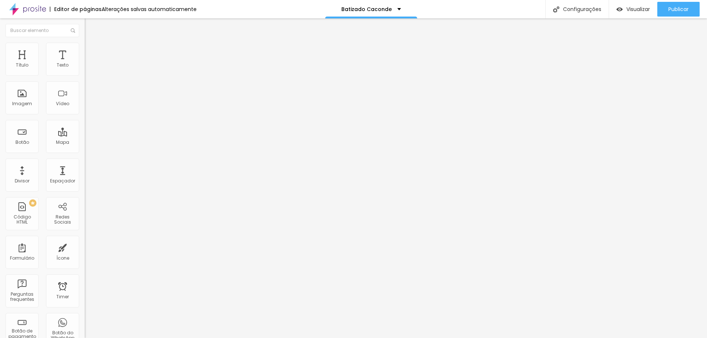
type input "38"
type input "37"
type input "36"
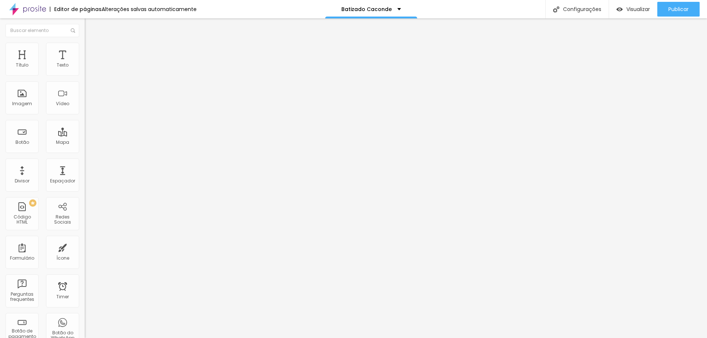
type input "33"
type input "29"
type input "25"
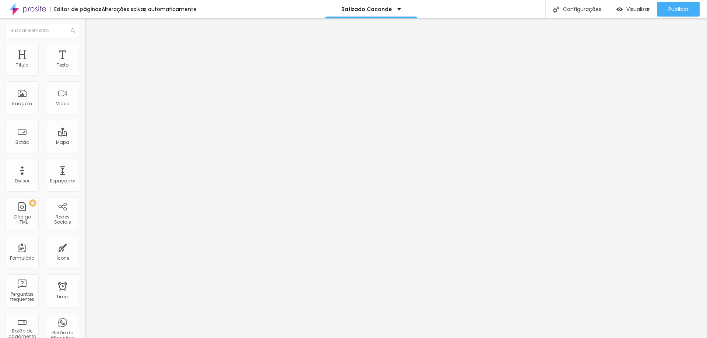
type input "25"
type input "21"
type input "17"
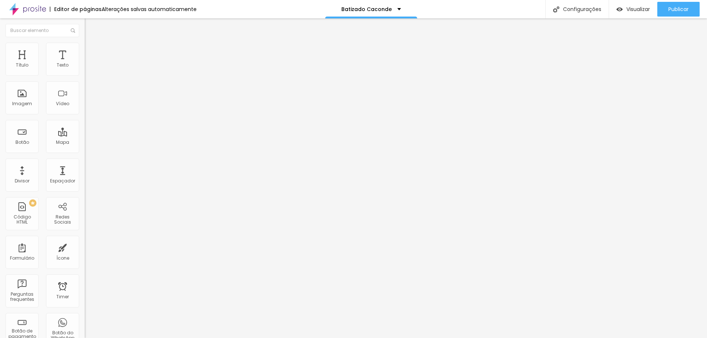
type input "16"
drag, startPoint x: 21, startPoint y: 73, endPoint x: 17, endPoint y: 42, distance: 31.2
type input "16"
click at [85, 135] on input "range" at bounding box center [108, 138] width 47 height 6
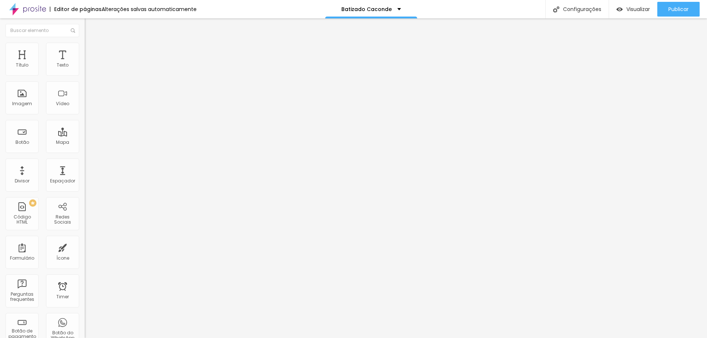
click at [85, 42] on img at bounding box center [88, 38] width 7 height 7
click at [85, 71] on button "button" at bounding box center [90, 67] width 10 height 8
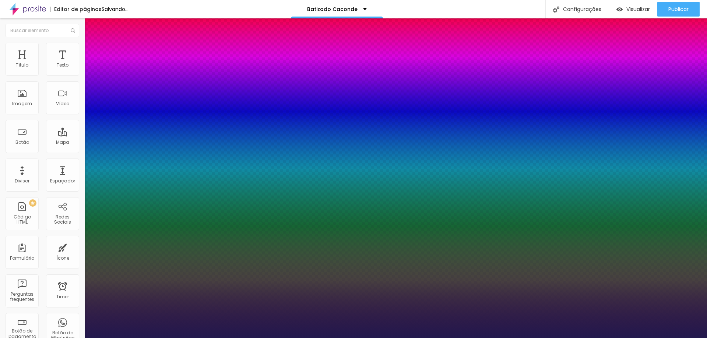
type input "1"
type input "15"
type input "1"
type input "57"
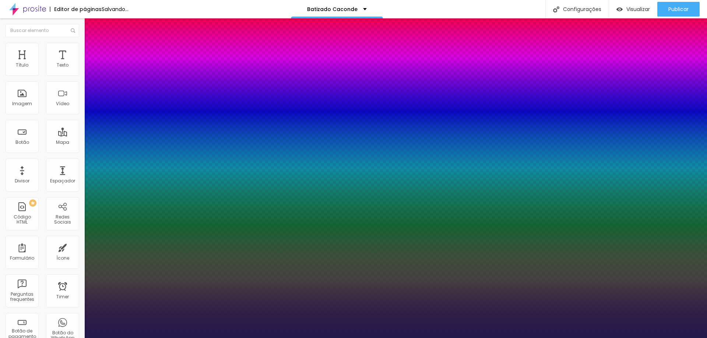
type input "57"
type input "1"
type input "70"
type input "1"
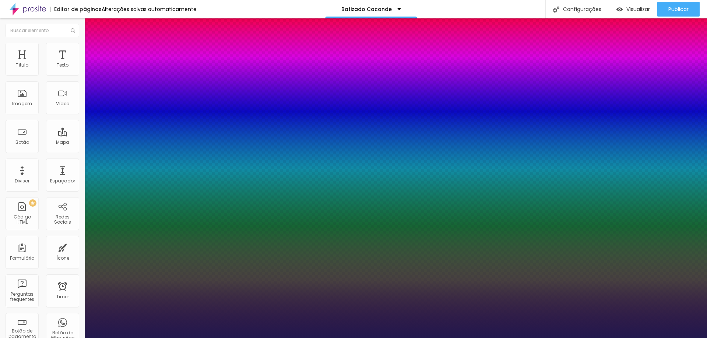
type input "77"
type input "1"
type input "89"
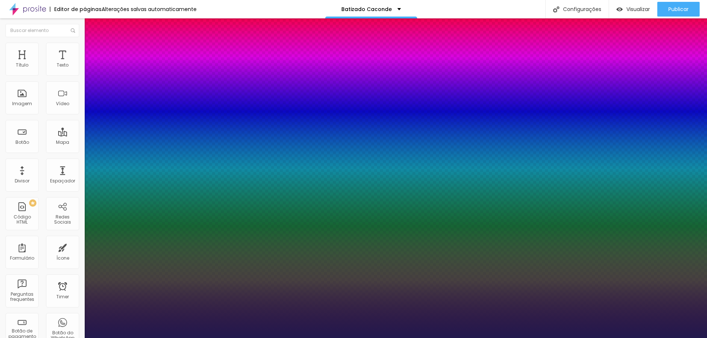
type input "1"
type input "96"
type input "1"
type input "100"
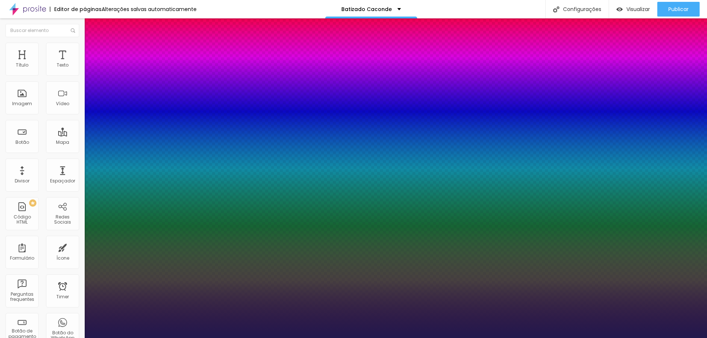
type input "100"
type input "1"
drag, startPoint x: 99, startPoint y: 127, endPoint x: 186, endPoint y: 129, distance: 87.2
type input "100"
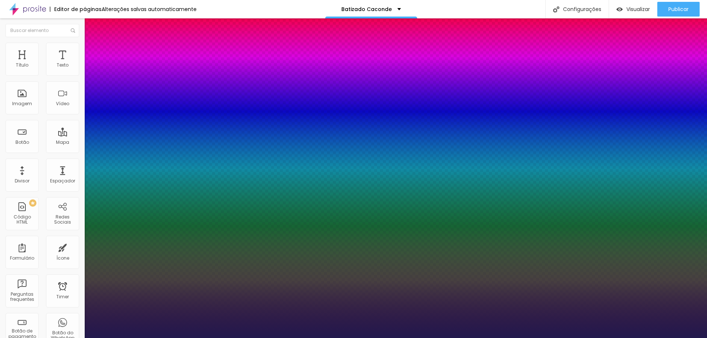
type input "1"
type input "1.4"
type input "1"
type input "1.6"
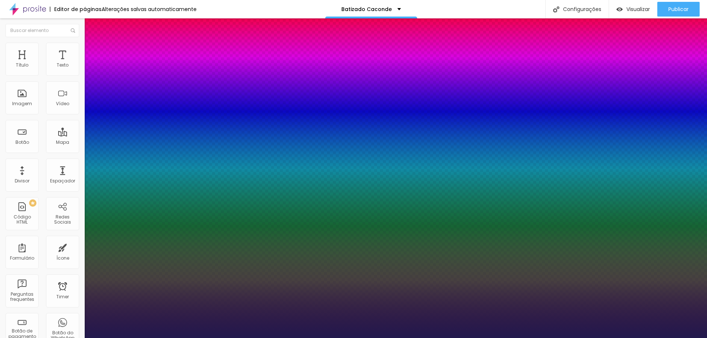
type input "1.6"
type input "1"
type input "1.7"
type input "1"
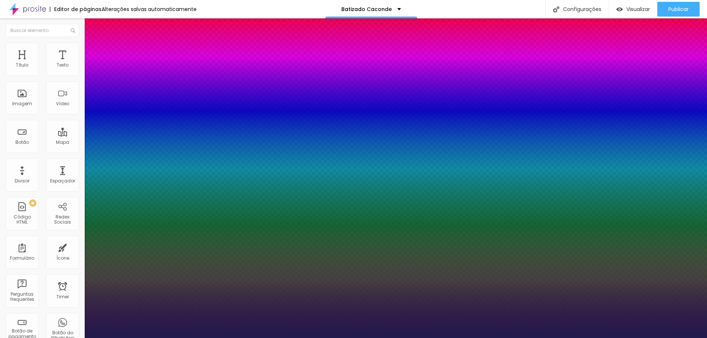
type input "1.8"
type input "1"
type input "1.9"
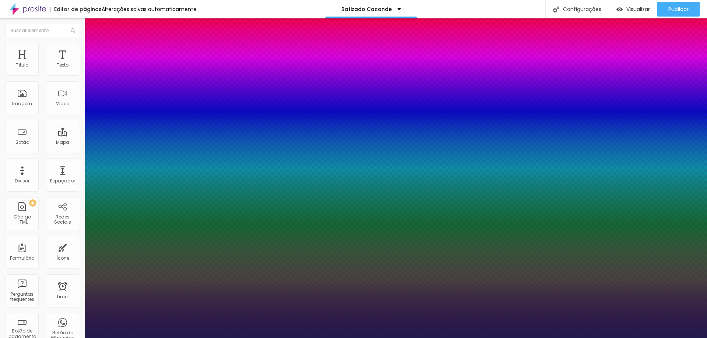
type input "1"
type input "2"
type input "1"
type input "1.7"
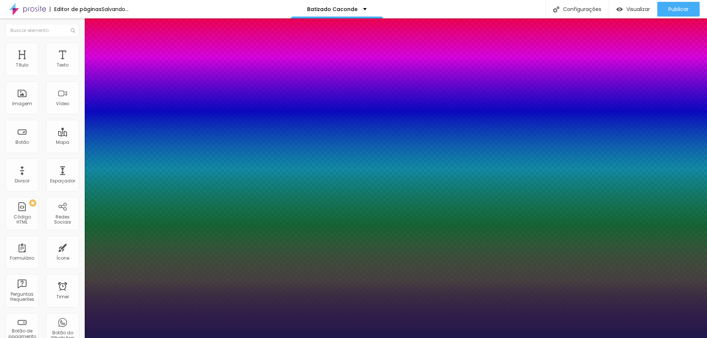
type input "1.7"
type input "1"
type input "0.6"
type input "1"
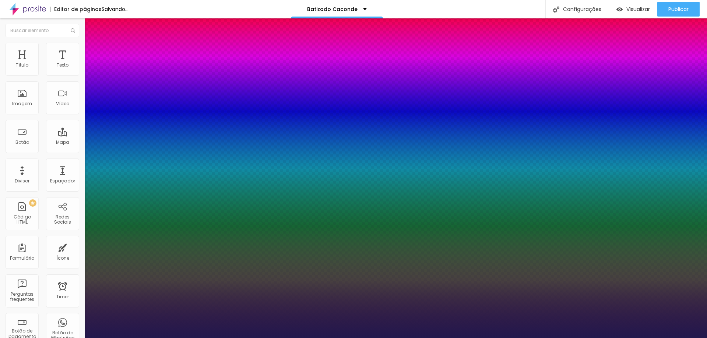
type input "0.5"
type input "1"
type input "0.6"
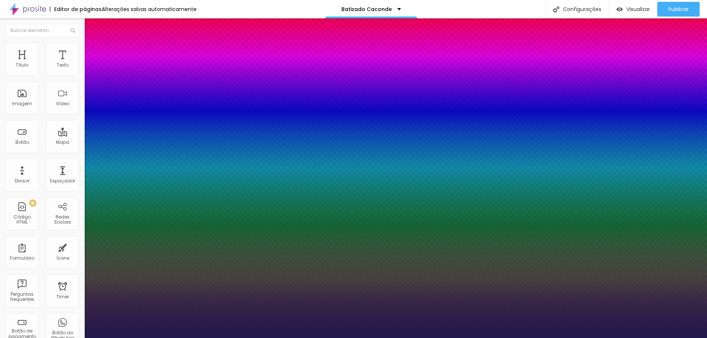
type input "1"
type input "1.1"
type input "1"
type input "1.4"
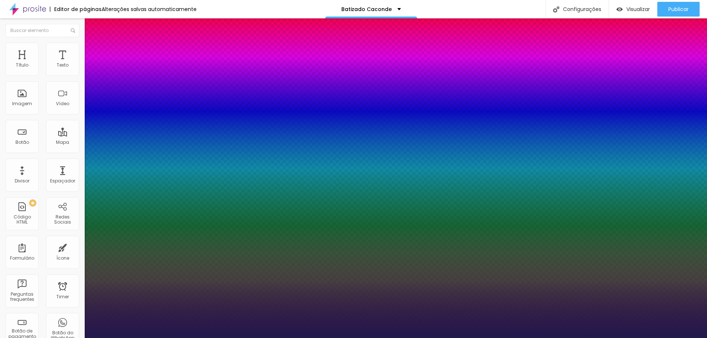
type input "1.4"
type input "1"
type input "1.7"
type input "1"
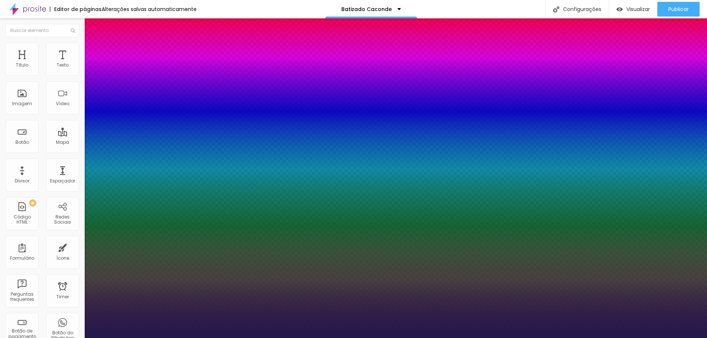
type input "1.8"
type input "1"
type input "1.9"
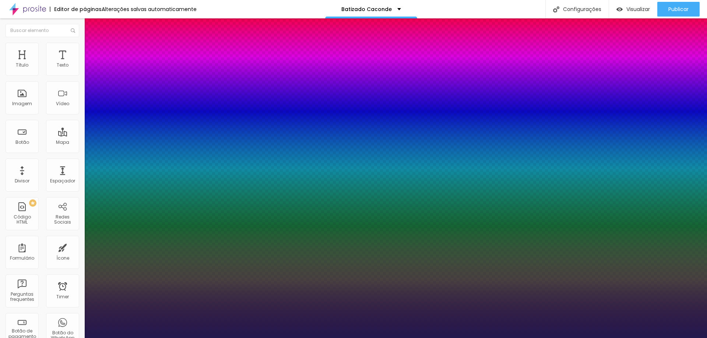
drag, startPoint x: 121, startPoint y: 175, endPoint x: 143, endPoint y: 169, distance: 22.1
type input "1.9"
type input "11"
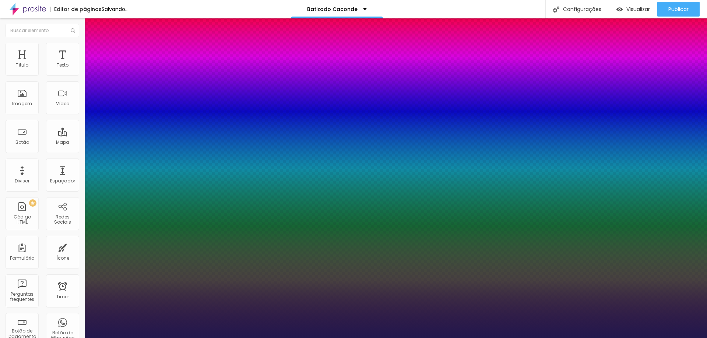
drag, startPoint x: 97, startPoint y: 160, endPoint x: 109, endPoint y: 159, distance: 11.9
drag, startPoint x: 151, startPoint y: 159, endPoint x: 128, endPoint y: 159, distance: 22.8
drag, startPoint x: 145, startPoint y: 158, endPoint x: 127, endPoint y: 164, distance: 18.9
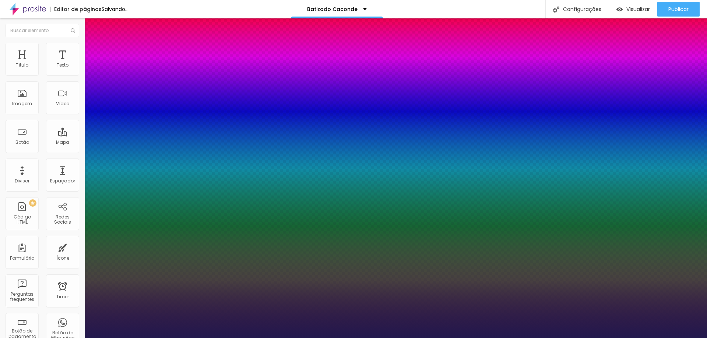
drag, startPoint x: 127, startPoint y: 160, endPoint x: 95, endPoint y: 165, distance: 32.3
drag, startPoint x: 96, startPoint y: 160, endPoint x: 154, endPoint y: 160, distance: 58.5
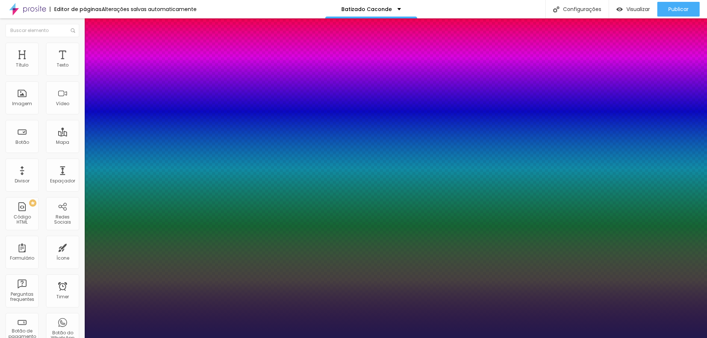
drag, startPoint x: 95, startPoint y: 144, endPoint x: 181, endPoint y: 149, distance: 86.3
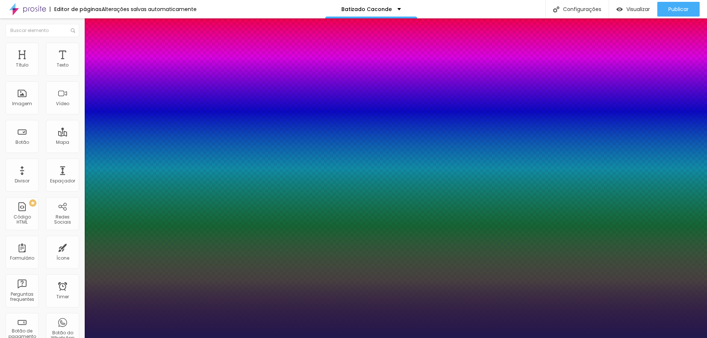
click at [628, 338] on div at bounding box center [353, 338] width 707 height 0
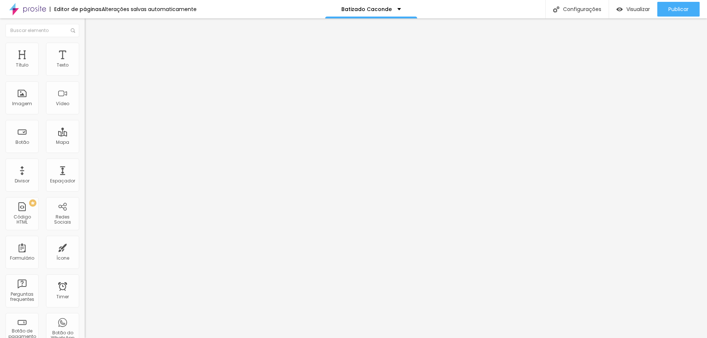
click at [85, 48] on li "Estilo" at bounding box center [127, 46] width 85 height 7
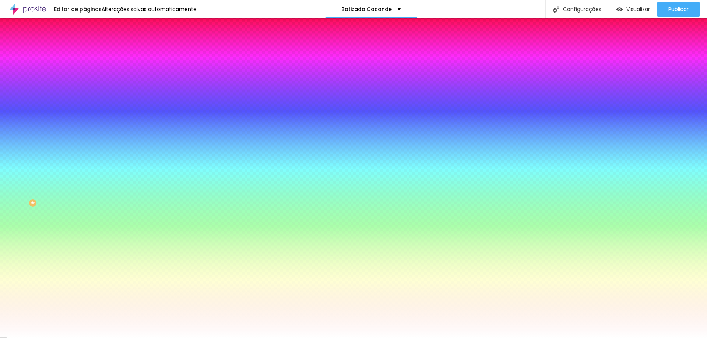
drag, startPoint x: 28, startPoint y: 89, endPoint x: 23, endPoint y: 84, distance: 7.6
click at [85, 163] on input "range" at bounding box center [108, 166] width 47 height 6
click at [85, 77] on input "#FFFFFF" at bounding box center [129, 73] width 88 height 7
click at [85, 70] on div at bounding box center [127, 70] width 85 height 0
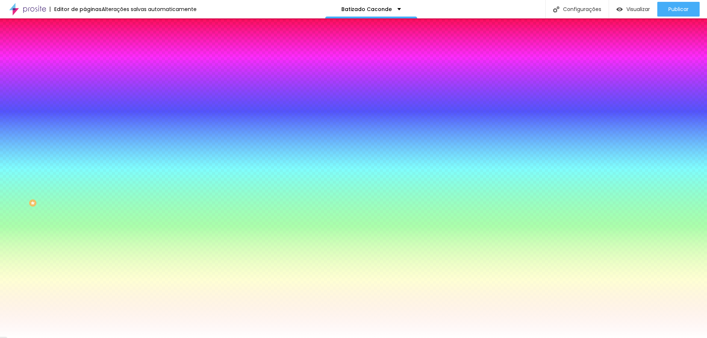
drag, startPoint x: 16, startPoint y: 86, endPoint x: 40, endPoint y: 105, distance: 30.9
click at [85, 78] on div at bounding box center [127, 78] width 85 height 0
click at [85, 98] on div "Cor de fundo Voltar ao padrão #C35959 0 Borda arredondada" at bounding box center [127, 119] width 85 height 124
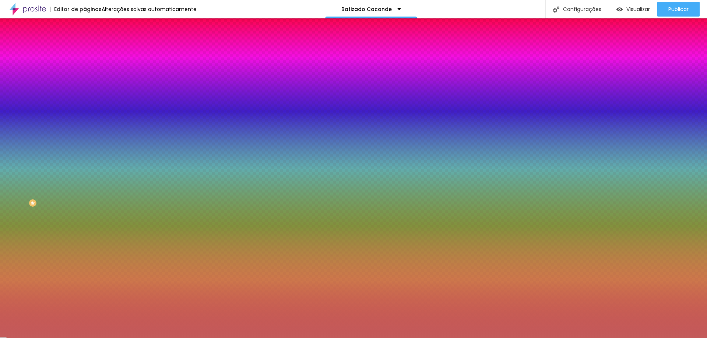
click at [85, 70] on div at bounding box center [127, 70] width 85 height 0
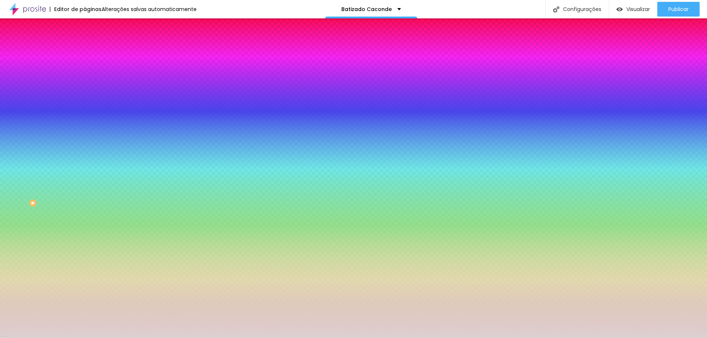
drag, startPoint x: 33, startPoint y: 96, endPoint x: 14, endPoint y: 91, distance: 19.6
click at [14, 91] on div at bounding box center [353, 169] width 707 height 338
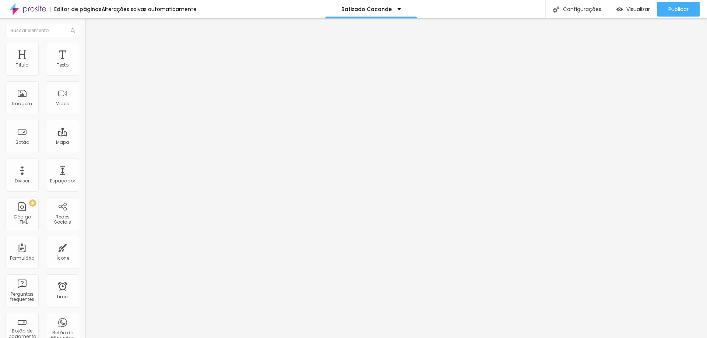
click at [85, 48] on li "Estilo" at bounding box center [127, 46] width 85 height 7
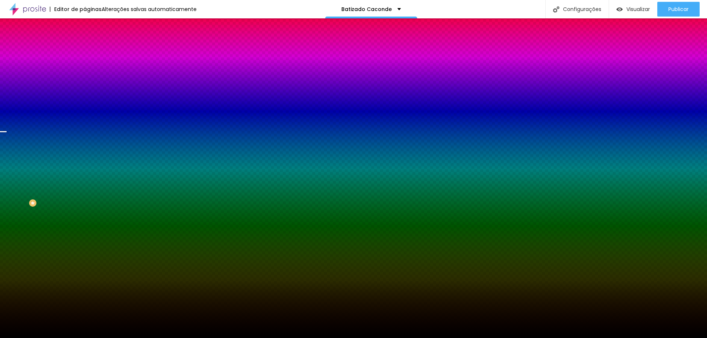
click at [85, 68] on span "Trocar imagem" at bounding box center [105, 64] width 40 height 6
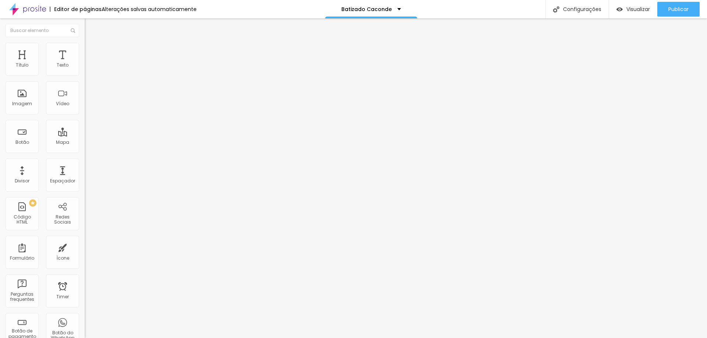
click at [90, 26] on img "button" at bounding box center [93, 27] width 6 height 6
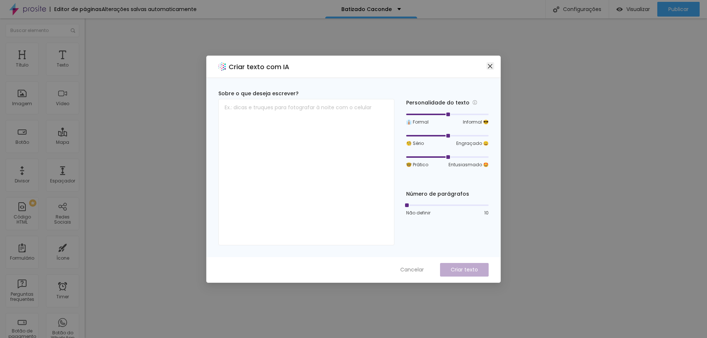
click at [486, 65] on span "Close" at bounding box center [490, 66] width 8 height 6
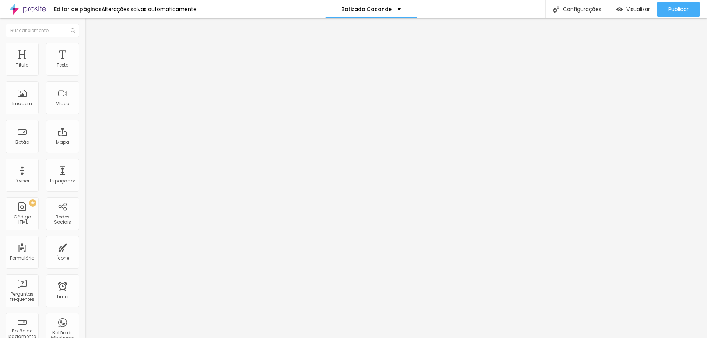
click at [85, 71] on button "button" at bounding box center [90, 67] width 10 height 8
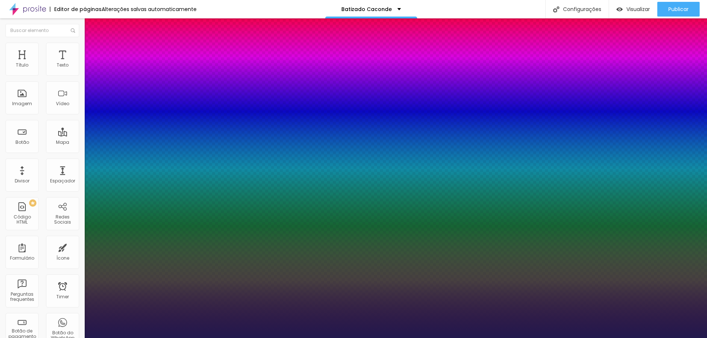
drag, startPoint x: 98, startPoint y: 127, endPoint x: 108, endPoint y: 129, distance: 10.4
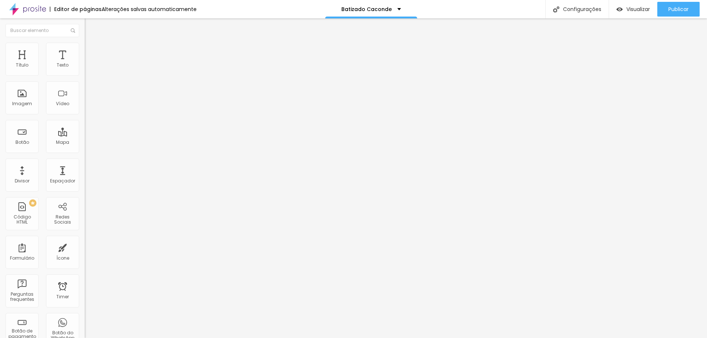
click at [88, 68] on icon "button" at bounding box center [90, 66] width 4 height 4
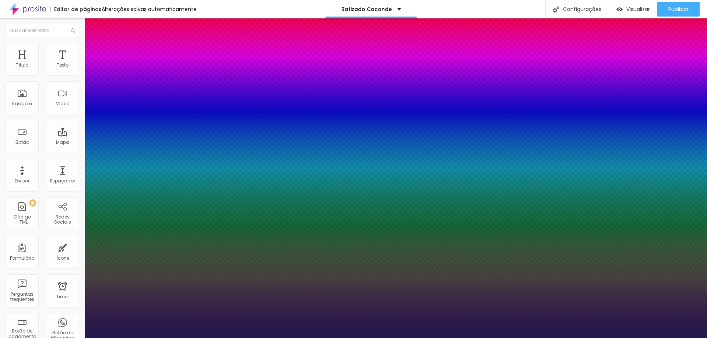
drag, startPoint x: 99, startPoint y: 124, endPoint x: 109, endPoint y: 132, distance: 13.1
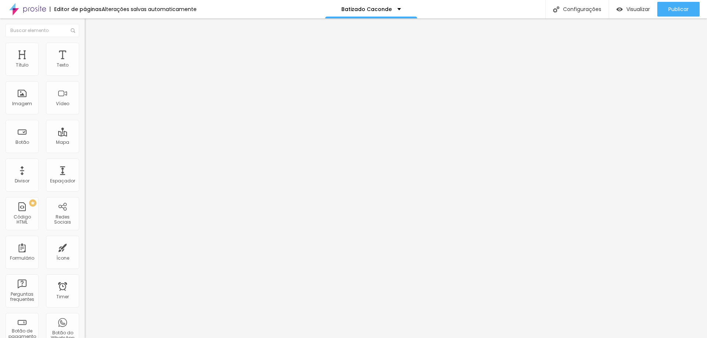
click at [85, 46] on img at bounding box center [88, 46] width 7 height 7
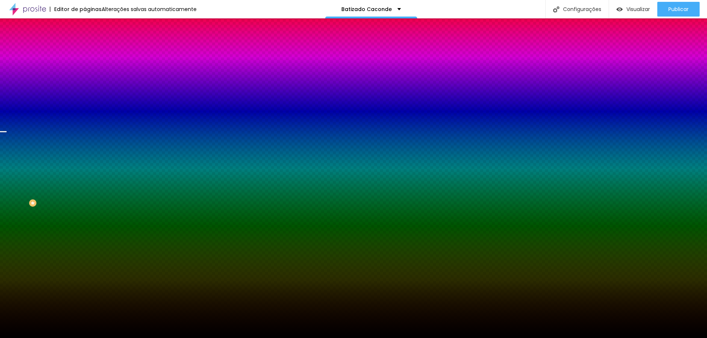
click at [85, 68] on span "Trocar imagem" at bounding box center [105, 64] width 40 height 6
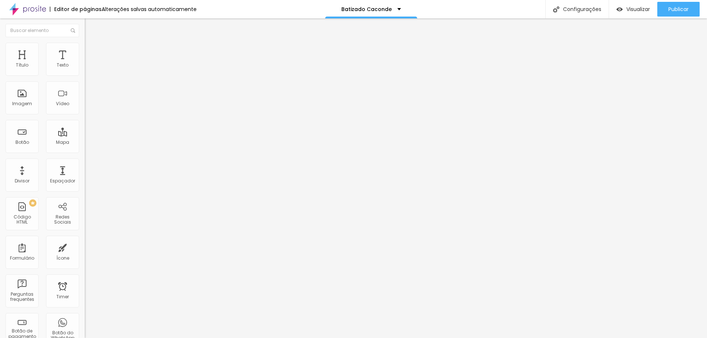
click at [85, 47] on img at bounding box center [88, 46] width 7 height 7
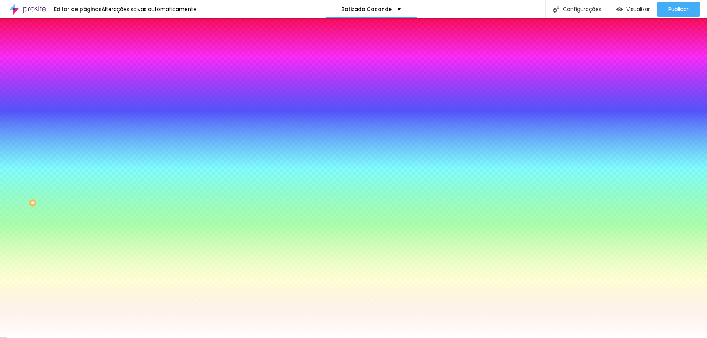
click at [85, 50] on li "Avançado" at bounding box center [127, 53] width 85 height 7
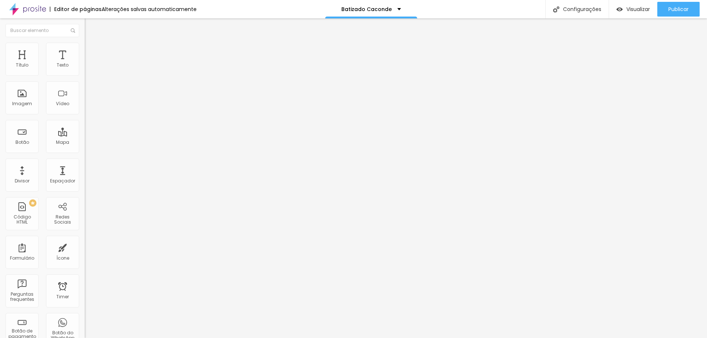
click at [85, 48] on li "Estilo" at bounding box center [127, 46] width 85 height 7
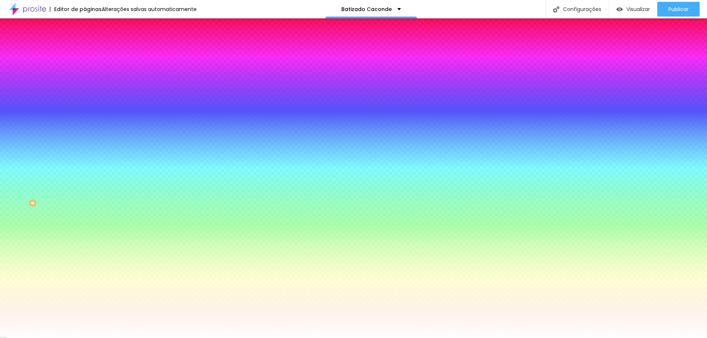
click at [85, 70] on div at bounding box center [127, 70] width 85 height 0
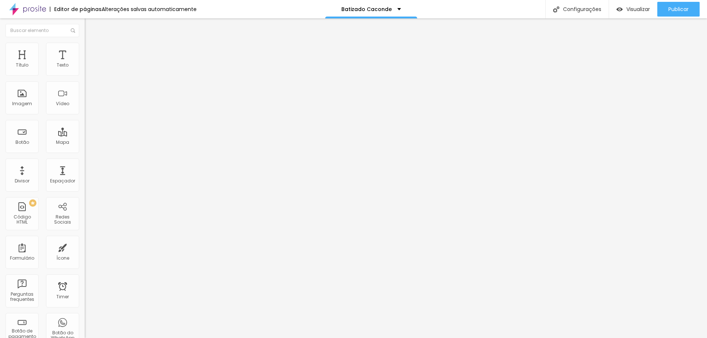
click at [85, 48] on li "Estilo" at bounding box center [127, 46] width 85 height 7
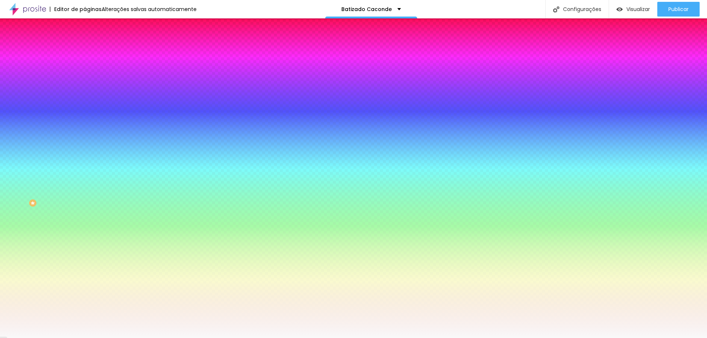
click at [85, 75] on input "#F9F9F9" at bounding box center [129, 73] width 88 height 7
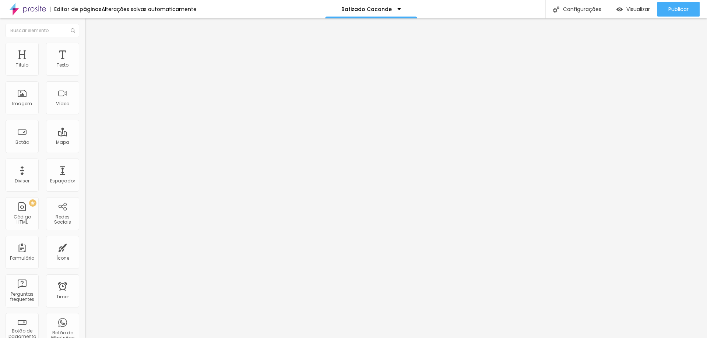
click at [85, 48] on li "Estilo" at bounding box center [127, 46] width 85 height 7
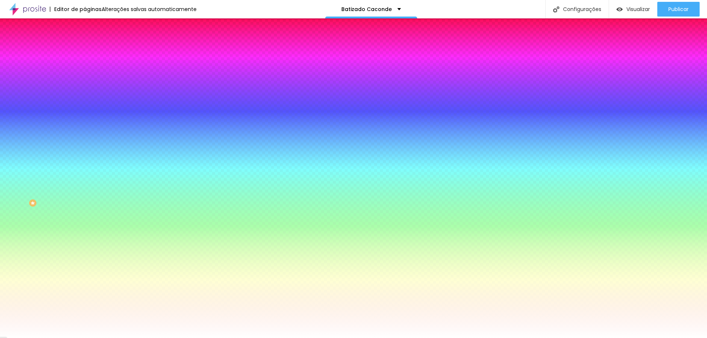
paste input "9F9F9"
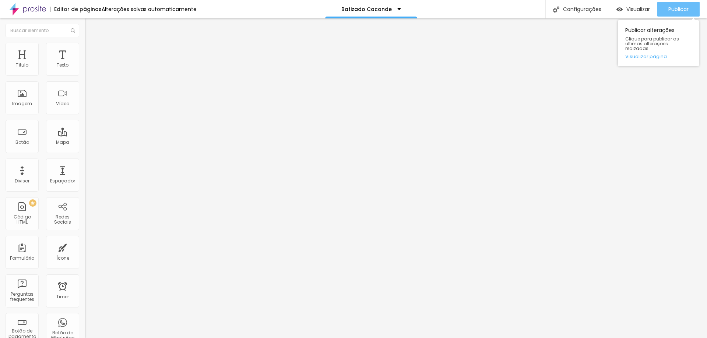
click at [668, 8] on span "Publicar" at bounding box center [678, 9] width 20 height 6
click at [85, 152] on input "https://www.marcospaivafotografia.com.br/gestanteout" at bounding box center [129, 147] width 88 height 7
paste input "www.marcospaivafotografia.com.br/batizado-caconde"
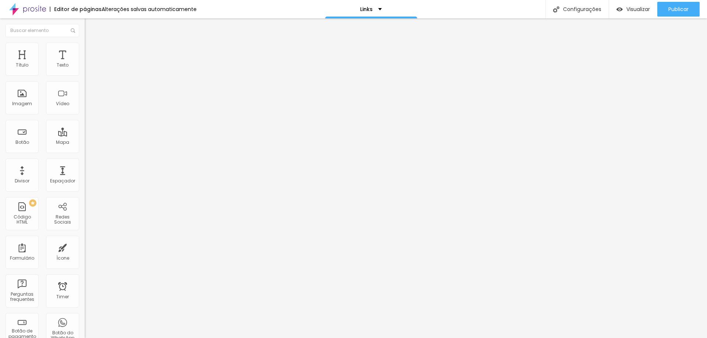
scroll to position [0, 74]
click at [85, 151] on input "https://www.marcospaivafotografia.com.br/batizado-caconde" at bounding box center [129, 147] width 88 height 7
click at [85, 152] on input "https://www.marcospaivafotografia.com.br/batizado-caconde" at bounding box center [129, 147] width 88 height 7
click at [85, 150] on input "https://" at bounding box center [129, 147] width 88 height 7
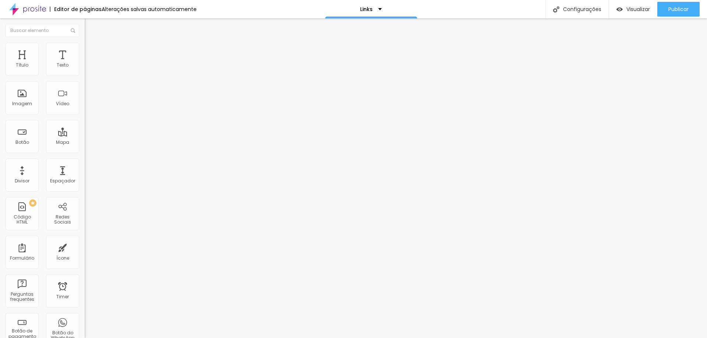
paste input "www.marcospaivafotografia.com.br/batizadocaconde"
type input "https://www.marcospaivafotografia.com.br/batizadocaconde"
drag, startPoint x: 35, startPoint y: 81, endPoint x: 40, endPoint y: 84, distance: 5.6
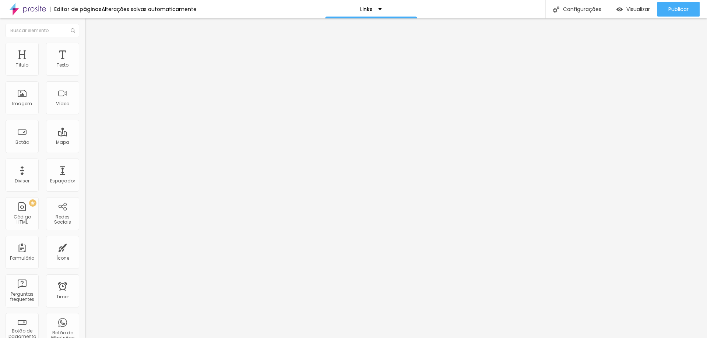
click at [85, 69] on input "Gestante" at bounding box center [129, 65] width 88 height 7
drag, startPoint x: 26, startPoint y: 81, endPoint x: 0, endPoint y: 79, distance: 26.2
click at [85, 79] on div "Texto Gestante Alinhamento Tamanho Normal Pequeno Normal Grande Link URL https:…" at bounding box center [127, 112] width 85 height 111
type input "Batizado Caconde"
click at [677, 8] on span "Publicar" at bounding box center [678, 9] width 20 height 6
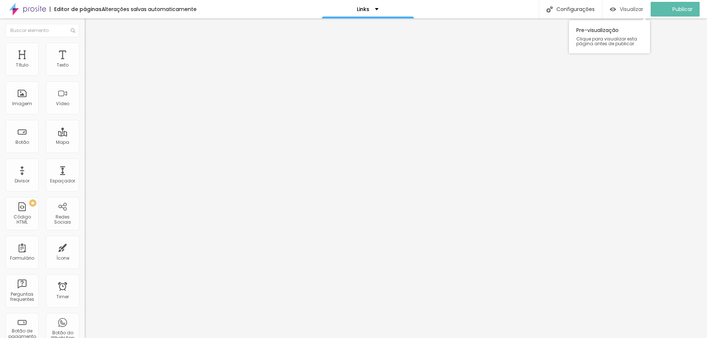
click at [626, 8] on span "Visualizar" at bounding box center [631, 9] width 24 height 6
click at [85, 69] on input "Batizado Caconde" at bounding box center [129, 65] width 88 height 7
drag, startPoint x: 50, startPoint y: 82, endPoint x: 31, endPoint y: 85, distance: 19.7
click at [85, 69] on input "Batizado Caconde" at bounding box center [129, 65] width 88 height 7
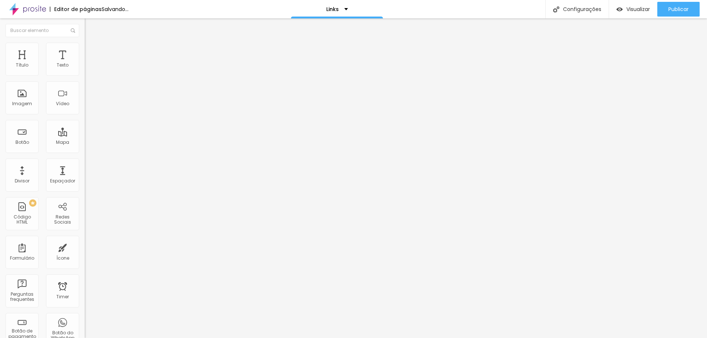
type input "Batizado Região"
click at [85, 152] on input "https://www.marcospaivafotografia.com.br/batizadocaconde" at bounding box center [129, 147] width 88 height 7
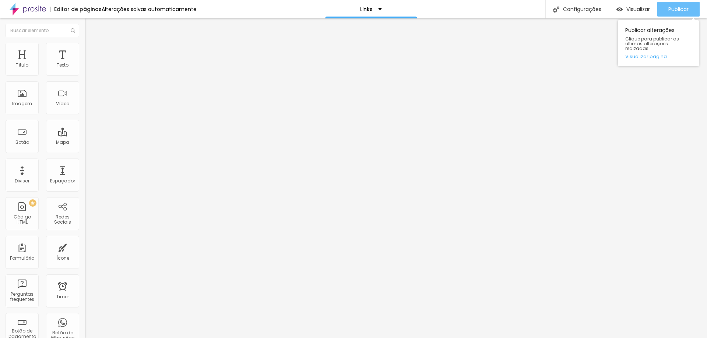
type input "https://www.marcospaivafotografia.com.br/batizadoregiao"
click at [675, 6] on span "Publicar" at bounding box center [678, 9] width 20 height 6
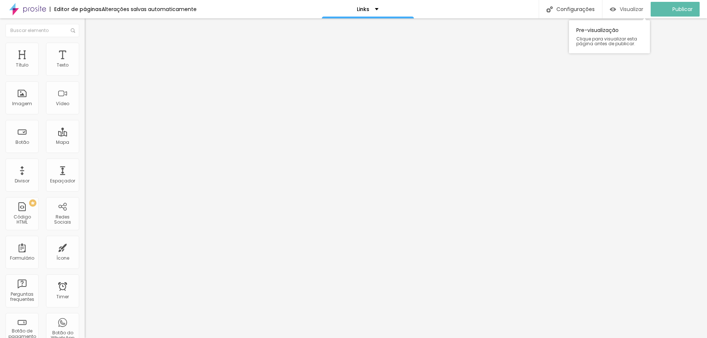
click at [636, 8] on span "Visualizar" at bounding box center [631, 9] width 24 height 6
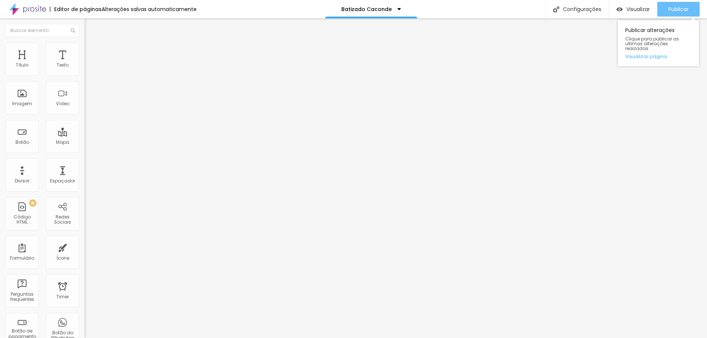
click at [674, 10] on span "Publicar" at bounding box center [678, 9] width 20 height 6
click at [85, 48] on li "Estilo" at bounding box center [127, 46] width 85 height 7
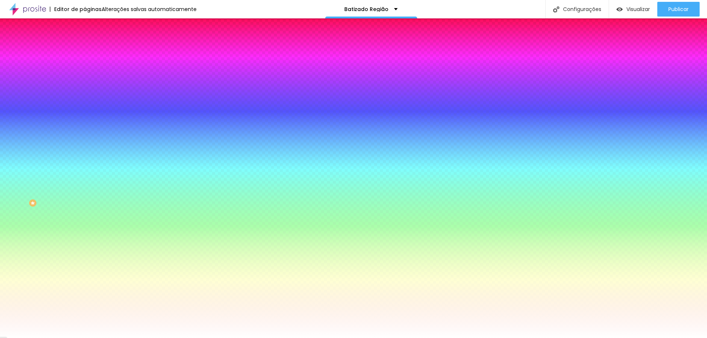
click at [85, 68] on span "Trocar imagem" at bounding box center [105, 64] width 40 height 6
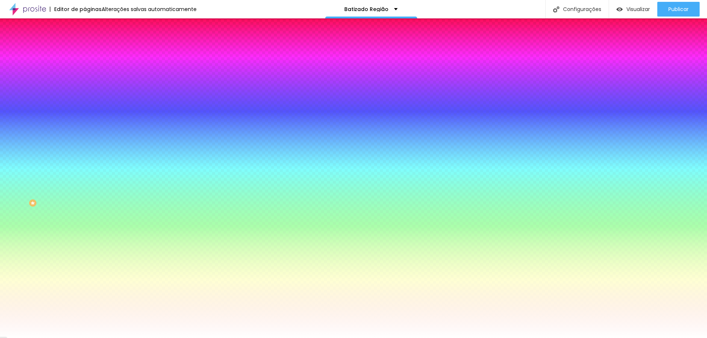
click at [85, 68] on span "Trocar imagem" at bounding box center [105, 64] width 40 height 6
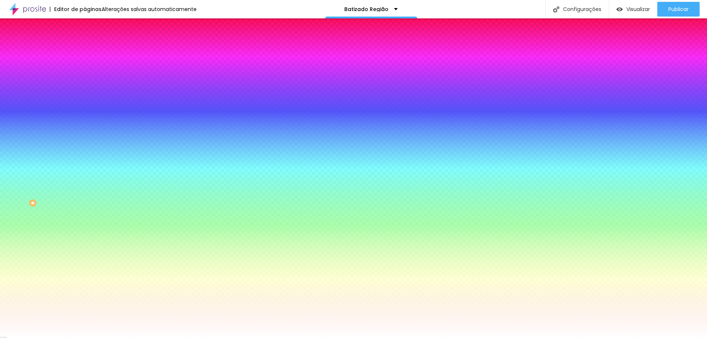
click at [85, 68] on span "Trocar imagem" at bounding box center [105, 64] width 40 height 6
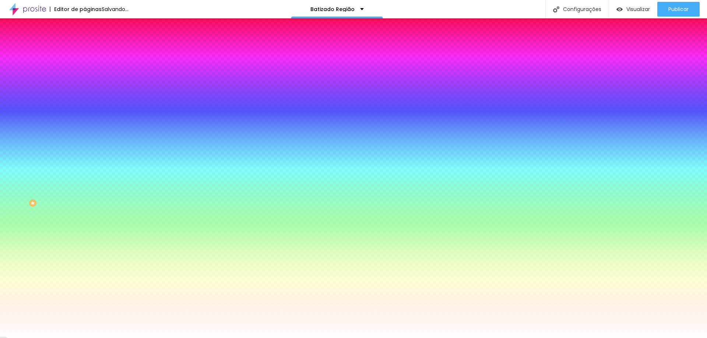
click at [85, 68] on span "Trocar imagem" at bounding box center [105, 64] width 40 height 6
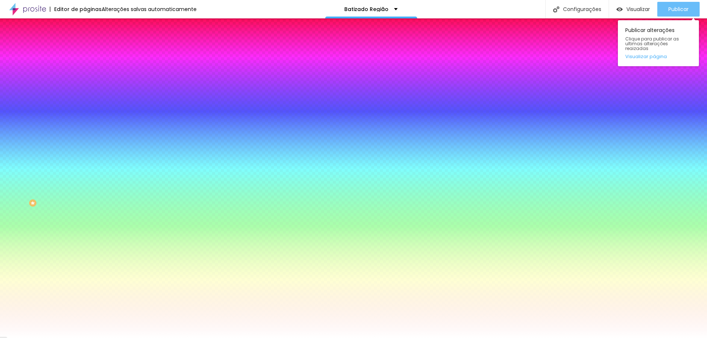
click at [681, 9] on span "Publicar" at bounding box center [678, 9] width 20 height 6
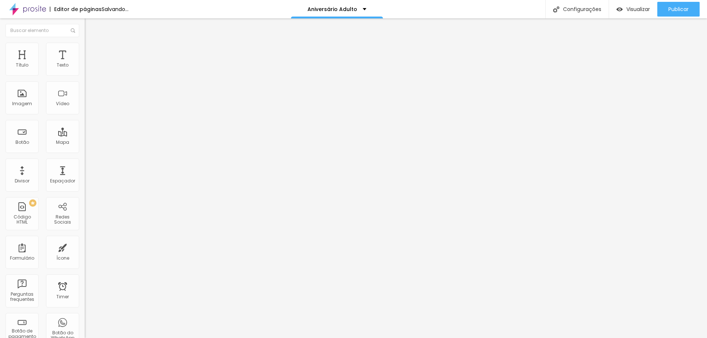
click at [85, 63] on span "Trocar imagem" at bounding box center [105, 60] width 40 height 6
click at [539, 338] on div "Alboom Cloud" at bounding box center [353, 343] width 707 height 11
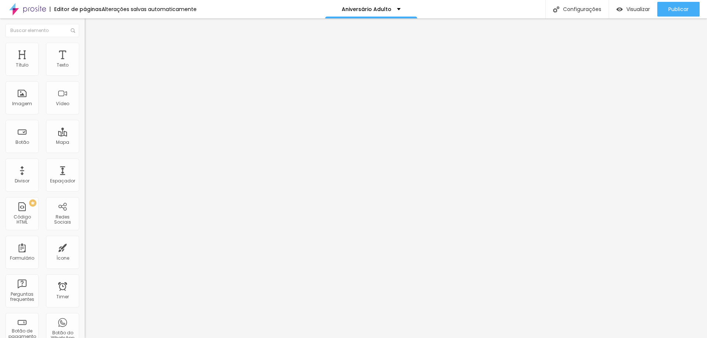
click at [85, 63] on span "Trocar imagem" at bounding box center [105, 60] width 40 height 6
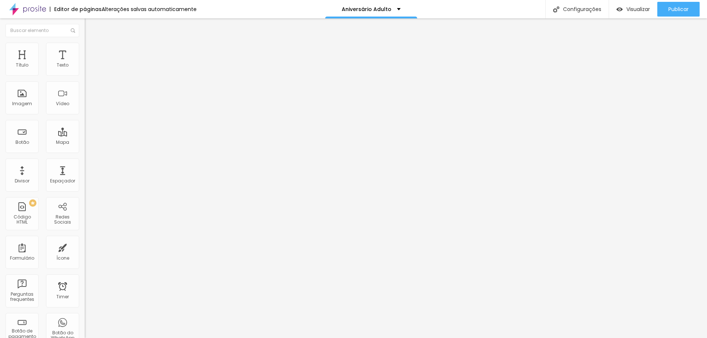
click at [85, 63] on span "Trocar imagem" at bounding box center [105, 60] width 40 height 6
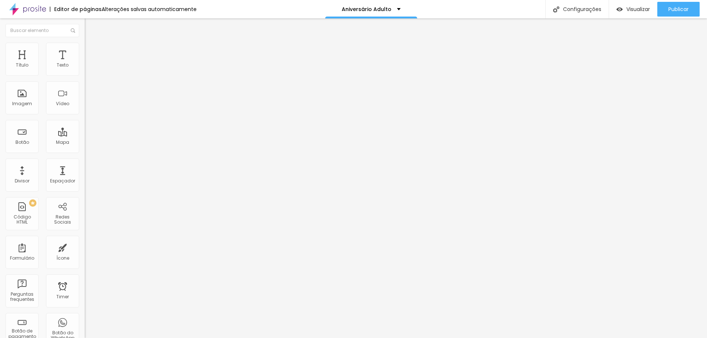
click at [85, 63] on span "Trocar imagem" at bounding box center [105, 60] width 40 height 6
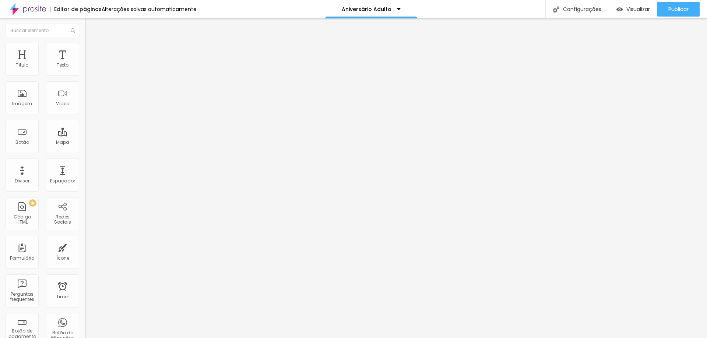
click at [85, 63] on span "Trocar imagem" at bounding box center [105, 60] width 40 height 6
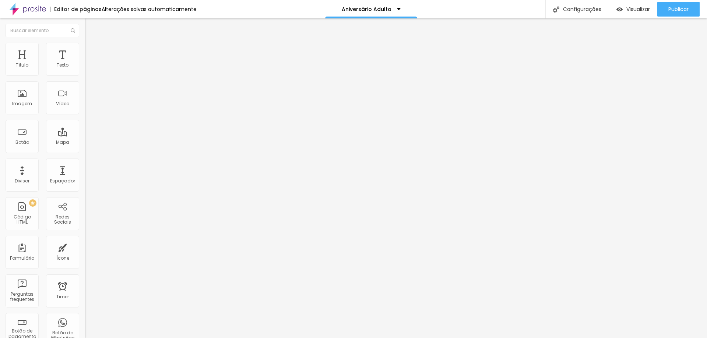
scroll to position [0, 0]
click at [85, 63] on span "Trocar imagem" at bounding box center [105, 60] width 40 height 6
click at [85, 62] on img at bounding box center [87, 59] width 4 height 4
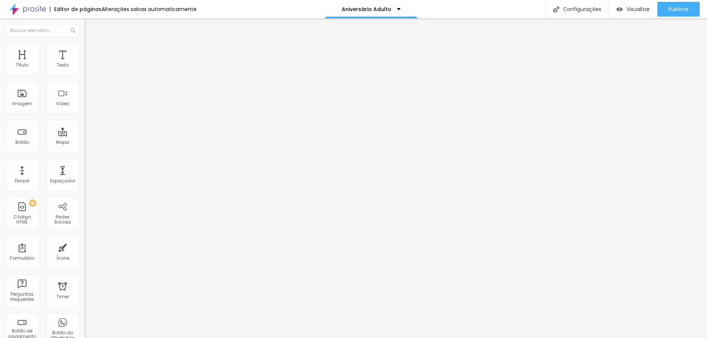
click at [85, 63] on span "Trocar imagem" at bounding box center [105, 60] width 40 height 6
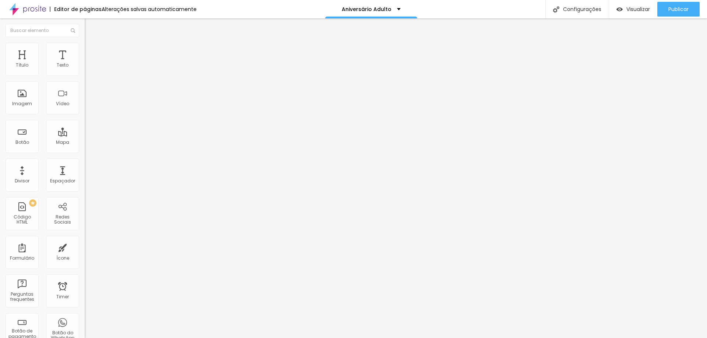
click at [85, 63] on span "Trocar imagem" at bounding box center [105, 60] width 40 height 6
click at [23, 98] on div "Imagem" at bounding box center [22, 97] width 33 height 33
click at [85, 63] on span "Trocar imagem" at bounding box center [105, 60] width 40 height 6
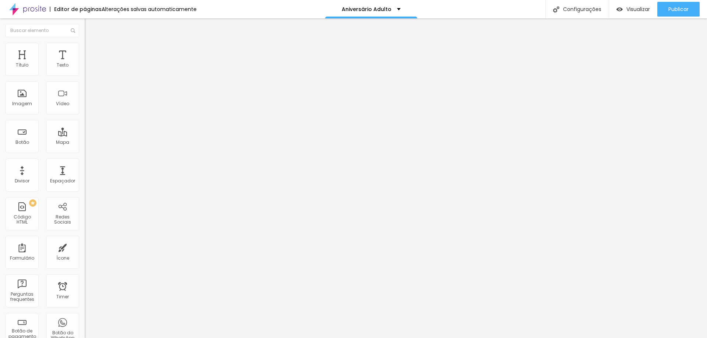
click at [85, 47] on img at bounding box center [88, 46] width 7 height 7
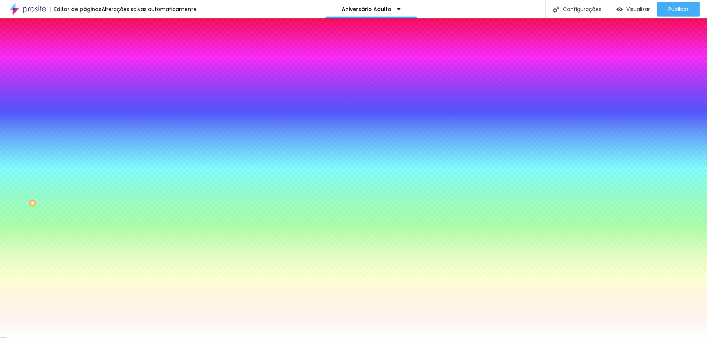
click at [85, 68] on span "Trocar imagem" at bounding box center [105, 64] width 40 height 6
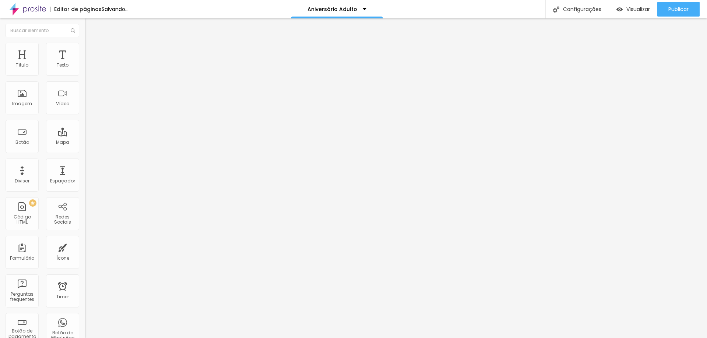
click at [85, 63] on span "Trocar imagem" at bounding box center [105, 60] width 40 height 6
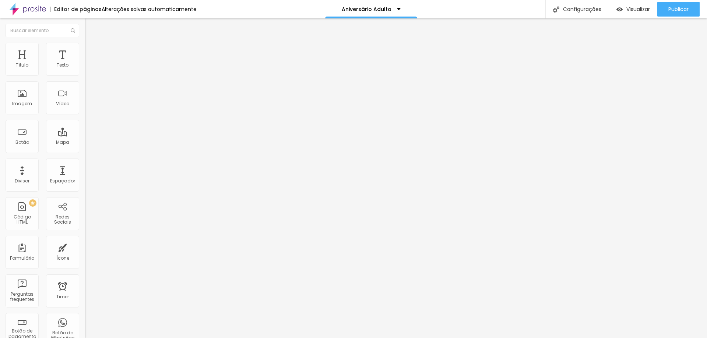
scroll to position [57, 0]
click at [85, 63] on span "Trocar imagem" at bounding box center [105, 60] width 40 height 6
